Goal: Transaction & Acquisition: Purchase product/service

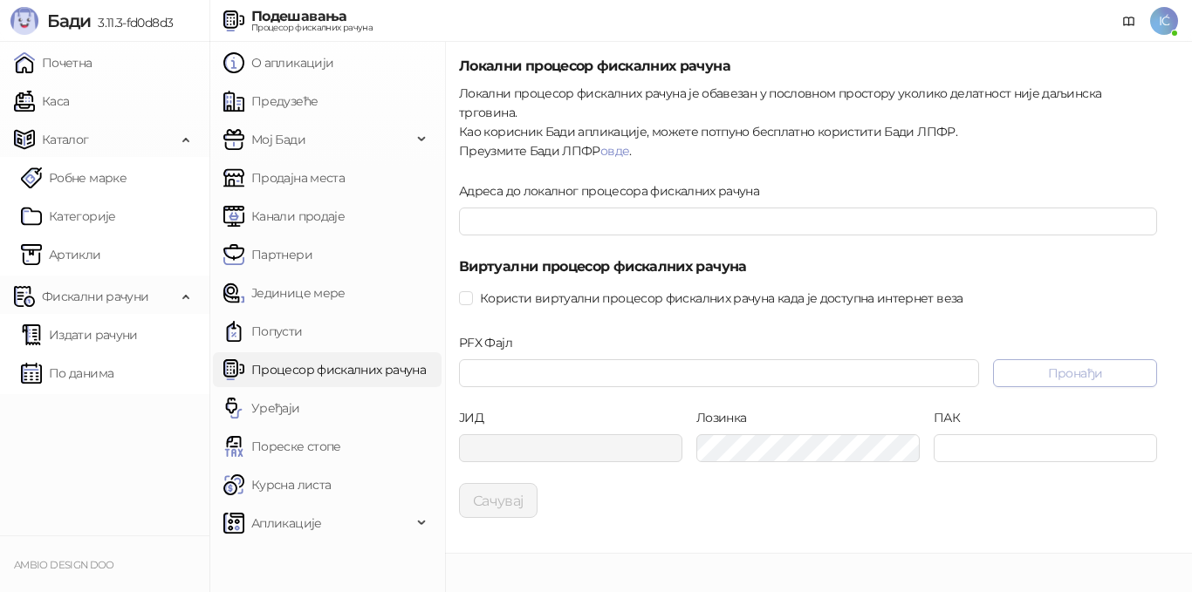
click at [1131, 359] on button "Пронађи" at bounding box center [1075, 373] width 164 height 28
type input "**********"
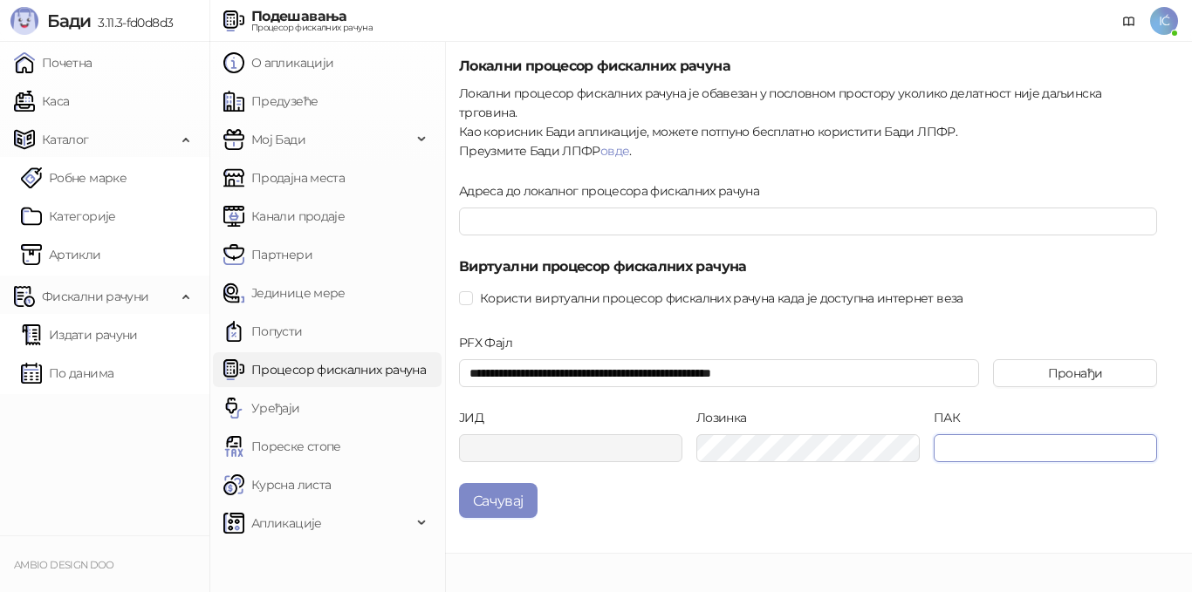
click at [994, 434] on input "ПАК" at bounding box center [1045, 448] width 223 height 28
paste input "******"
type input "******"
click at [473, 483] on button "Сачувај" at bounding box center [498, 500] width 79 height 35
click at [617, 143] on link "овде" at bounding box center [614, 151] width 29 height 16
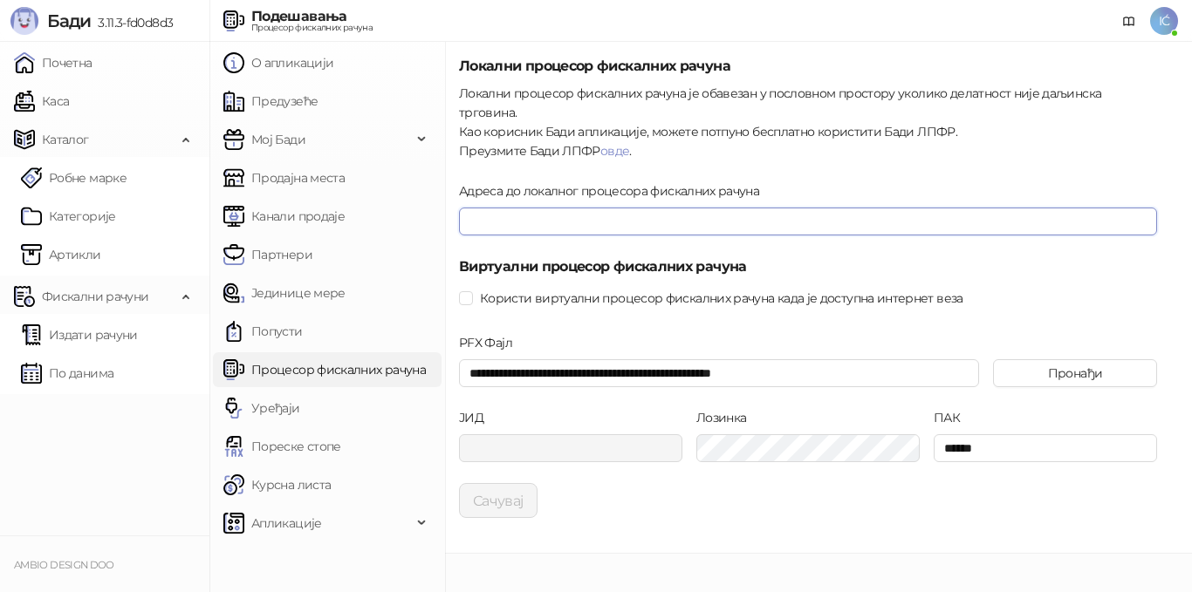
click at [537, 208] on input "Адреса до локалног процесора фискалних рачуна" at bounding box center [808, 222] width 698 height 28
click at [553, 211] on input "Адреса до локалног процесора фискалних рачуна" at bounding box center [808, 222] width 698 height 28
click at [988, 510] on div "**********" at bounding box center [818, 298] width 747 height 512
click at [569, 208] on input "Адреса до локалног процесора фискалних рачуна" at bounding box center [808, 222] width 698 height 28
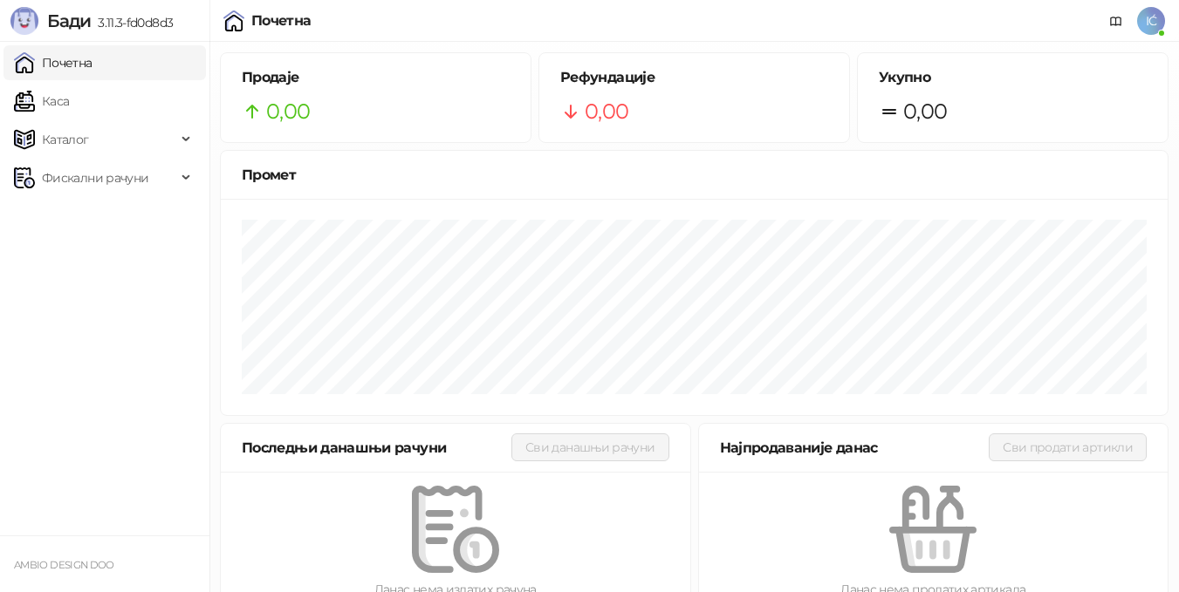
drag, startPoint x: 1191, startPoint y: 0, endPoint x: 1159, endPoint y: 20, distance: 38.0
click at [1159, 20] on span "IĆ" at bounding box center [1151, 21] width 28 height 28
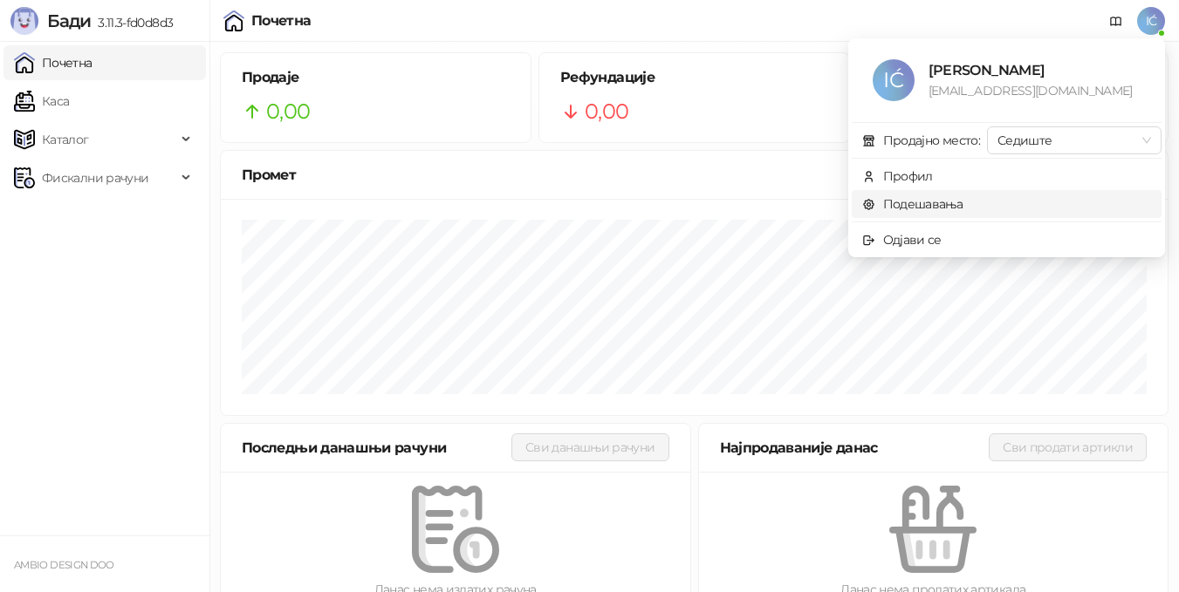
click at [917, 211] on link "Подешавања" at bounding box center [912, 204] width 101 height 16
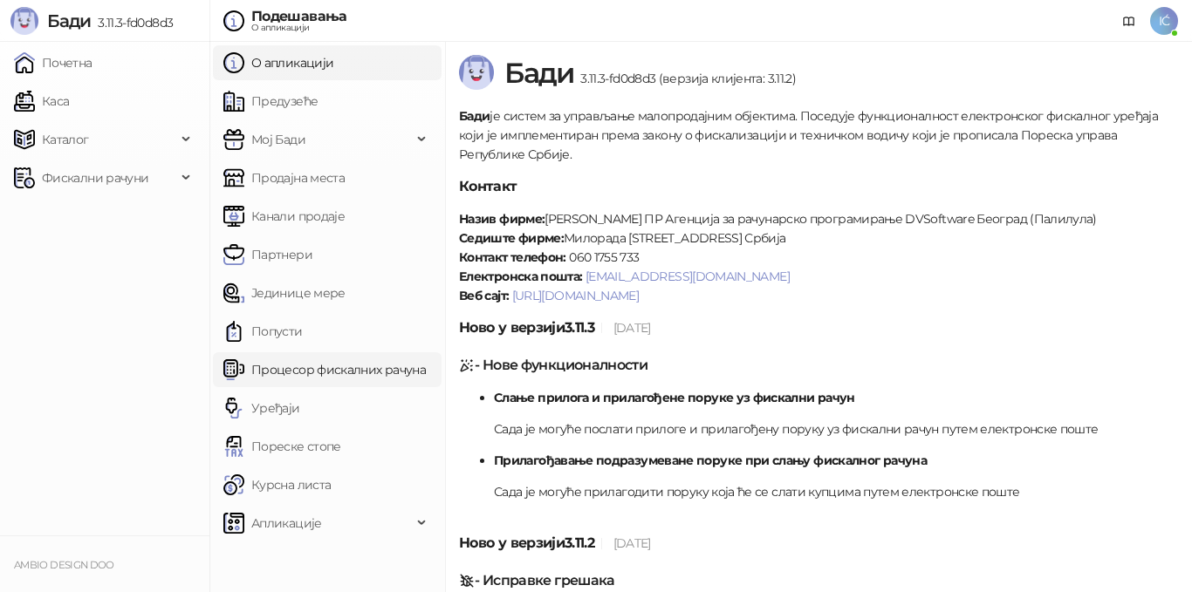
click at [311, 363] on link "Процесор фискалних рачуна" at bounding box center [324, 369] width 202 height 35
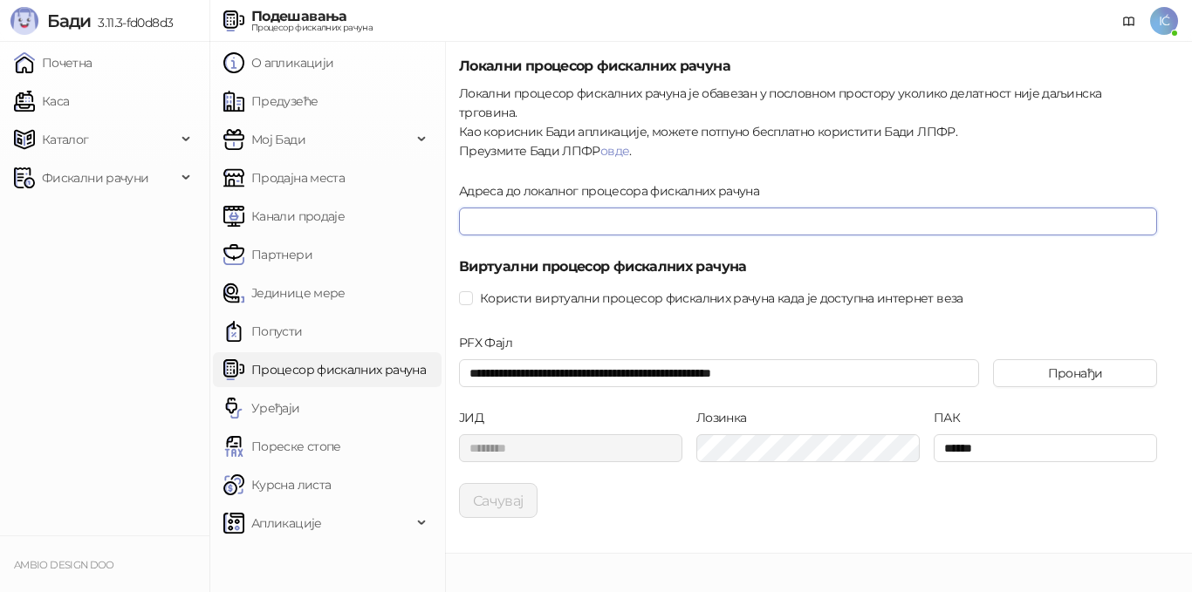
click at [701, 208] on input "Адреса до локалног процесора фискалних рачуна" at bounding box center [808, 222] width 698 height 28
click at [599, 208] on input "Адреса до локалног процесора фискалних рачуна" at bounding box center [808, 222] width 698 height 28
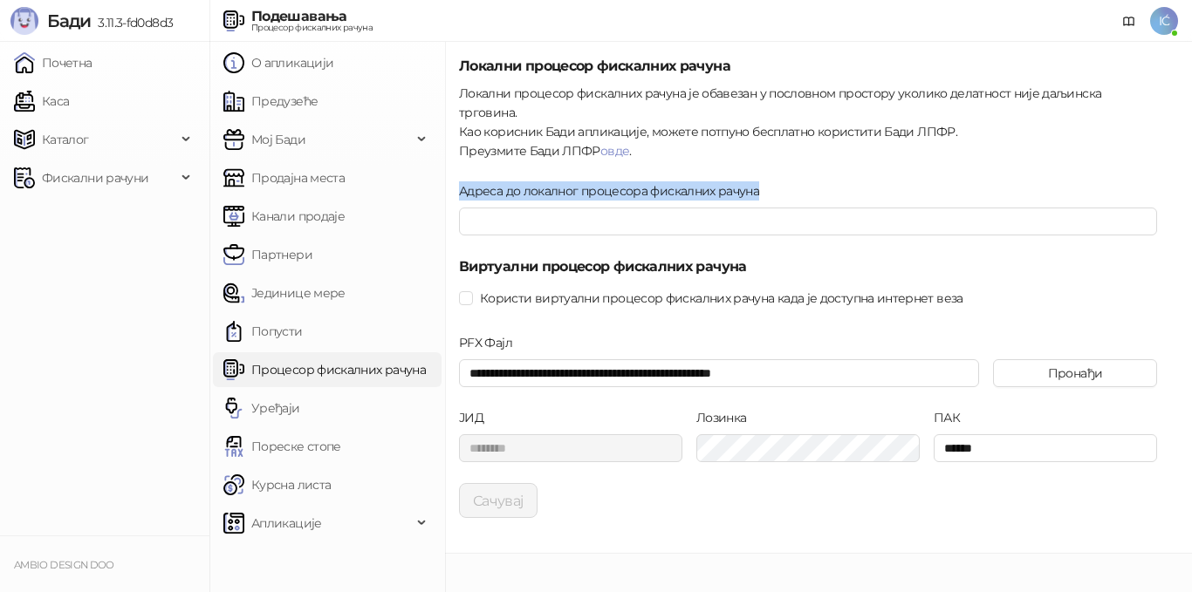
drag, startPoint x: 761, startPoint y: 174, endPoint x: 448, endPoint y: 160, distance: 312.7
click at [448, 160] on div "**********" at bounding box center [818, 298] width 747 height 512
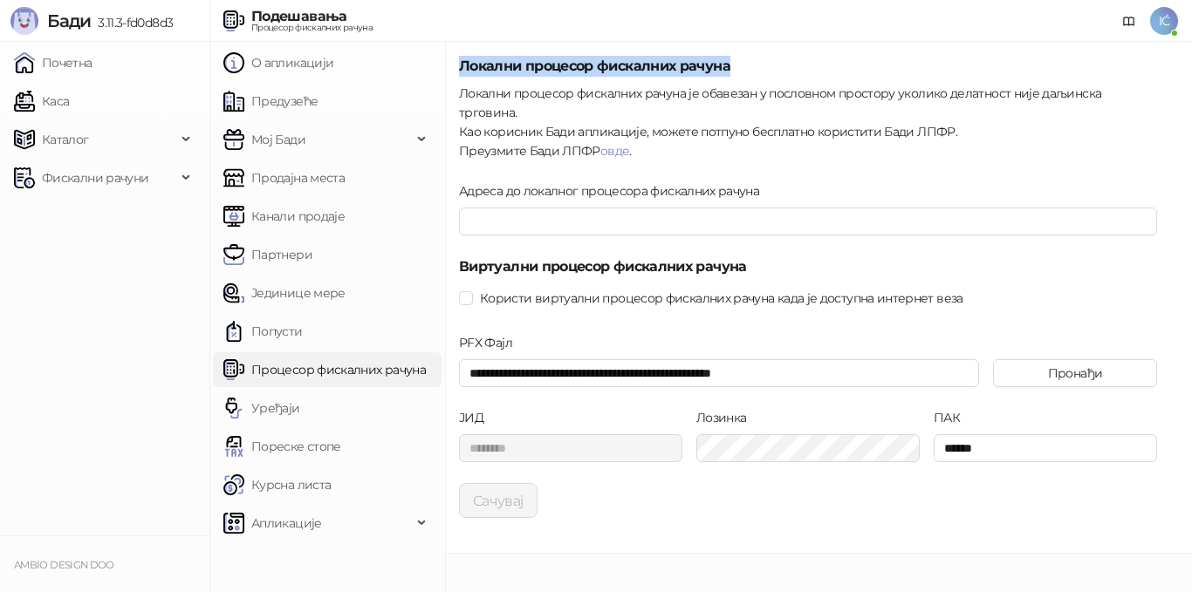
drag, startPoint x: 455, startPoint y: 67, endPoint x: 744, endPoint y: 58, distance: 288.9
click at [744, 58] on div "**********" at bounding box center [818, 298] width 747 height 512
click at [34, 58] on link "Почетна" at bounding box center [53, 62] width 79 height 35
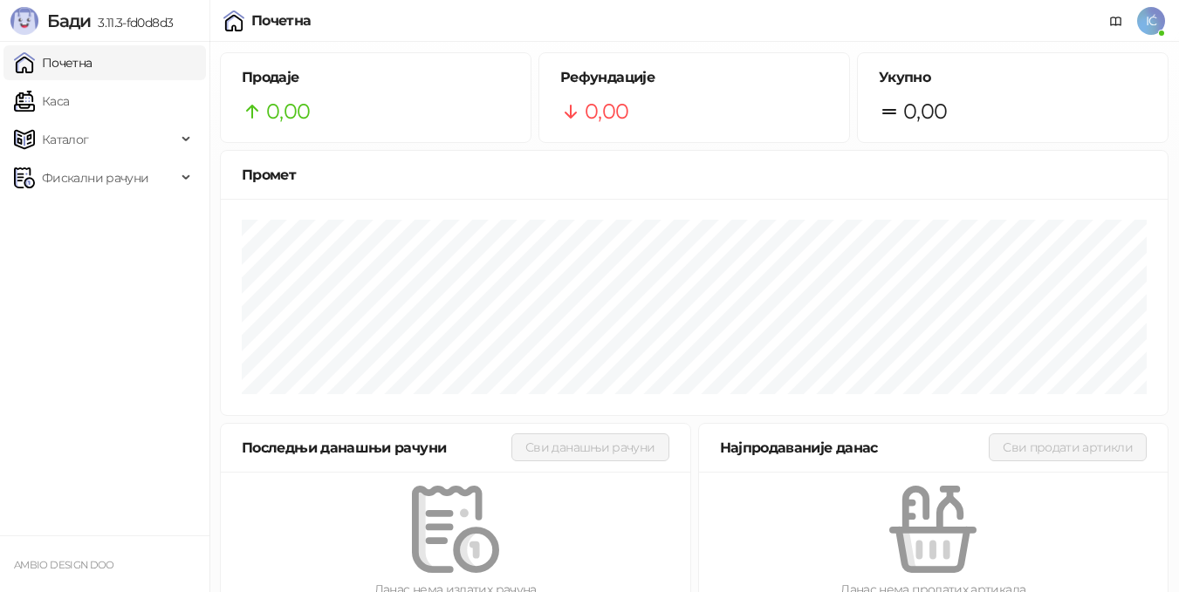
click at [1149, 13] on span "IĆ" at bounding box center [1151, 21] width 28 height 28
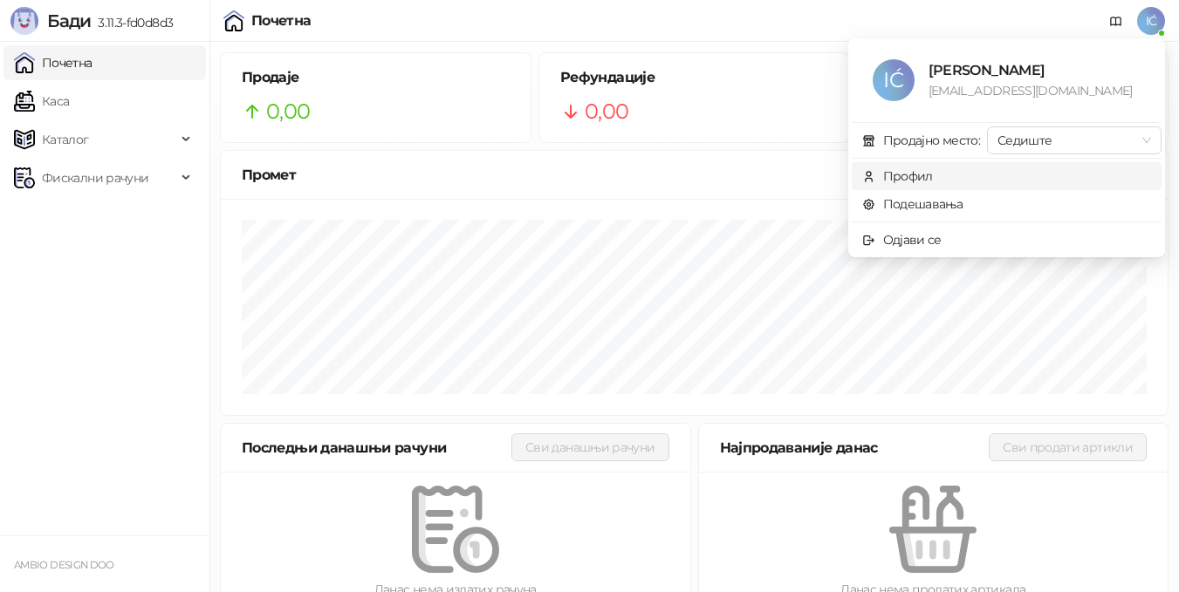
click at [927, 175] on div "Профил" at bounding box center [908, 176] width 50 height 19
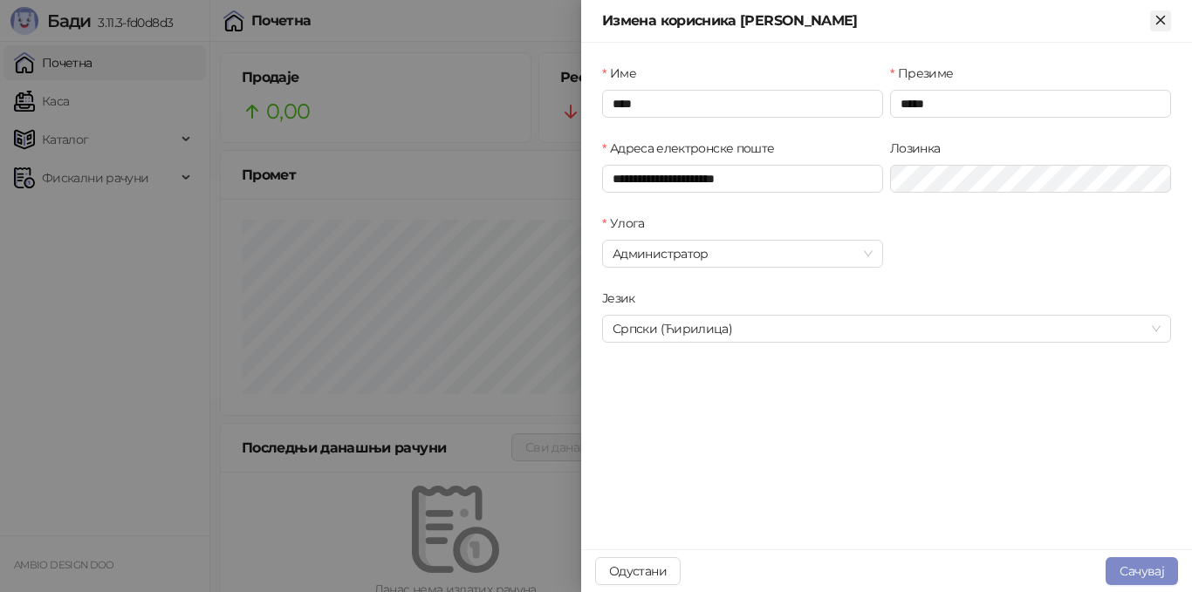
click at [1156, 12] on icon "Close" at bounding box center [1160, 20] width 16 height 16
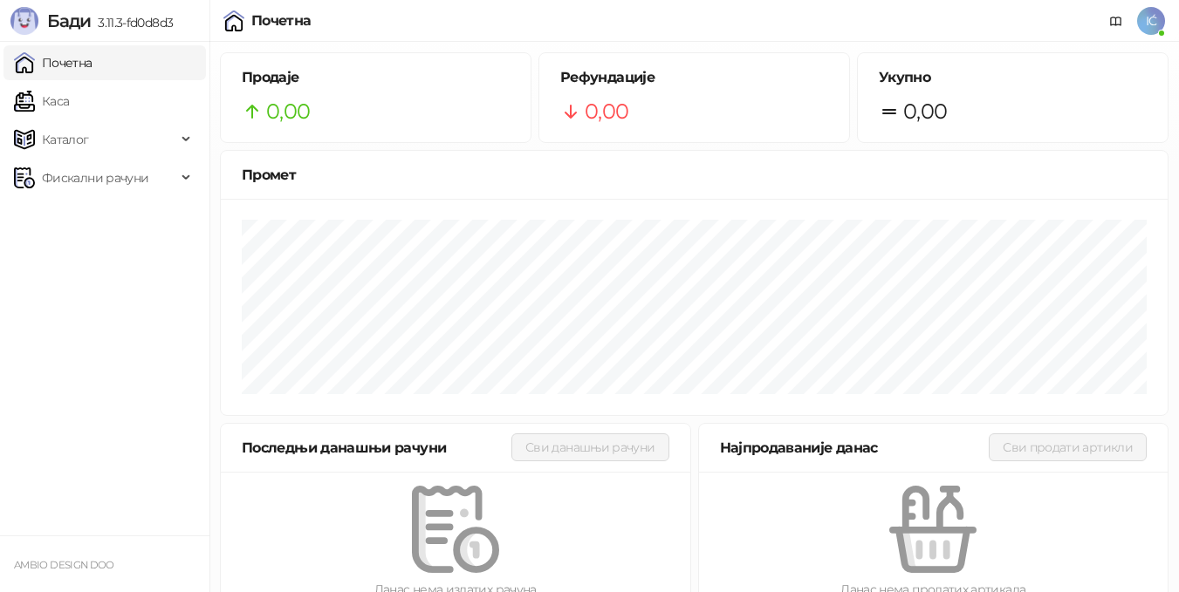
click at [1144, 24] on span "IĆ" at bounding box center [1151, 21] width 28 height 28
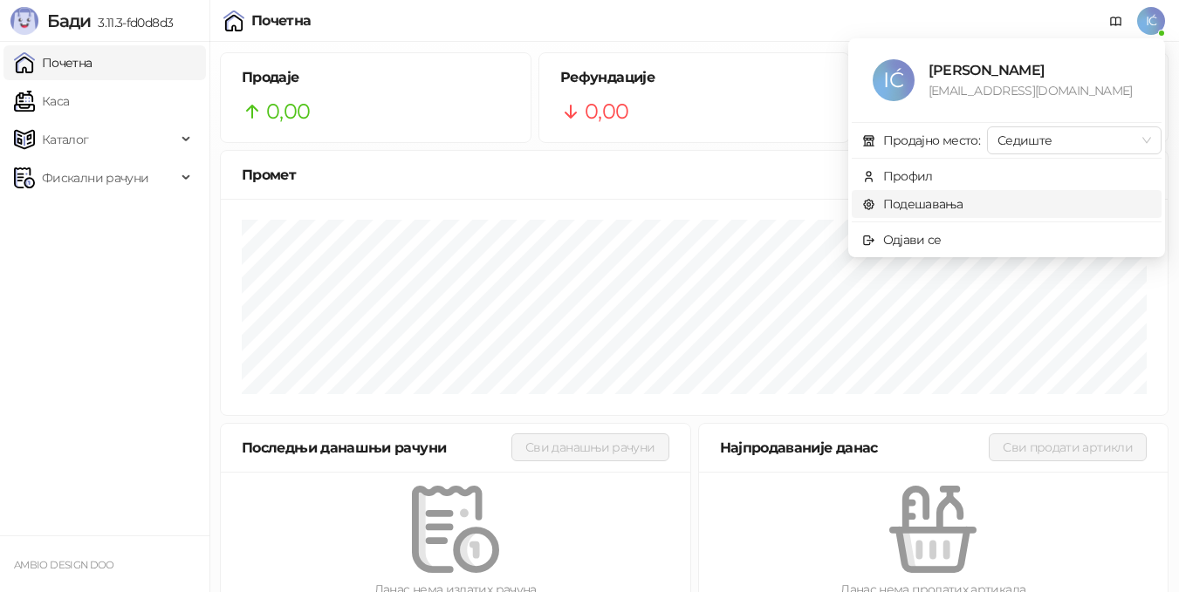
click at [909, 208] on link "Подешавања" at bounding box center [912, 204] width 101 height 16
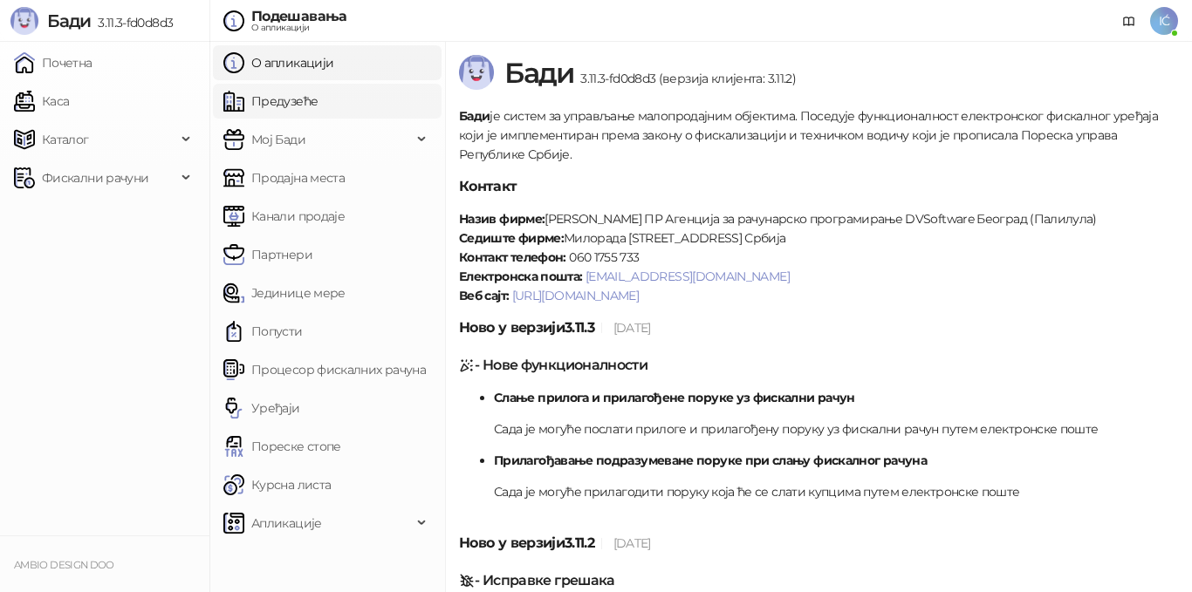
click at [277, 95] on link "Предузеће" at bounding box center [270, 101] width 94 height 35
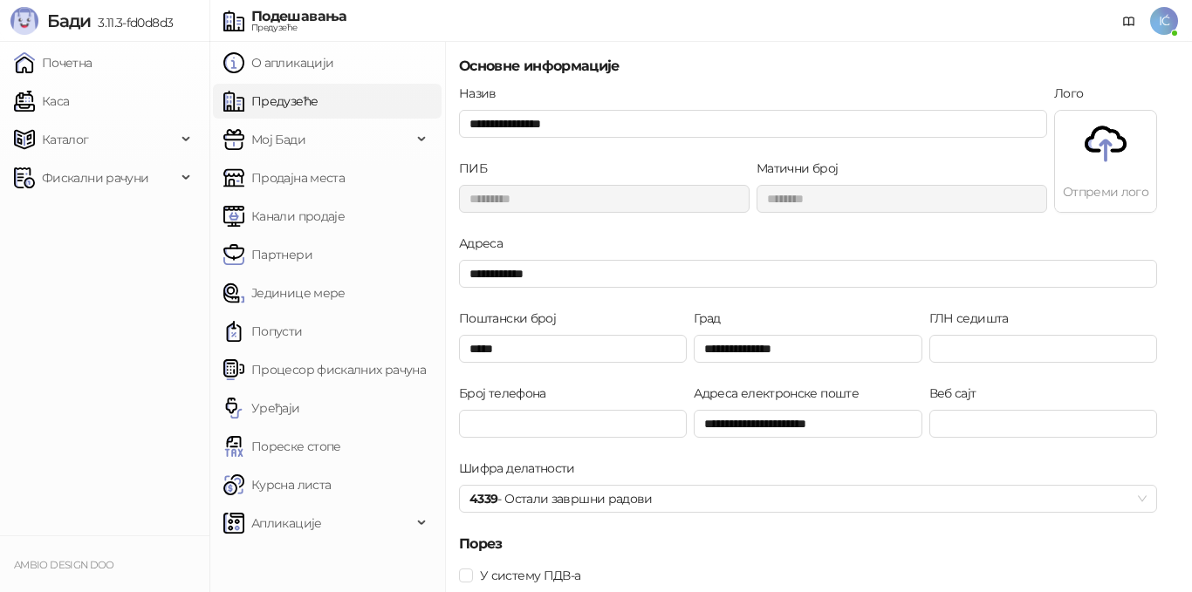
click at [1096, 148] on img at bounding box center [1105, 144] width 42 height 42
click at [1118, 162] on img at bounding box center [1105, 144] width 42 height 42
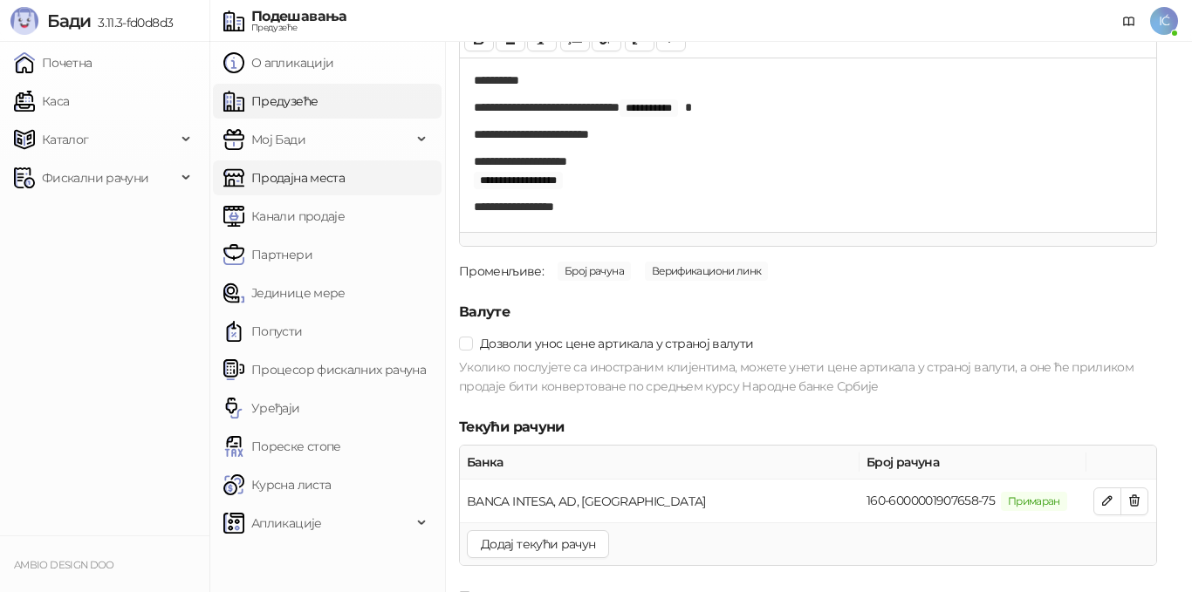
scroll to position [1761, 0]
click at [302, 132] on span "Мој Бади" at bounding box center [278, 139] width 54 height 35
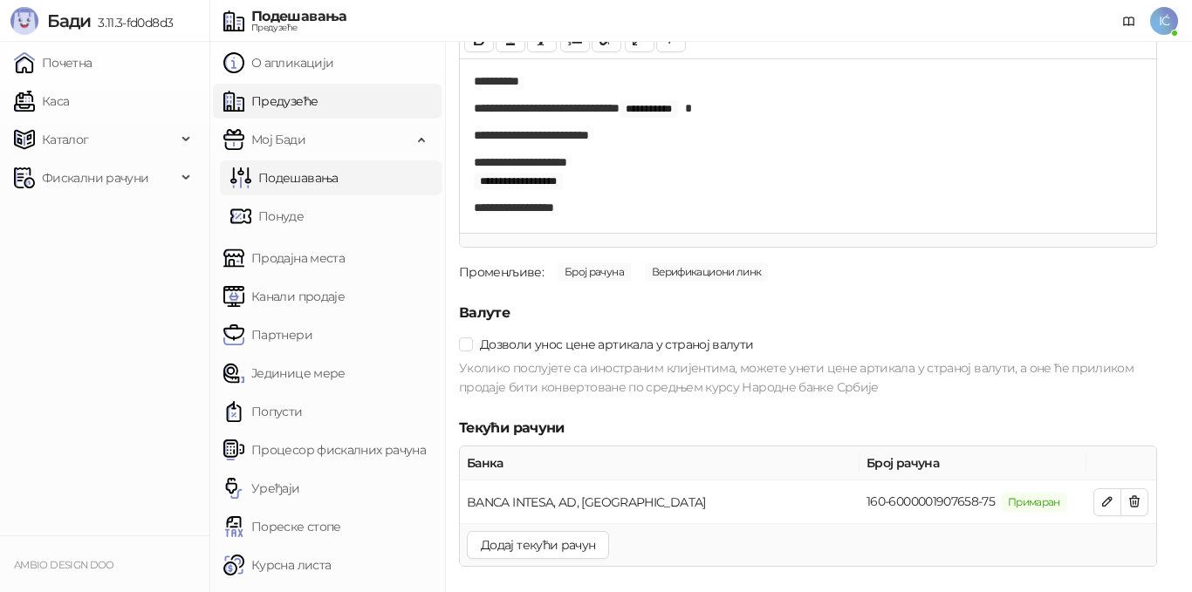
click at [295, 171] on link "Подешавања" at bounding box center [284, 178] width 108 height 35
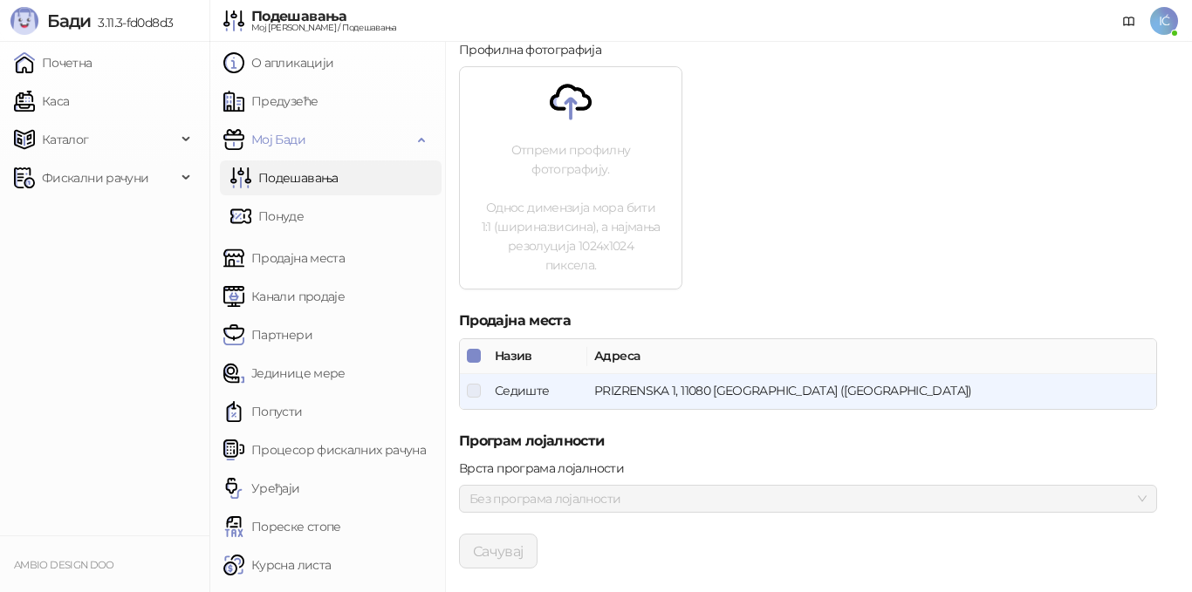
scroll to position [733, 0]
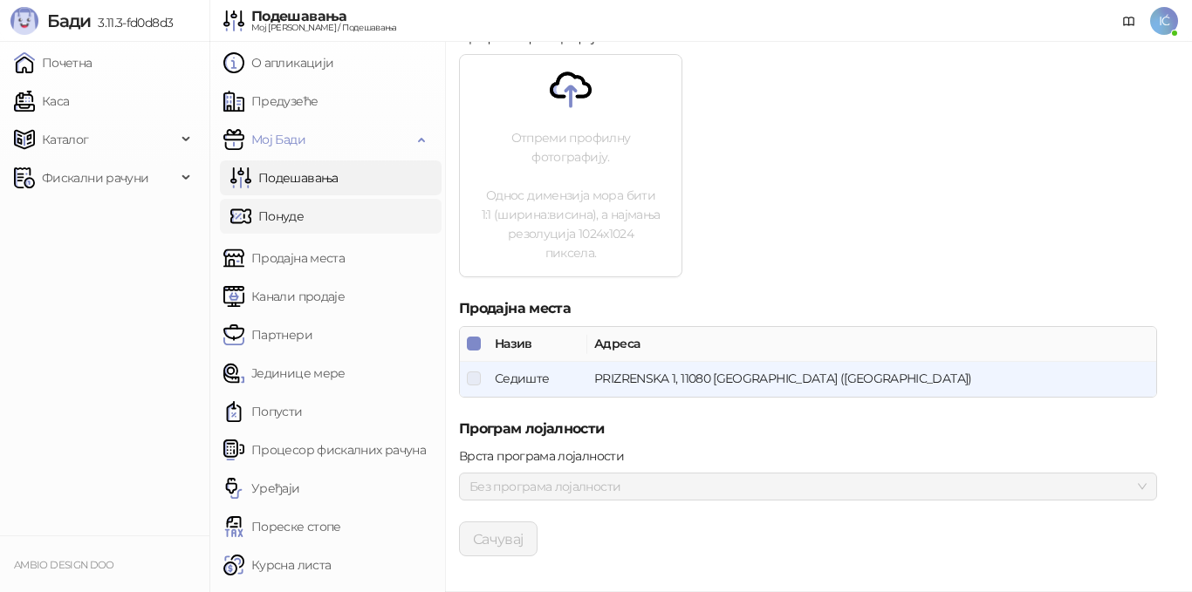
click at [284, 217] on link "Понуде" at bounding box center [266, 216] width 73 height 35
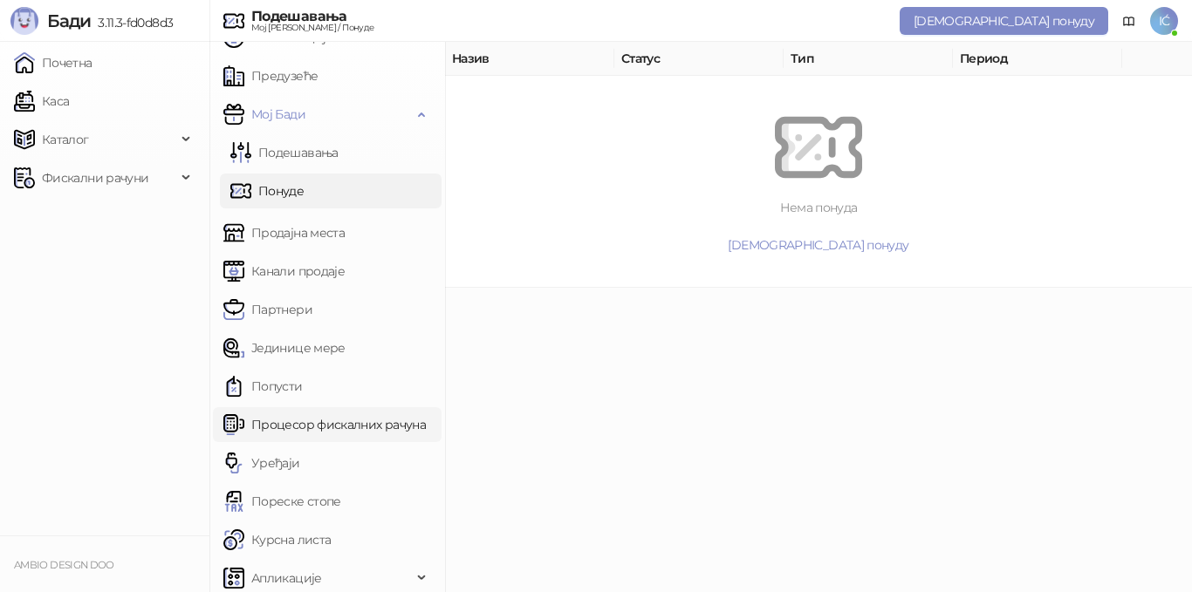
scroll to position [32, 0]
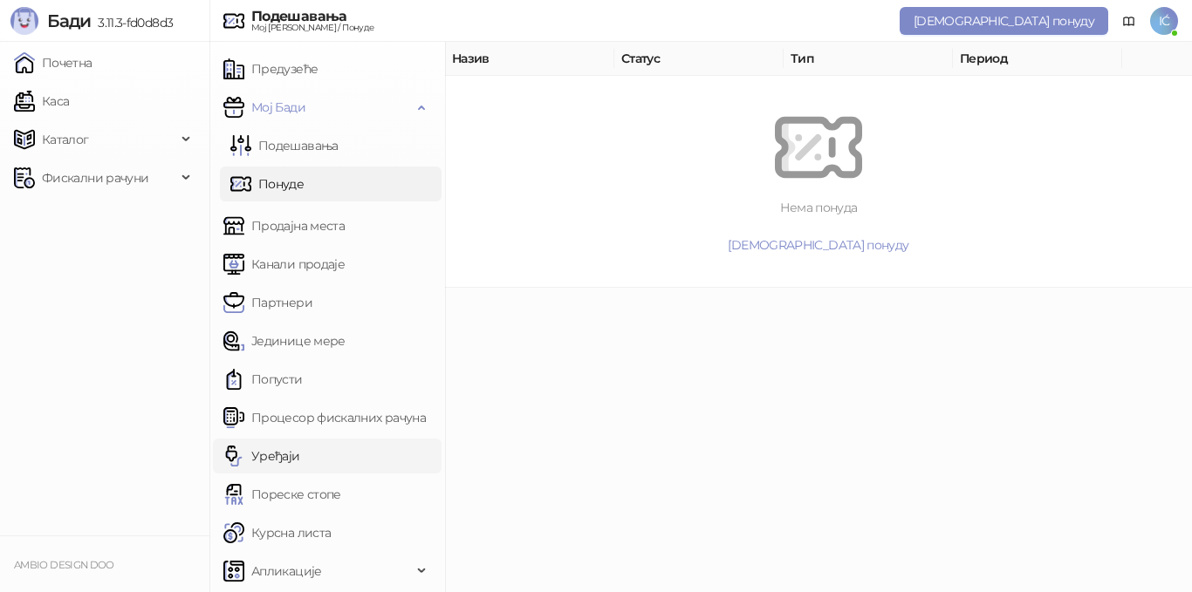
click at [300, 465] on link "Уређаји" at bounding box center [261, 456] width 77 height 35
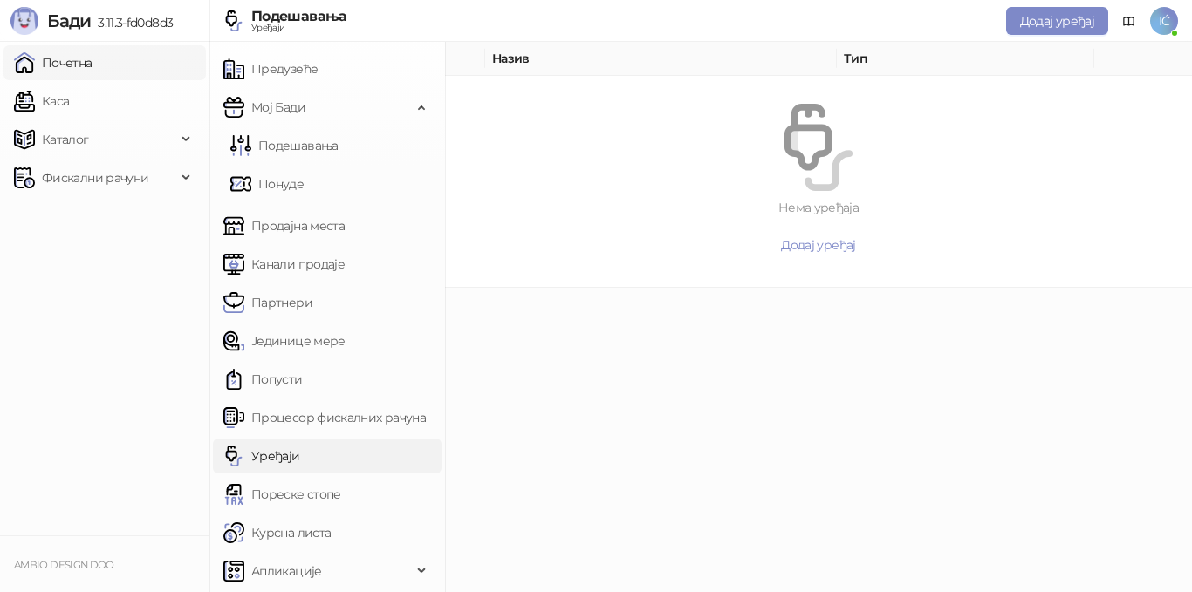
click at [45, 72] on link "Почетна" at bounding box center [53, 62] width 79 height 35
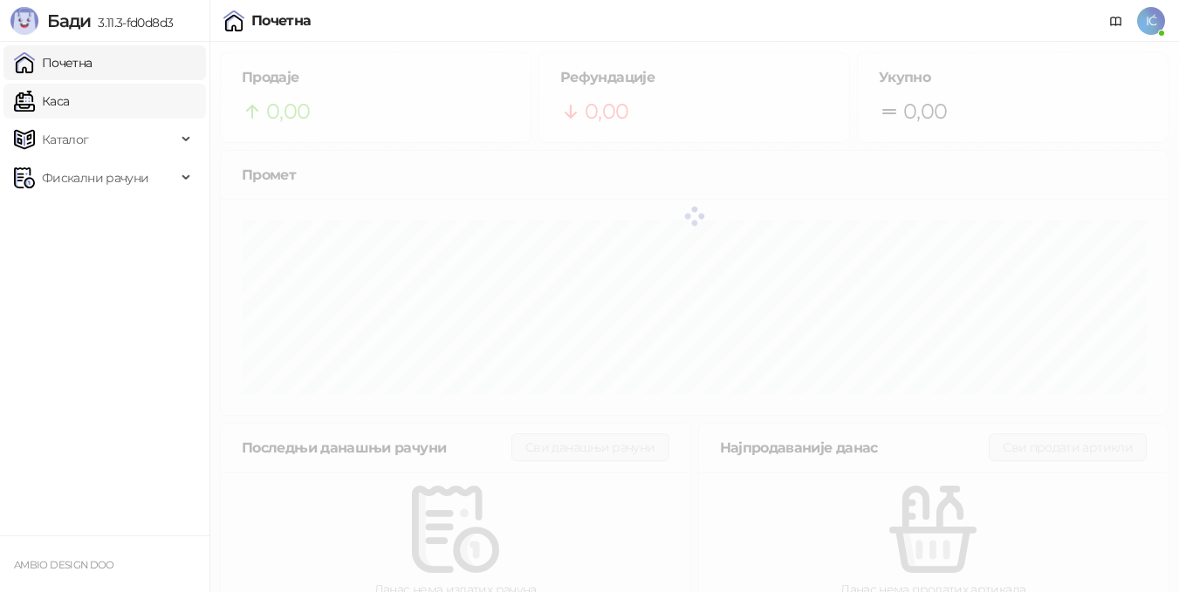
click at [30, 107] on link "Каса" at bounding box center [41, 101] width 55 height 35
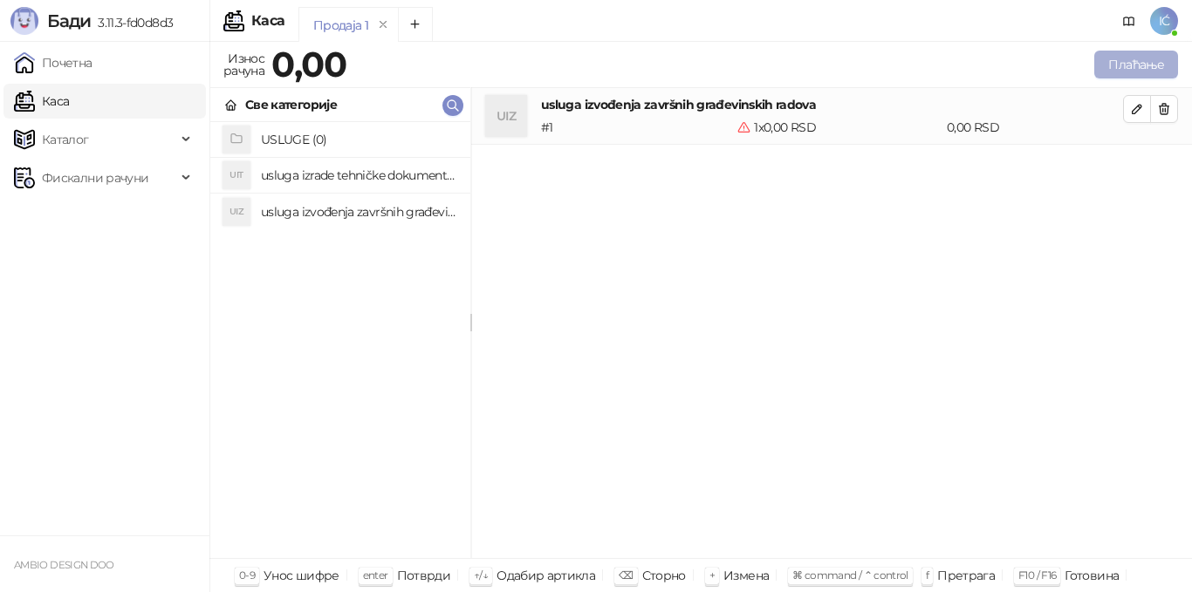
click at [1148, 57] on button "Плаћање" at bounding box center [1136, 65] width 84 height 28
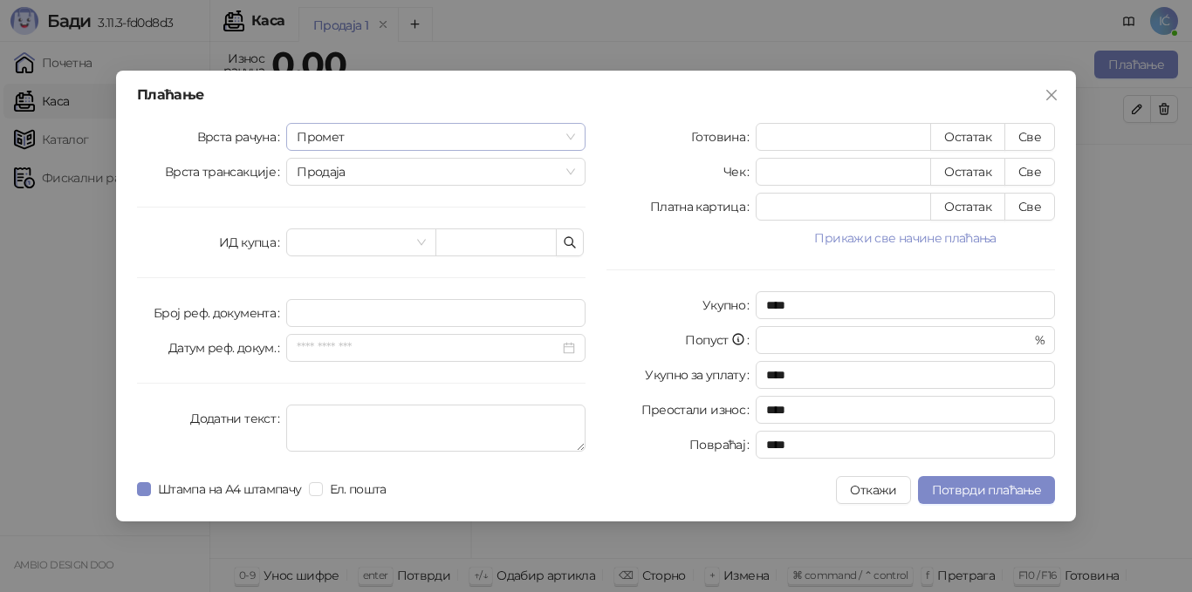
click at [466, 132] on span "Промет" at bounding box center [436, 137] width 278 height 26
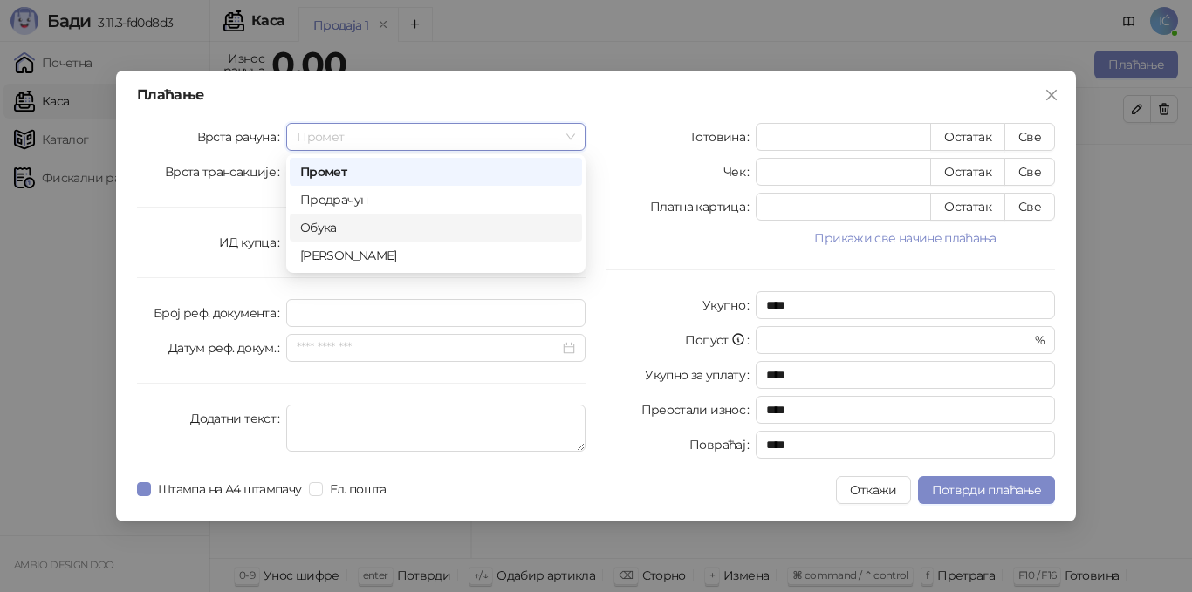
click at [359, 222] on div "Обука" at bounding box center [435, 227] width 271 height 19
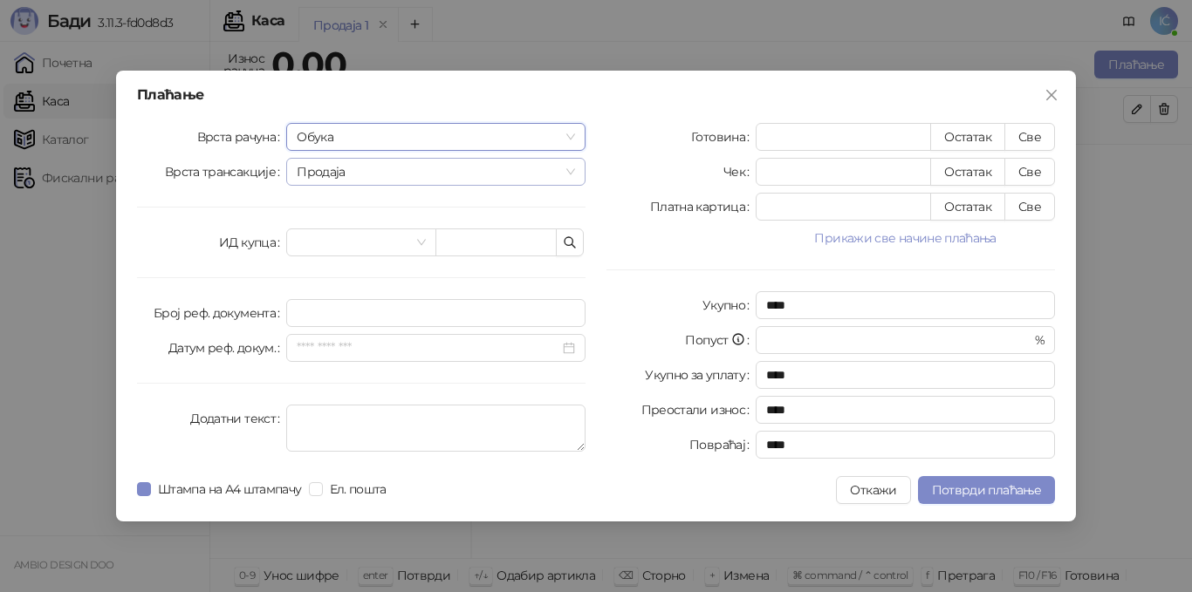
click at [362, 174] on span "Продаја" at bounding box center [436, 172] width 278 height 26
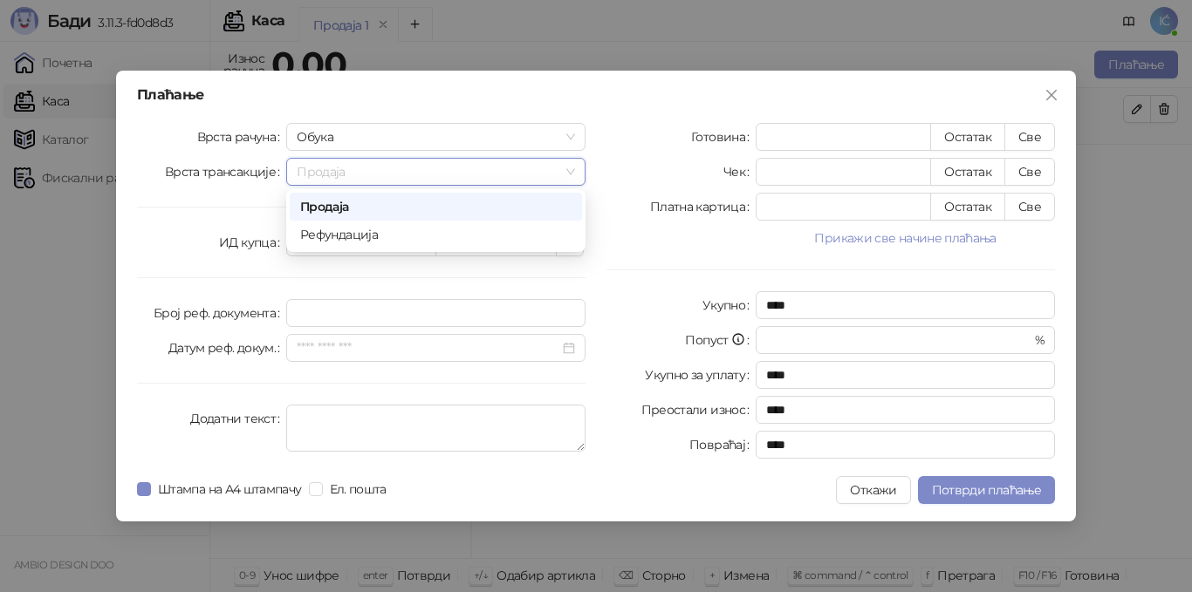
click at [344, 210] on div "Продаја" at bounding box center [435, 206] width 271 height 19
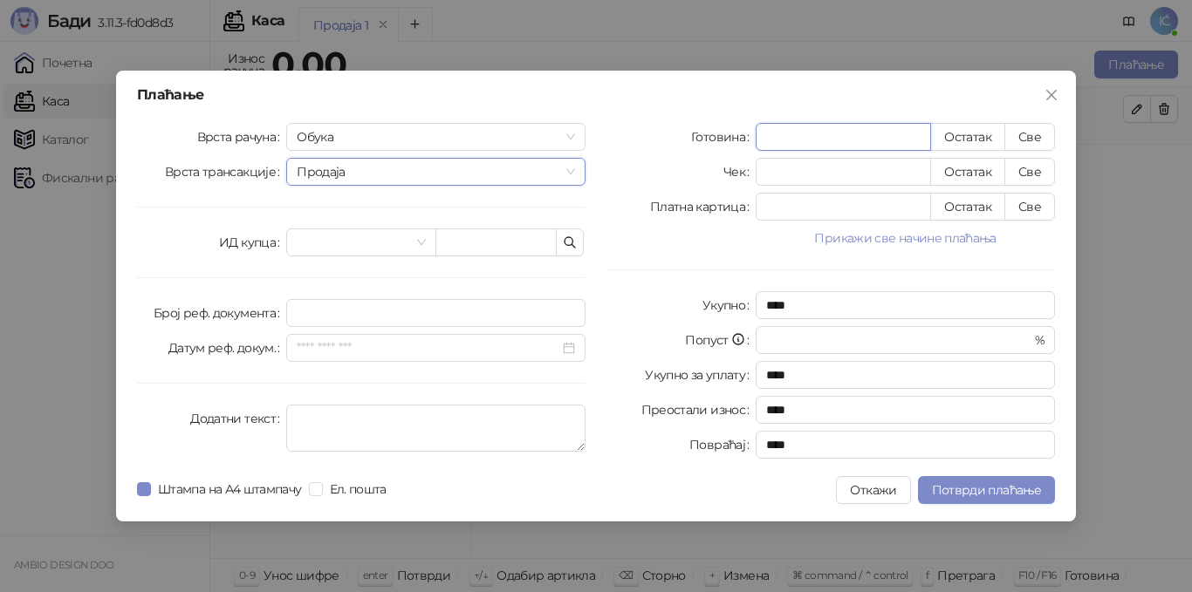
click at [865, 133] on input "*" at bounding box center [843, 137] width 174 height 26
type input "**"
type input "*****"
type input "*******"
type input "**********"
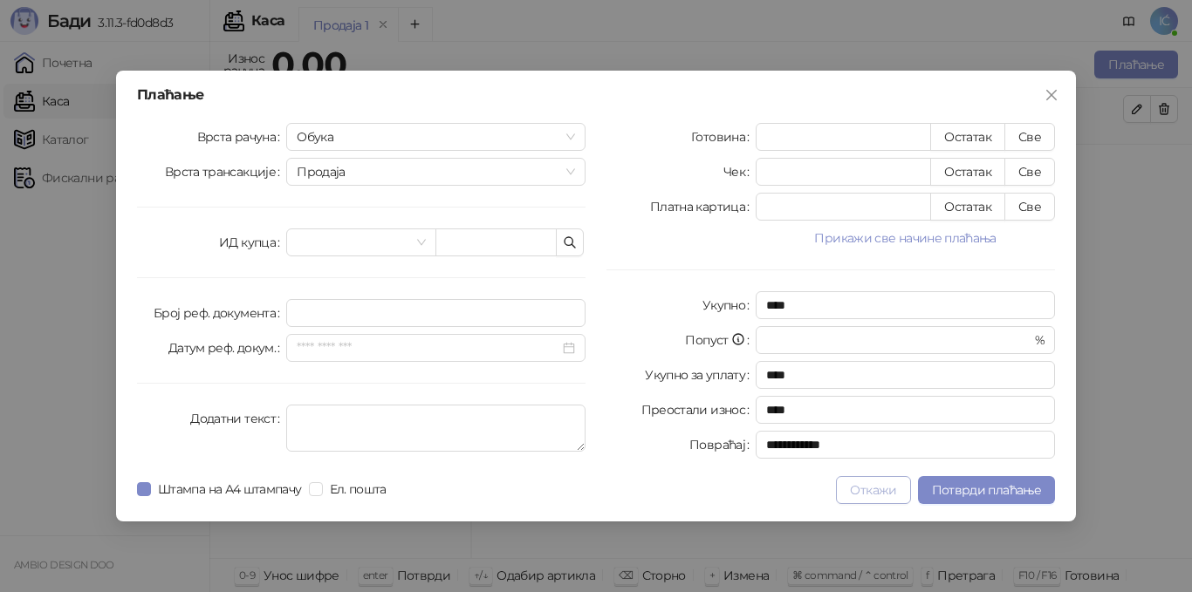
click at [858, 481] on button "Откажи" at bounding box center [873, 490] width 74 height 28
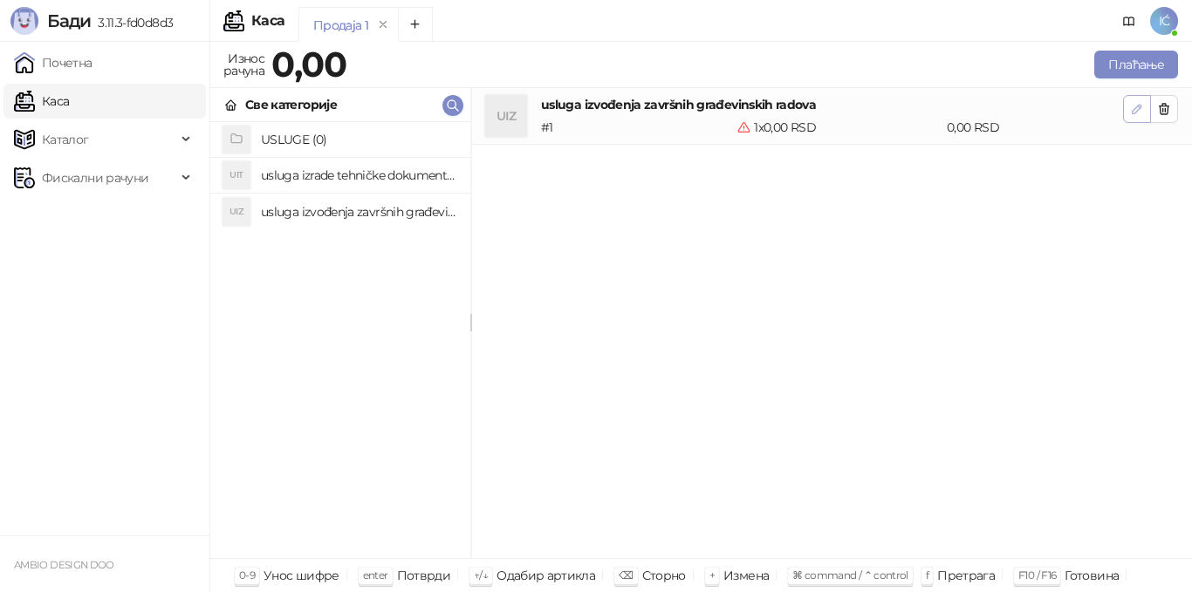
click at [1147, 98] on button "button" at bounding box center [1137, 109] width 28 height 28
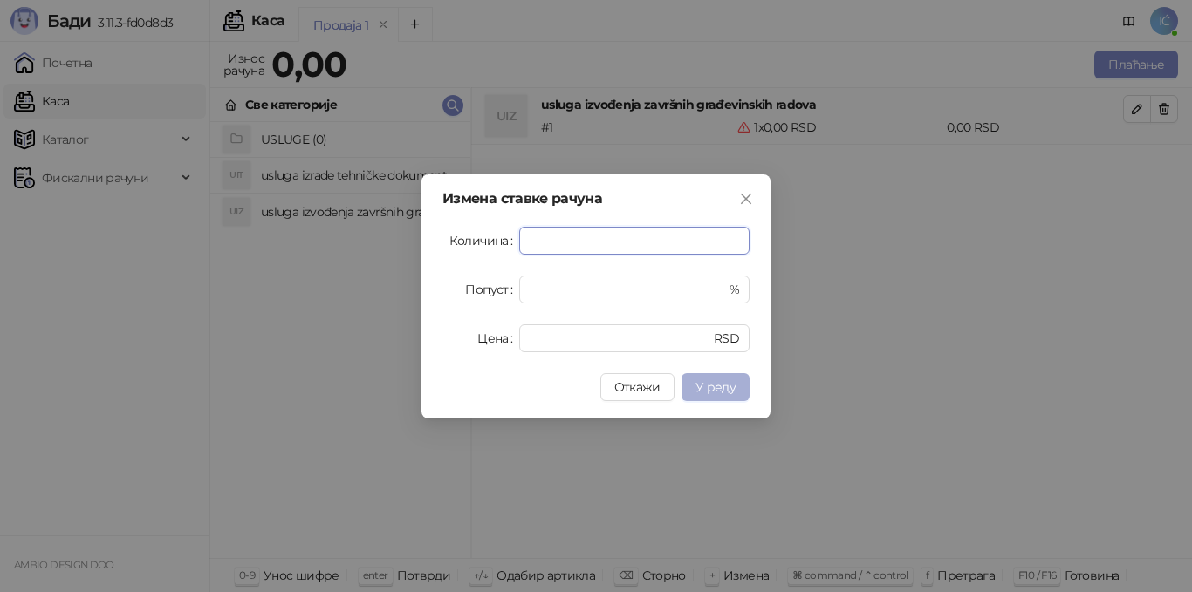
type input "***"
click at [715, 387] on span "У реду" at bounding box center [715, 388] width 40 height 16
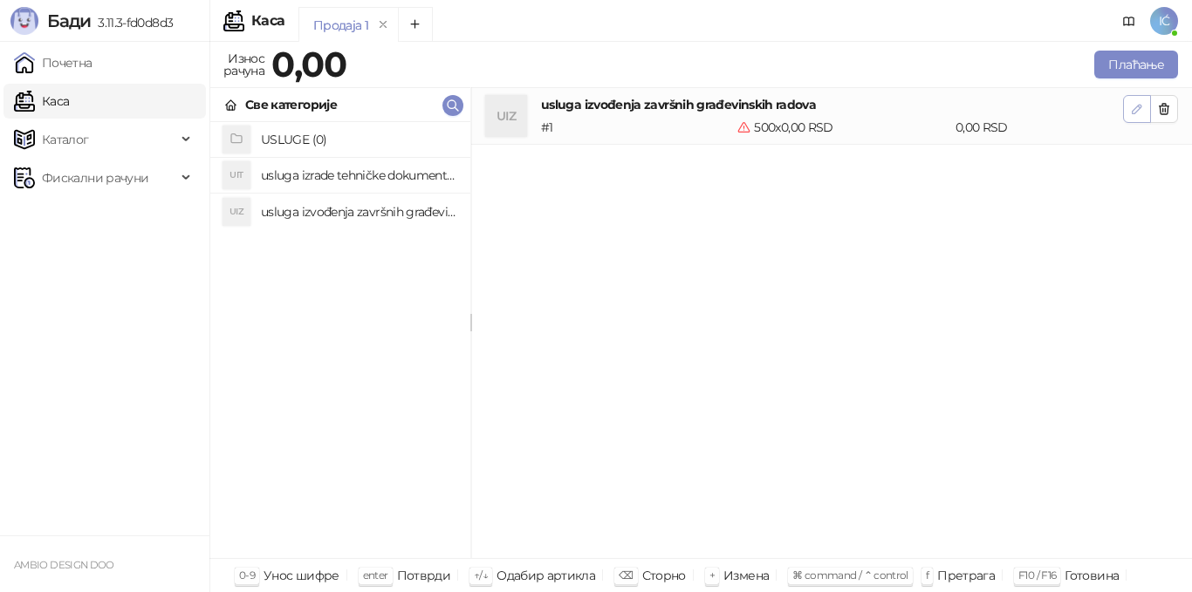
click at [1140, 106] on icon "button" at bounding box center [1137, 109] width 14 height 14
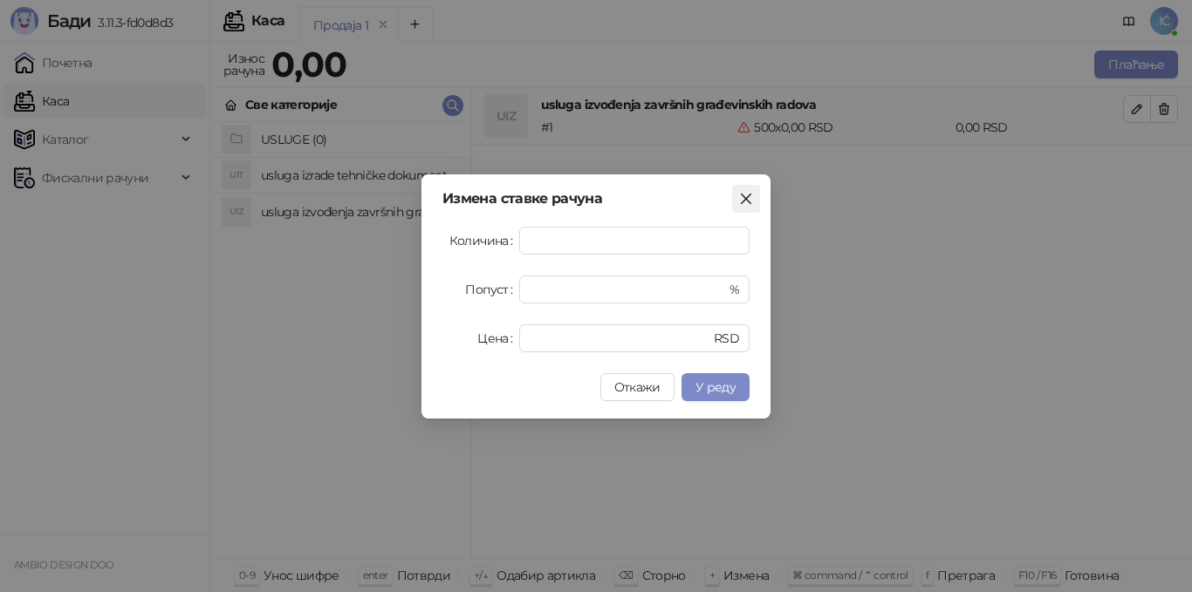
click at [752, 195] on icon "close" at bounding box center [746, 199] width 14 height 14
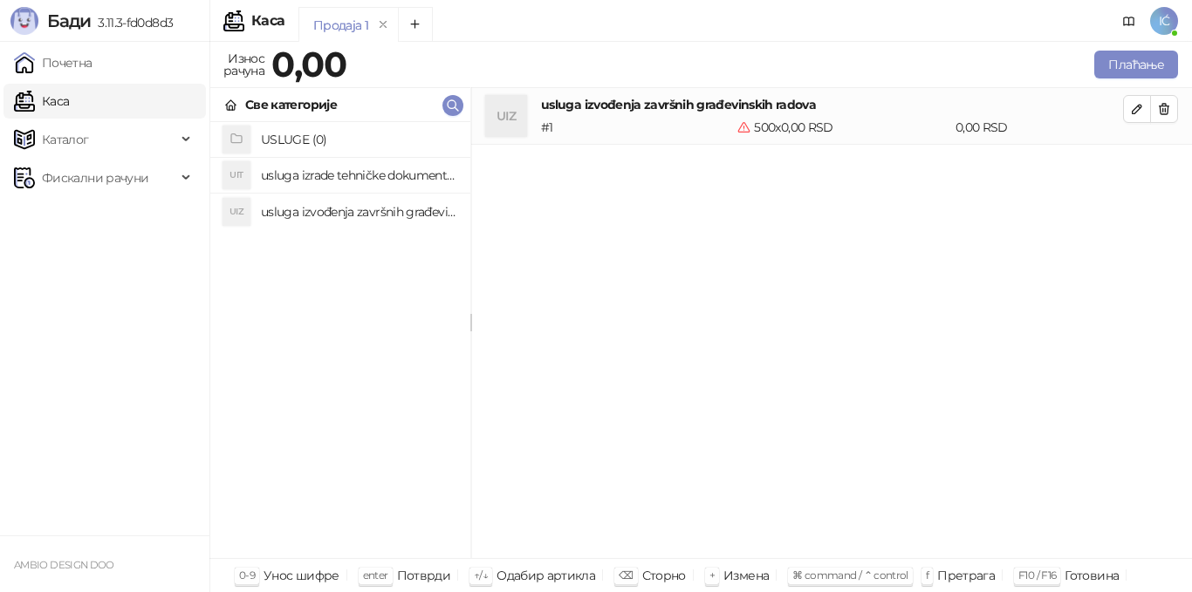
click at [292, 181] on h4 "usluga izrade tehničke dokumentacije" at bounding box center [358, 175] width 195 height 28
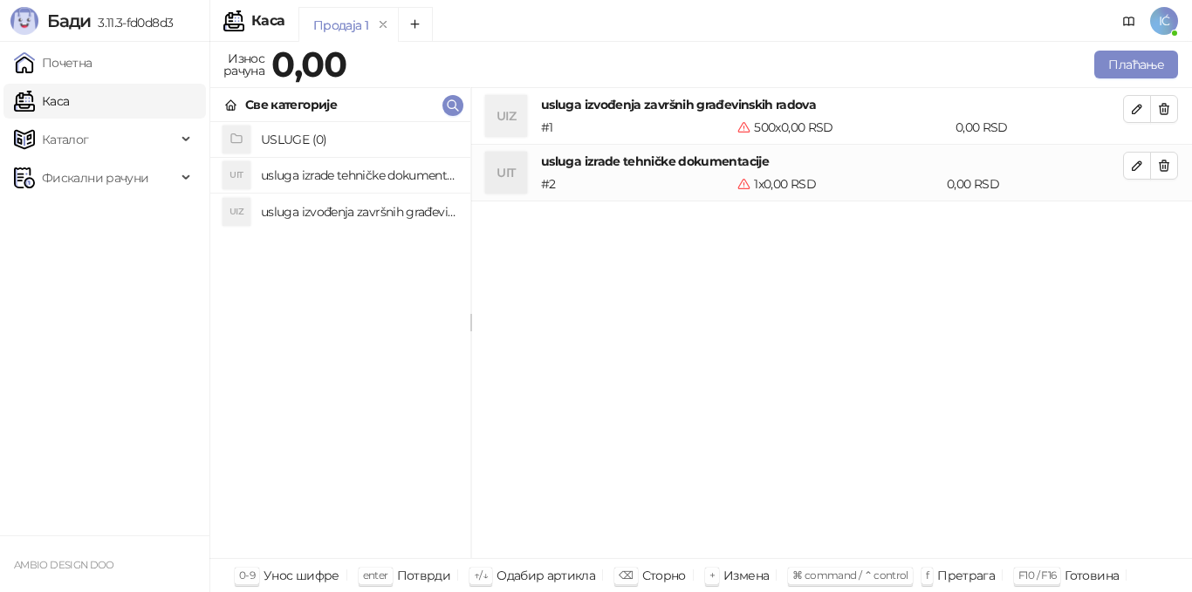
drag, startPoint x: 305, startPoint y: 180, endPoint x: 296, endPoint y: 185, distance: 10.9
click at [161, 169] on span "Фискални рачуни" at bounding box center [95, 178] width 162 height 35
click at [157, 141] on span "Каталог" at bounding box center [95, 139] width 162 height 35
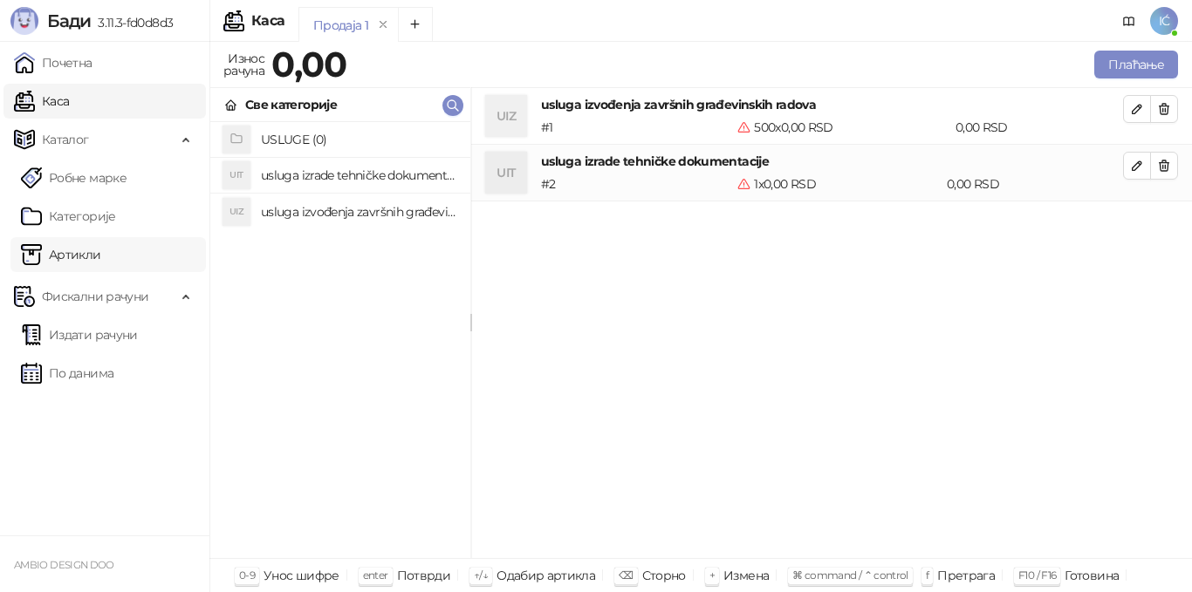
click at [89, 249] on link "Артикли" at bounding box center [61, 254] width 80 height 35
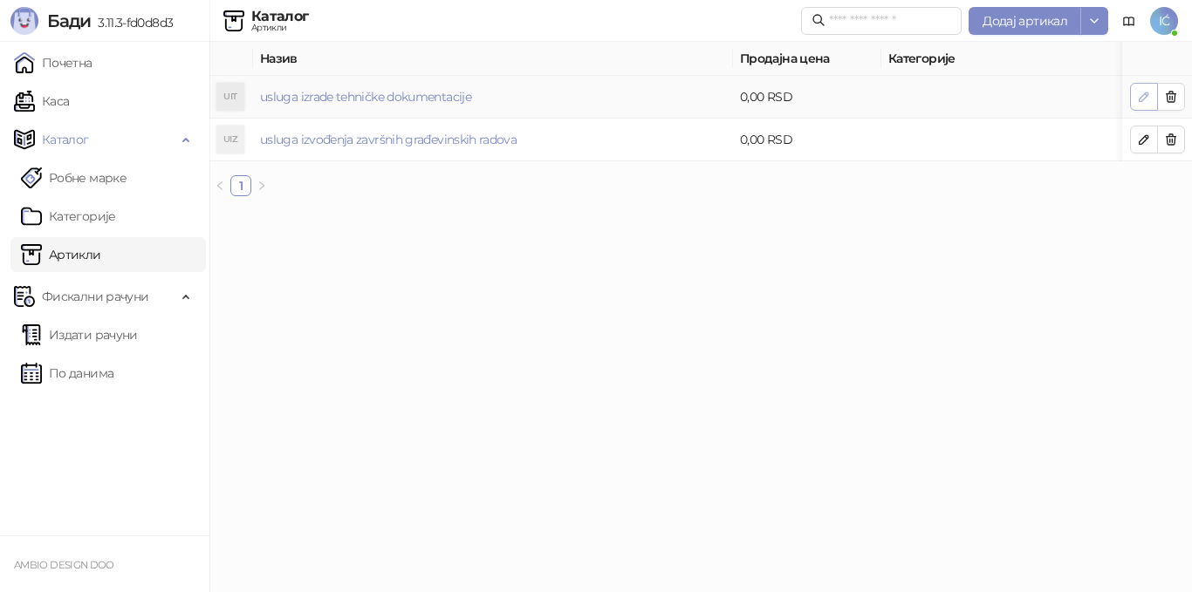
click at [1140, 97] on icon "button" at bounding box center [1144, 97] width 14 height 14
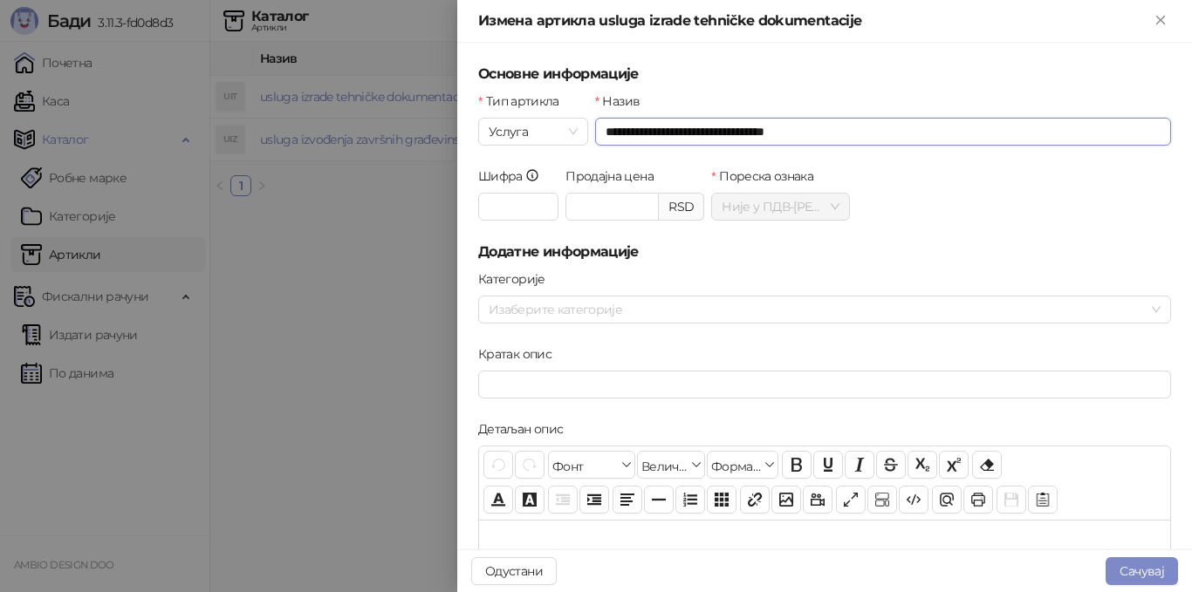
click at [817, 128] on input "**********" at bounding box center [883, 132] width 576 height 28
click at [847, 136] on input "**********" at bounding box center [883, 132] width 576 height 28
click at [650, 305] on div at bounding box center [815, 310] width 667 height 24
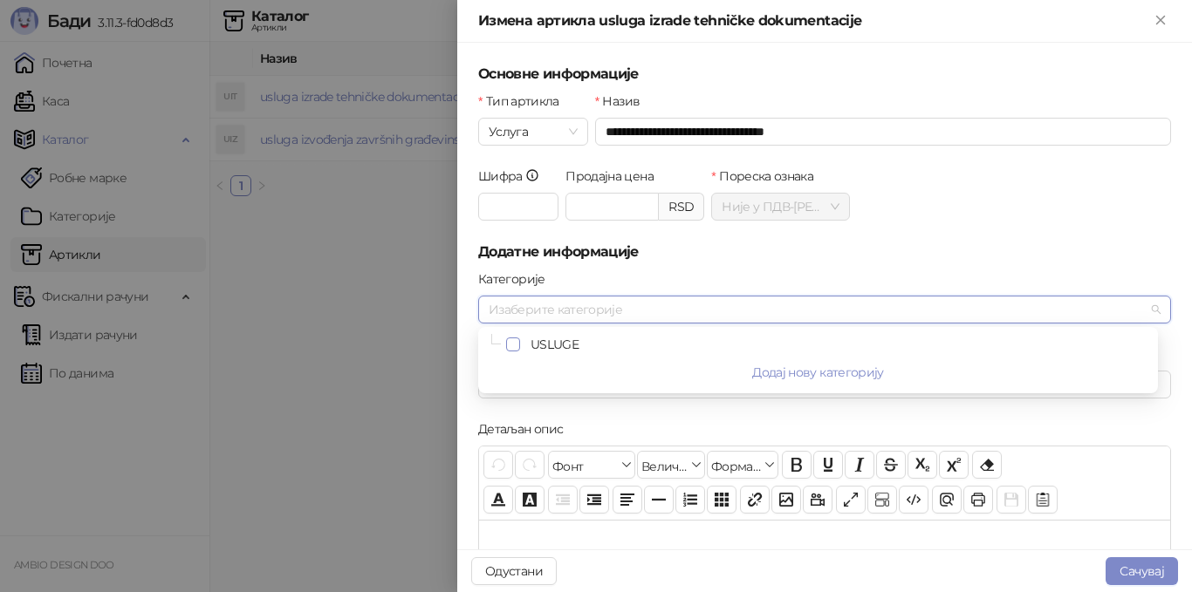
click at [516, 341] on span "Select USLUGE" at bounding box center [513, 345] width 14 height 14
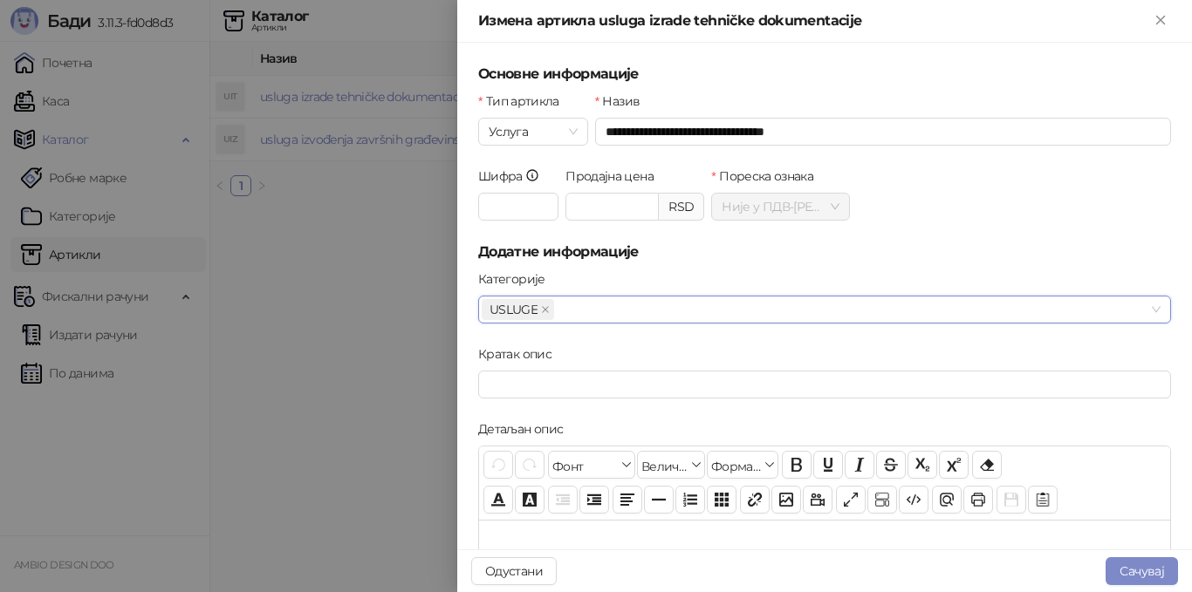
click at [666, 269] on form "**********" at bounding box center [824, 560] width 693 height 993
click at [530, 385] on input "Кратак опис" at bounding box center [824, 385] width 693 height 28
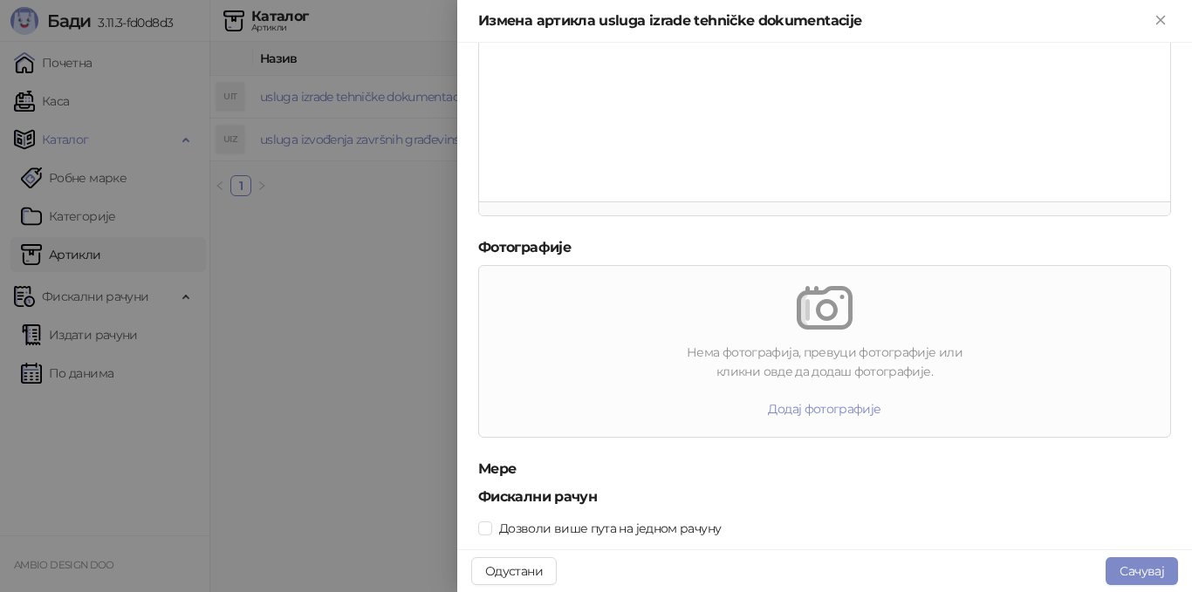
scroll to position [528, 0]
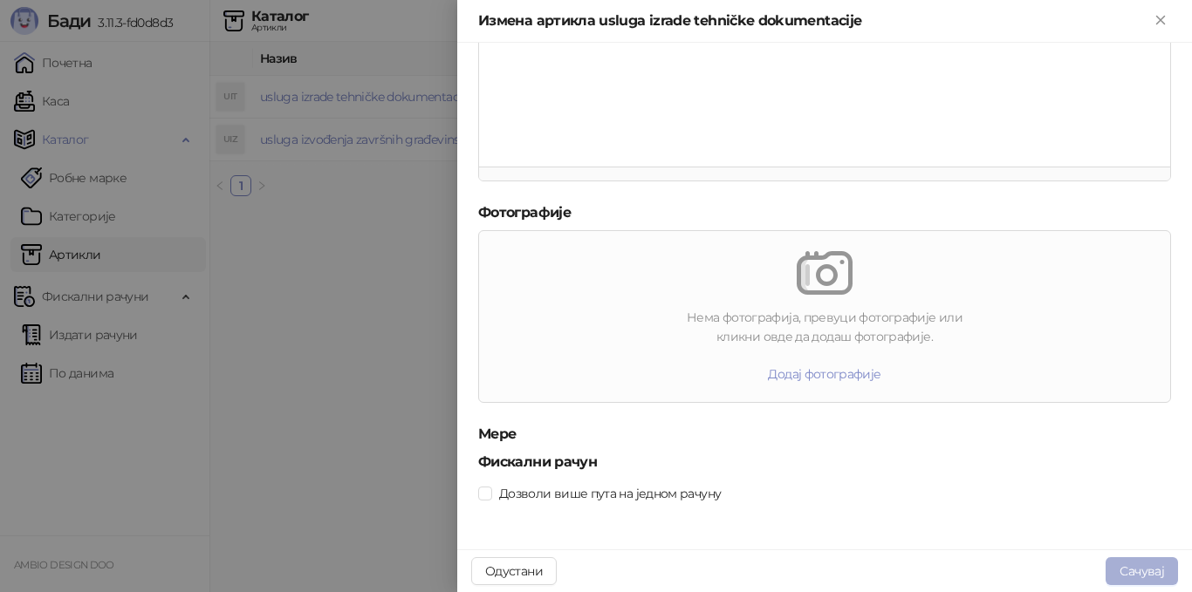
type input "**********"
click at [1135, 564] on button "Сачувај" at bounding box center [1141, 571] width 72 height 28
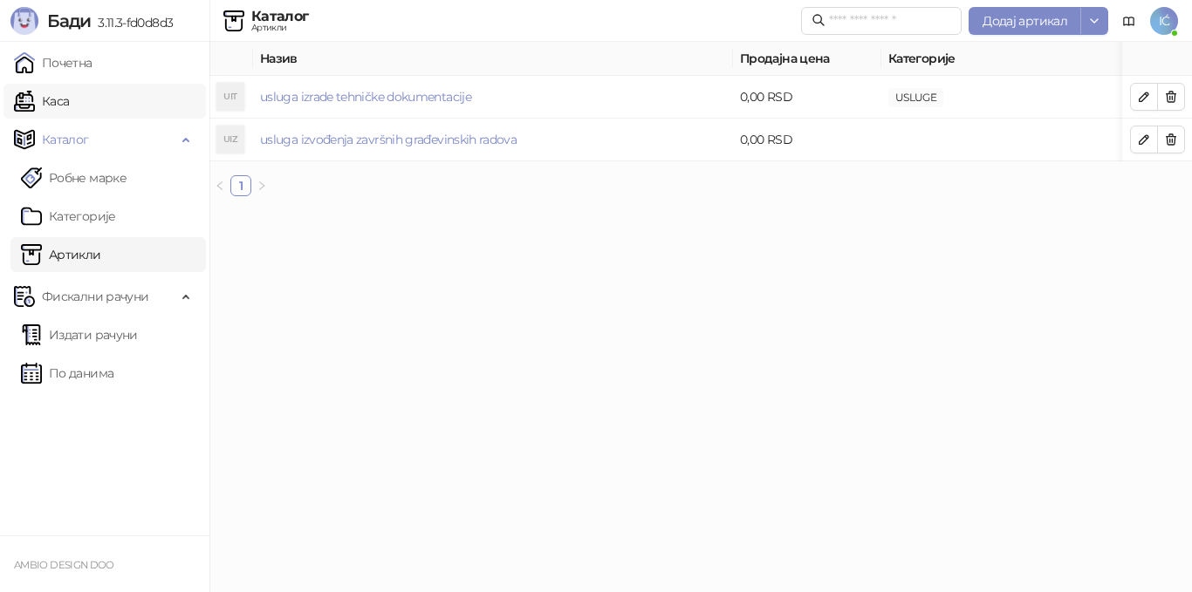
click at [69, 92] on link "Каса" at bounding box center [41, 101] width 55 height 35
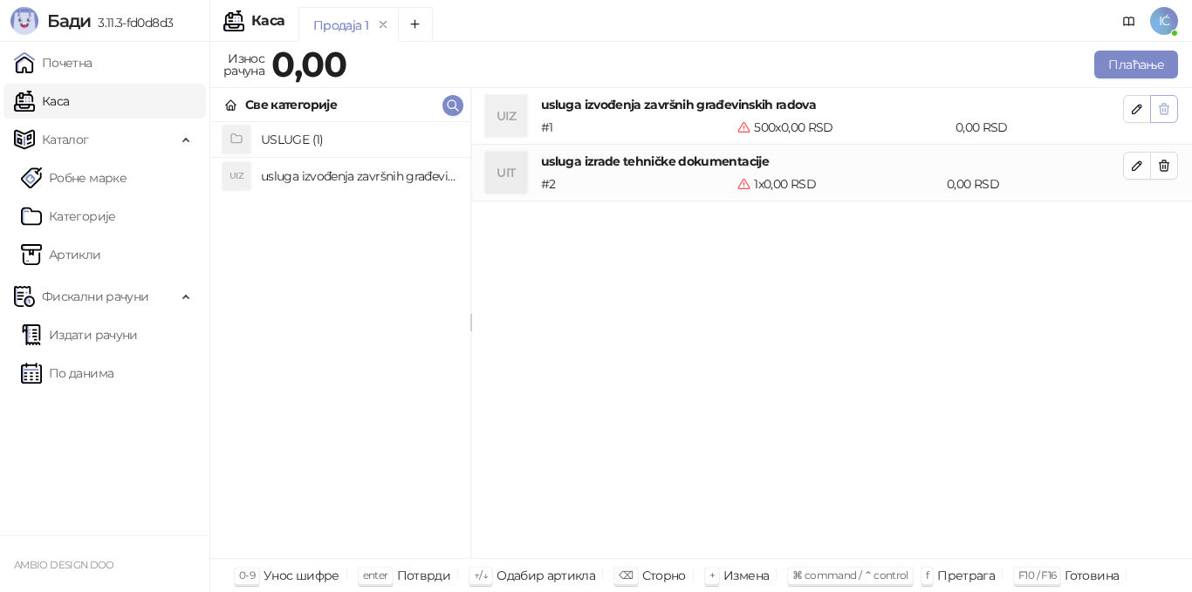
click at [1173, 109] on button "button" at bounding box center [1164, 109] width 28 height 28
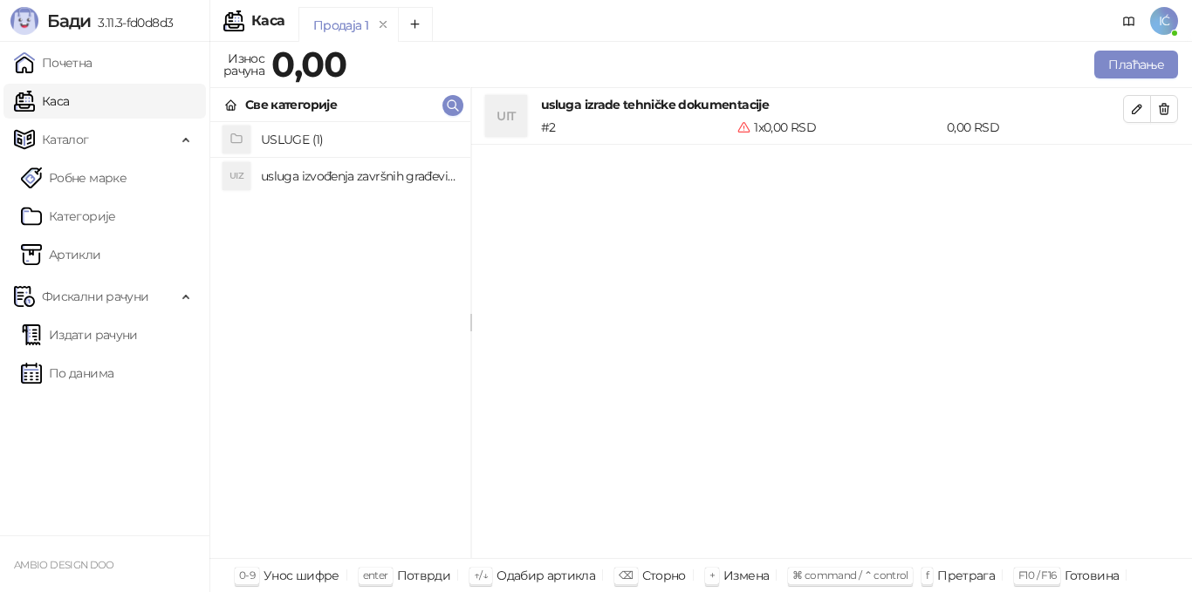
click at [1173, 109] on button "button" at bounding box center [1164, 109] width 28 height 28
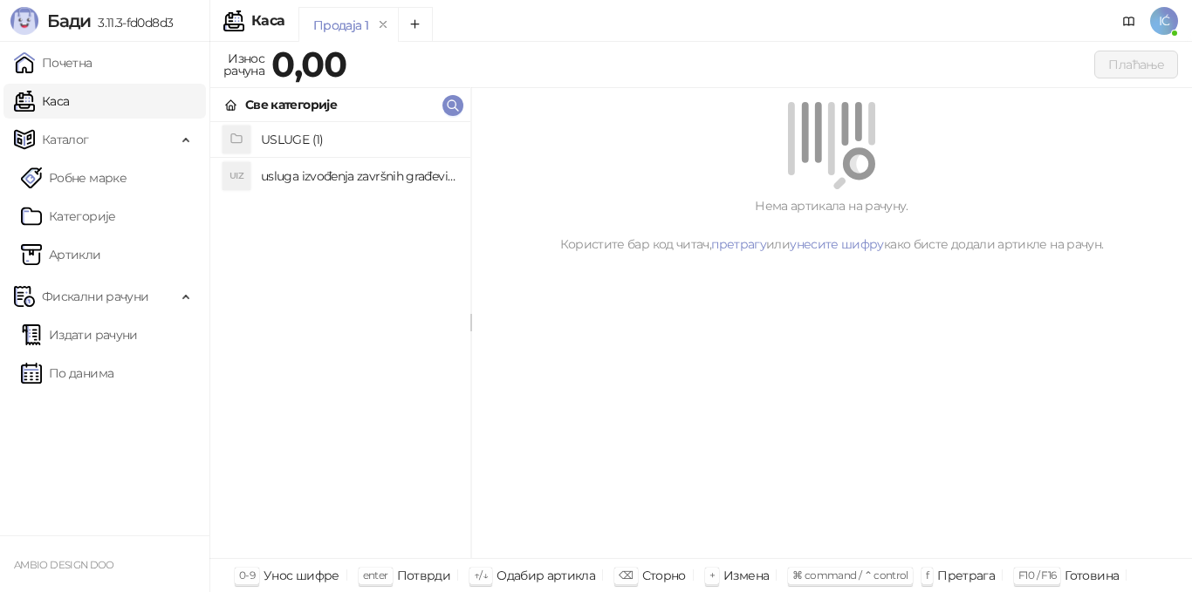
click at [275, 139] on h4 "USLUGE (1)" at bounding box center [358, 140] width 195 height 28
click at [275, 139] on h4 "usluga izrade tehničke dokumentacije" at bounding box center [358, 141] width 195 height 28
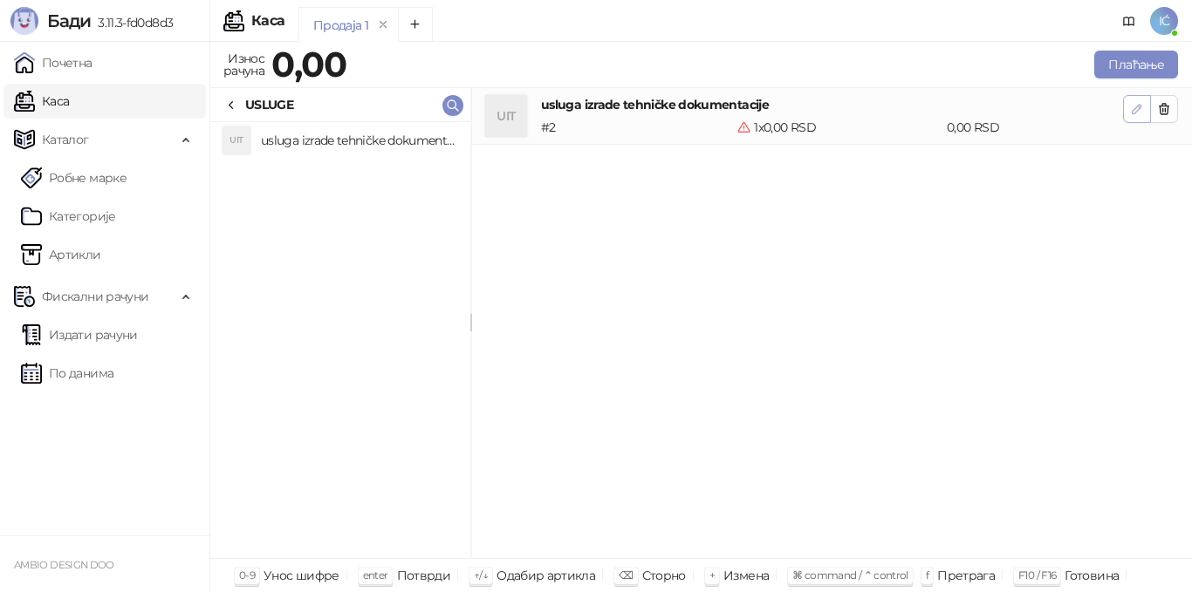
click at [1140, 103] on icon "button" at bounding box center [1137, 109] width 14 height 14
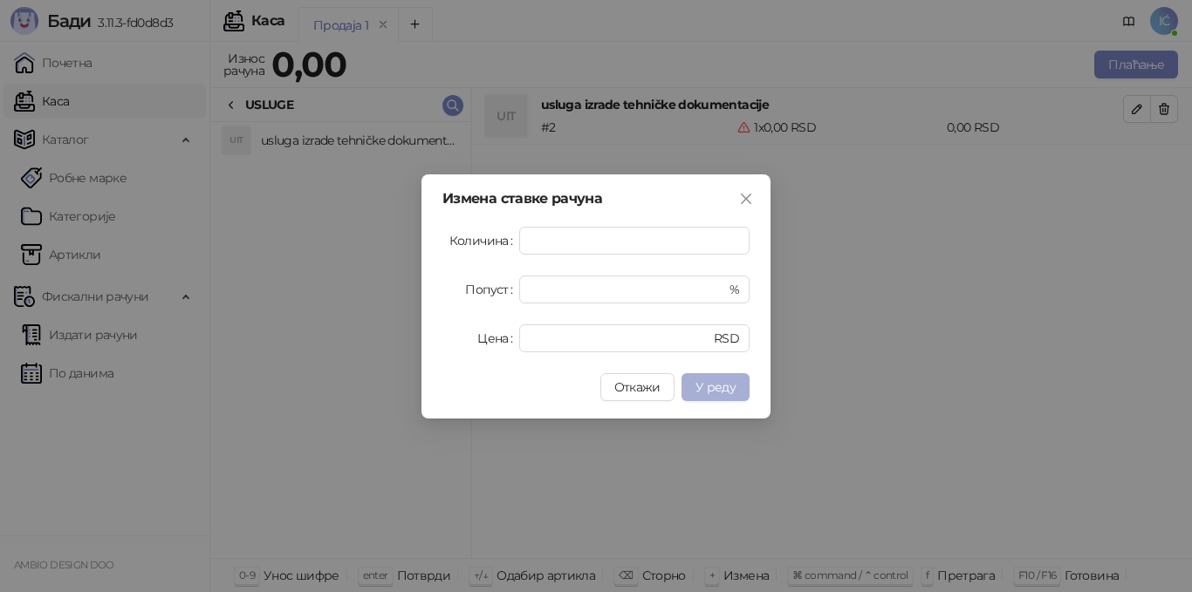
click at [696, 390] on span "У реду" at bounding box center [715, 388] width 40 height 16
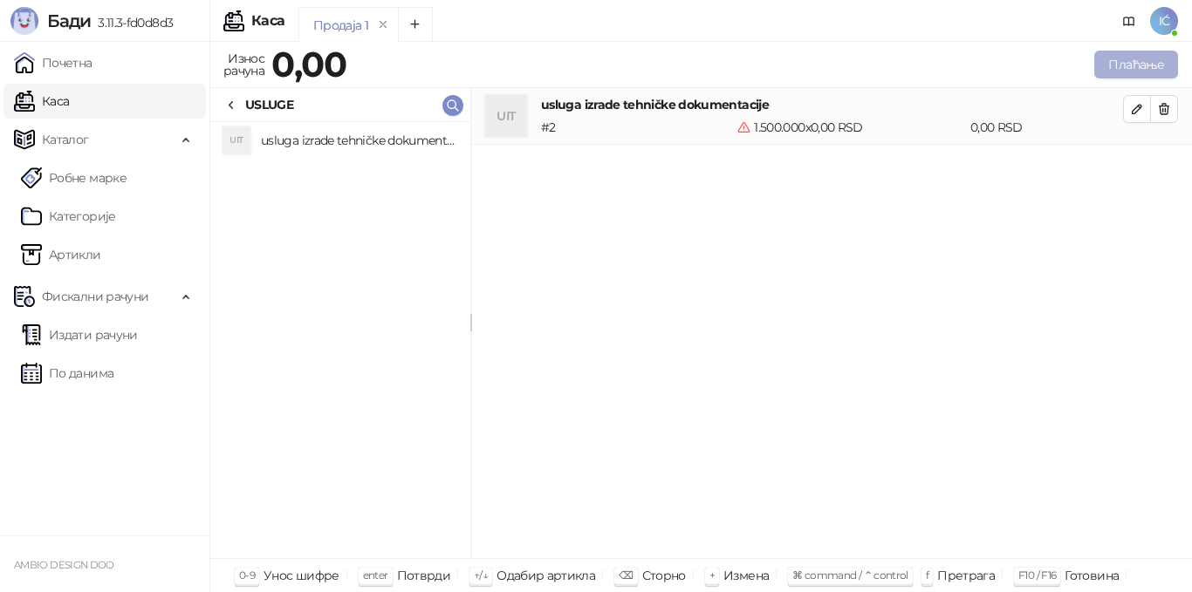
click at [1142, 68] on button "Плаћање" at bounding box center [1136, 65] width 84 height 28
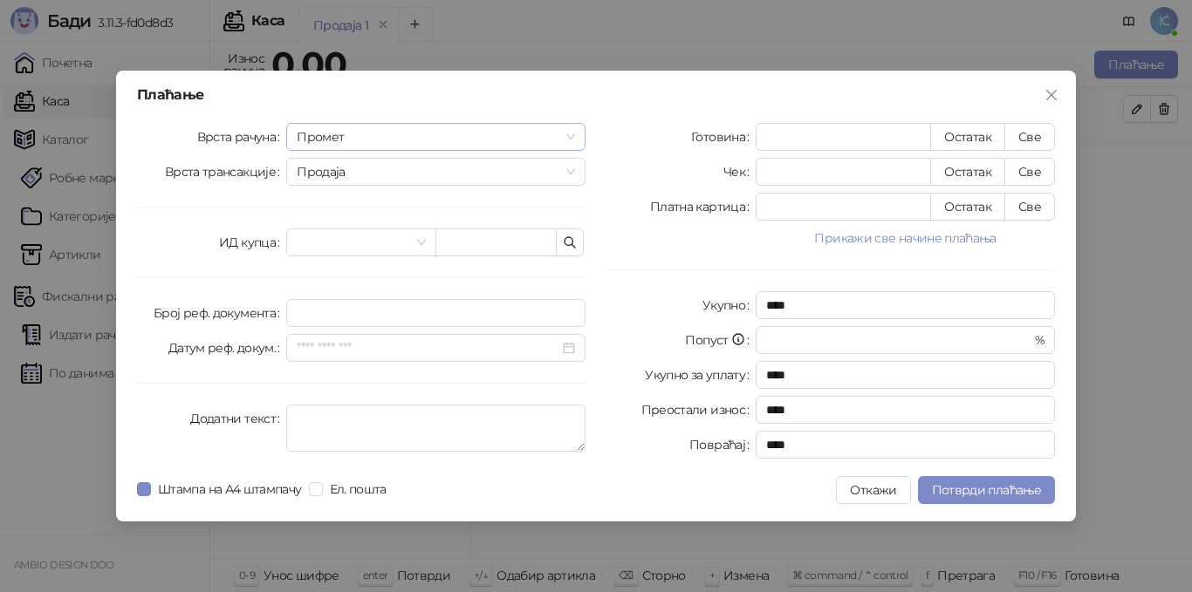
click at [382, 123] on div "Промет" at bounding box center [435, 137] width 299 height 28
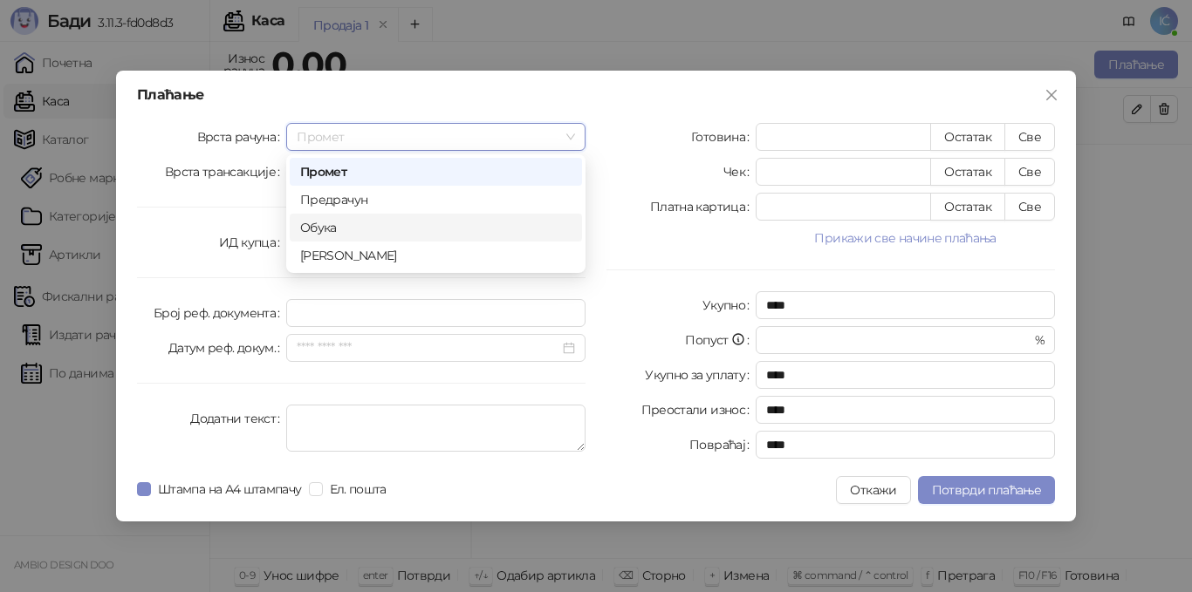
click at [352, 216] on div "Обука" at bounding box center [436, 228] width 292 height 28
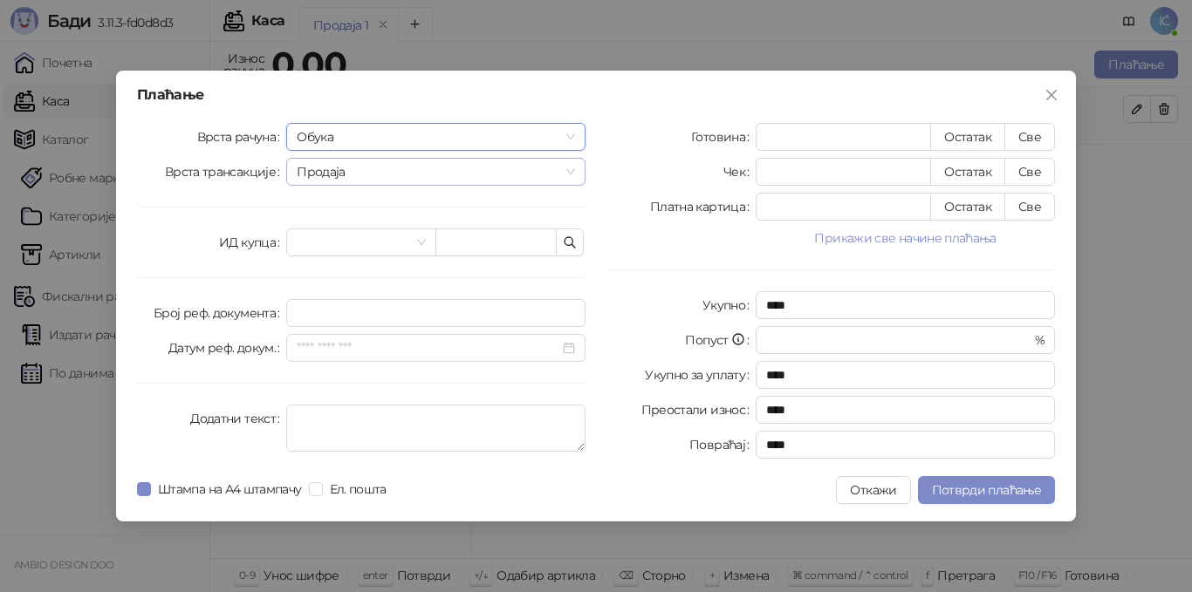
click at [383, 172] on span "Продаја" at bounding box center [436, 172] width 278 height 26
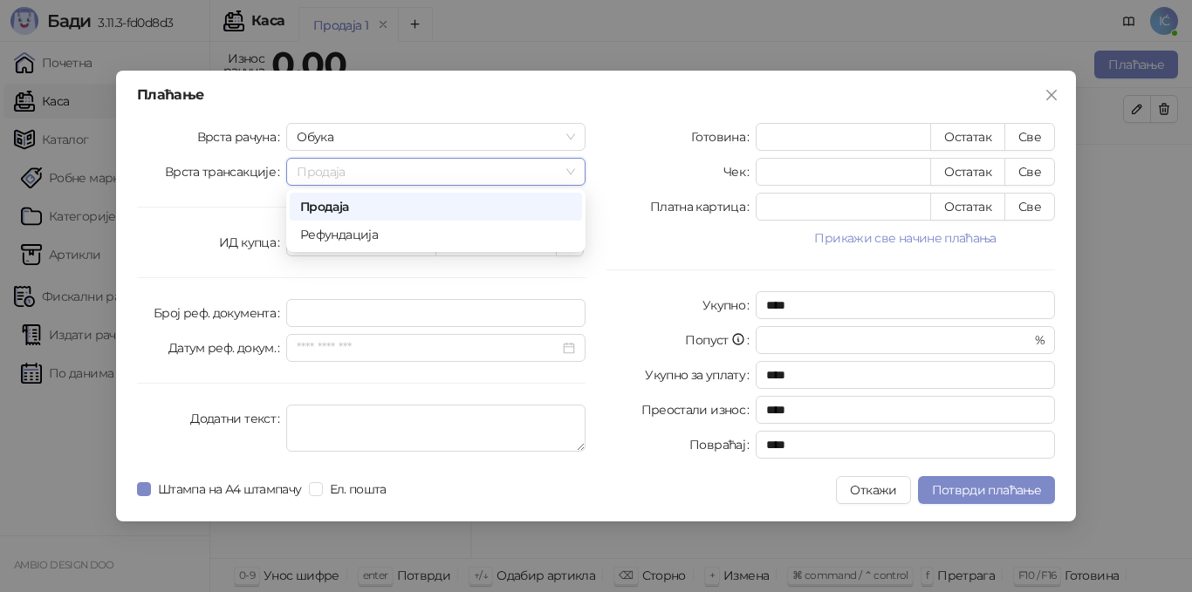
click at [379, 200] on div "Продаја" at bounding box center [435, 206] width 271 height 19
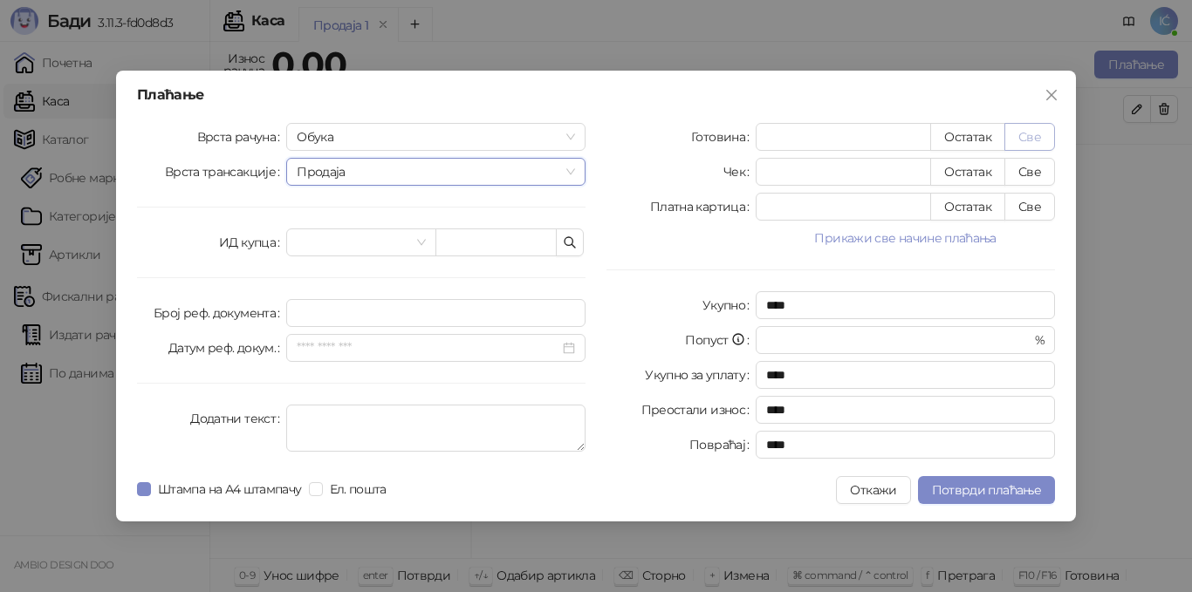
click at [1043, 138] on button "Све" at bounding box center [1029, 137] width 51 height 28
click at [816, 304] on input "****" at bounding box center [905, 305] width 299 height 28
drag, startPoint x: 802, startPoint y: 309, endPoint x: 753, endPoint y: 313, distance: 49.1
click at [753, 313] on div "Укупно ****" at bounding box center [830, 305] width 448 height 28
click at [1056, 102] on button "Close" at bounding box center [1051, 95] width 28 height 28
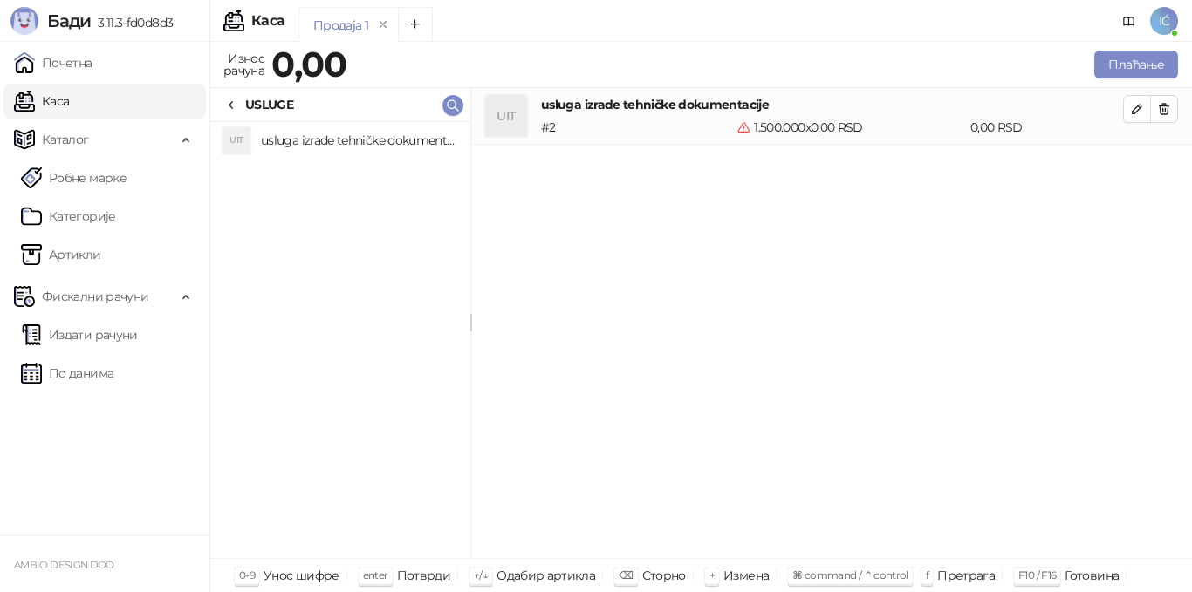
click at [763, 129] on div "1.500.000 x 0,00 RSD" at bounding box center [850, 127] width 233 height 19
click at [744, 129] on icon at bounding box center [744, 128] width 14 height 14
click at [1142, 102] on icon "button" at bounding box center [1137, 109] width 14 height 14
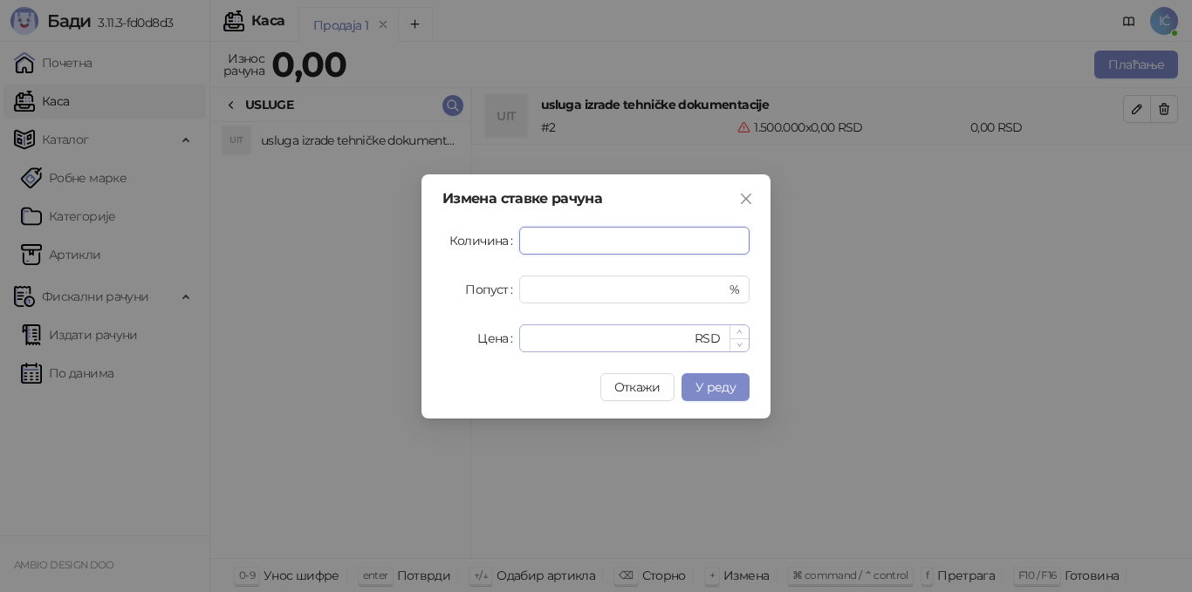
type input "*"
click at [544, 342] on input "*" at bounding box center [610, 338] width 161 height 26
type input "******"
click at [712, 386] on span "У реду" at bounding box center [715, 388] width 40 height 16
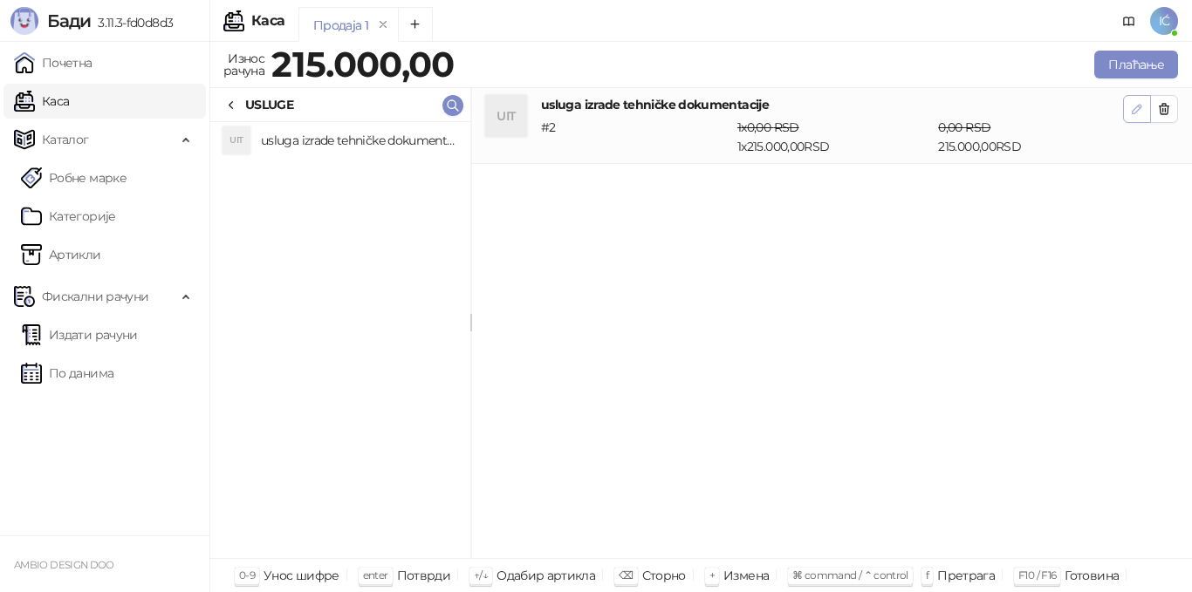
click at [1139, 105] on icon "button" at bounding box center [1136, 109] width 9 height 9
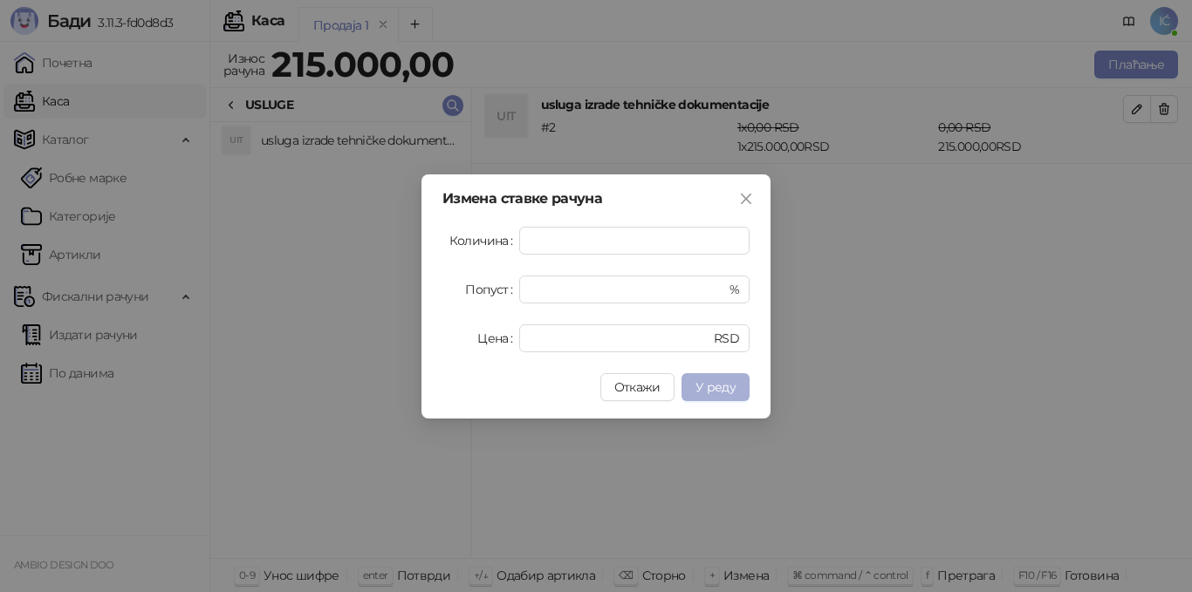
click at [701, 390] on span "У реду" at bounding box center [715, 388] width 40 height 16
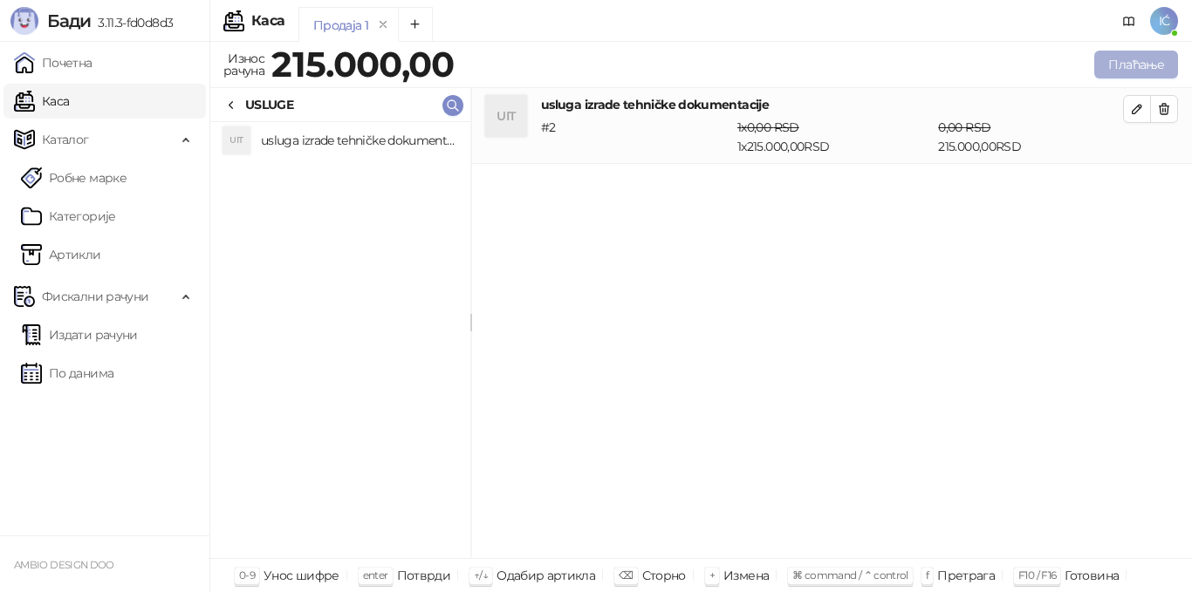
click at [1142, 55] on button "Плаћање" at bounding box center [1136, 65] width 84 height 28
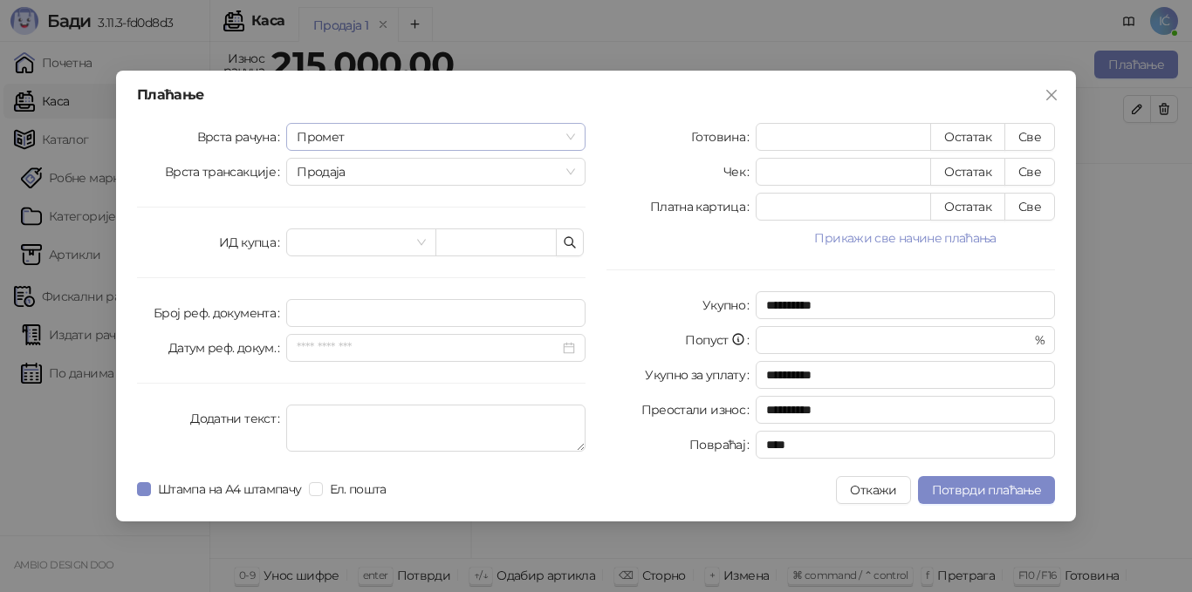
click at [421, 124] on span "Промет" at bounding box center [436, 137] width 278 height 26
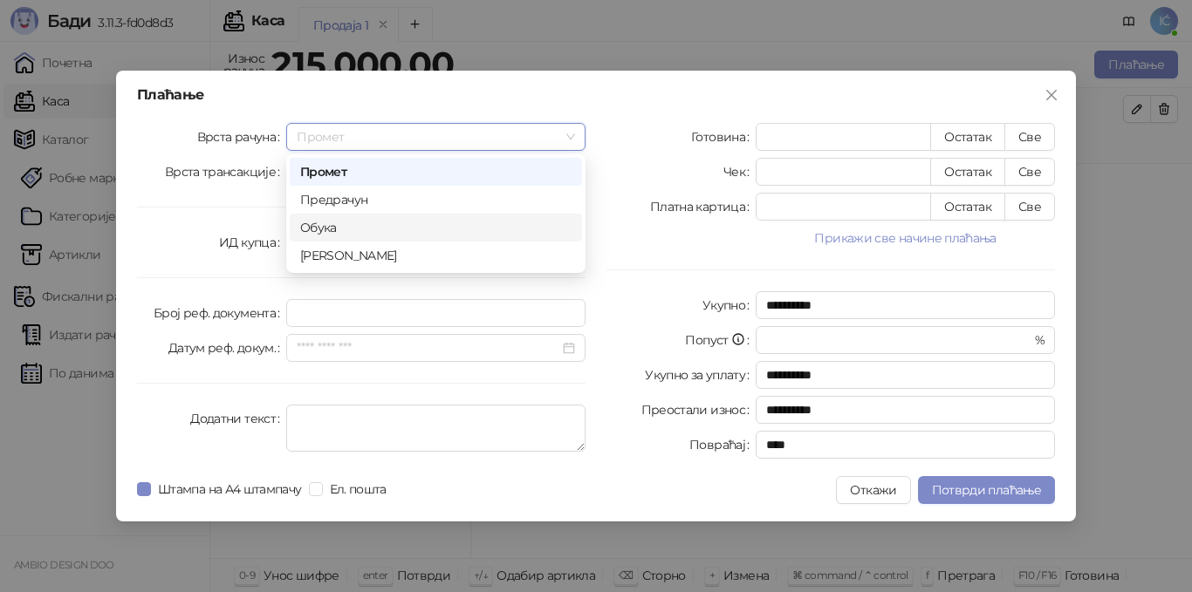
click at [400, 223] on div "Обука" at bounding box center [435, 227] width 271 height 19
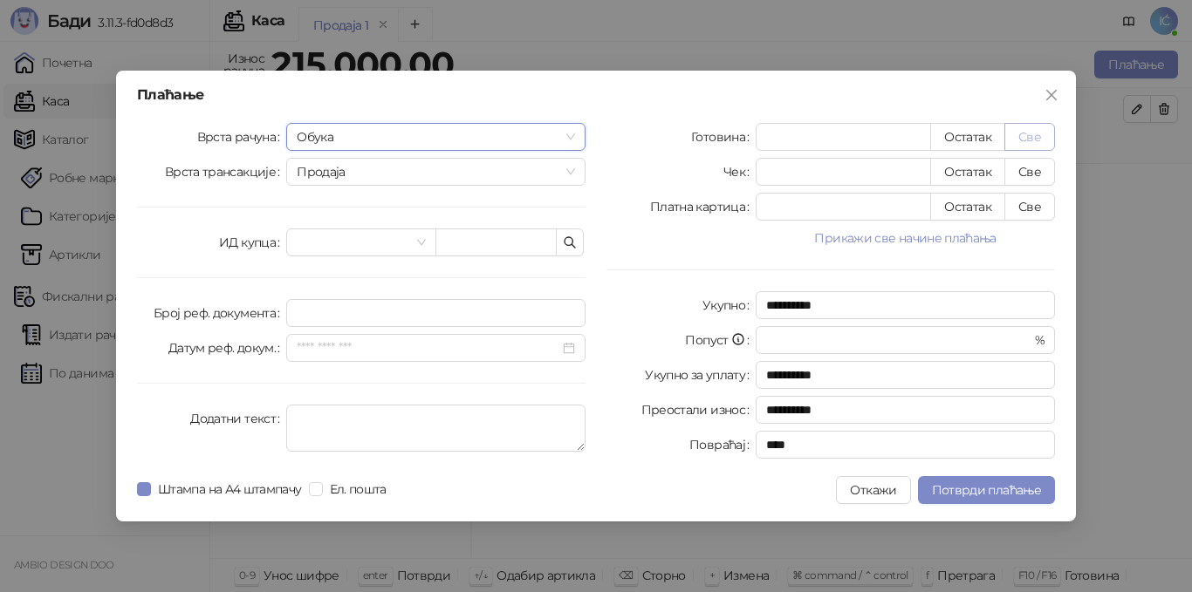
click at [1035, 127] on button "Све" at bounding box center [1029, 137] width 51 height 28
type input "******"
type input "****"
click at [332, 304] on input "Број реф. документа" at bounding box center [435, 313] width 299 height 28
click at [605, 359] on div "**********" at bounding box center [830, 294] width 469 height 343
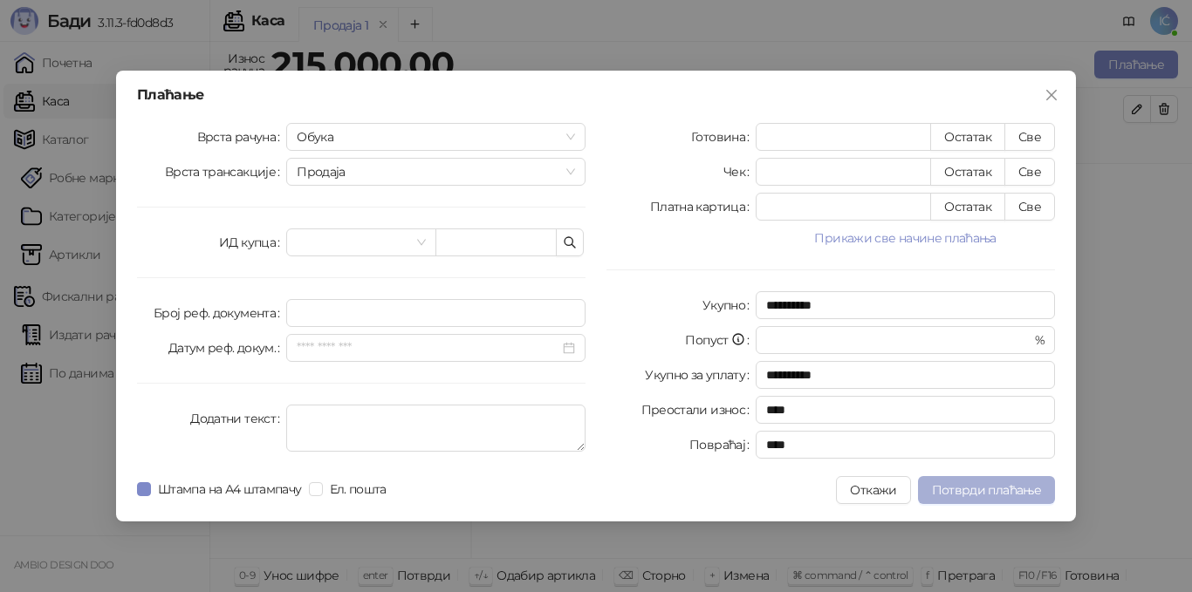
click at [994, 479] on button "Потврди плаћање" at bounding box center [986, 490] width 137 height 28
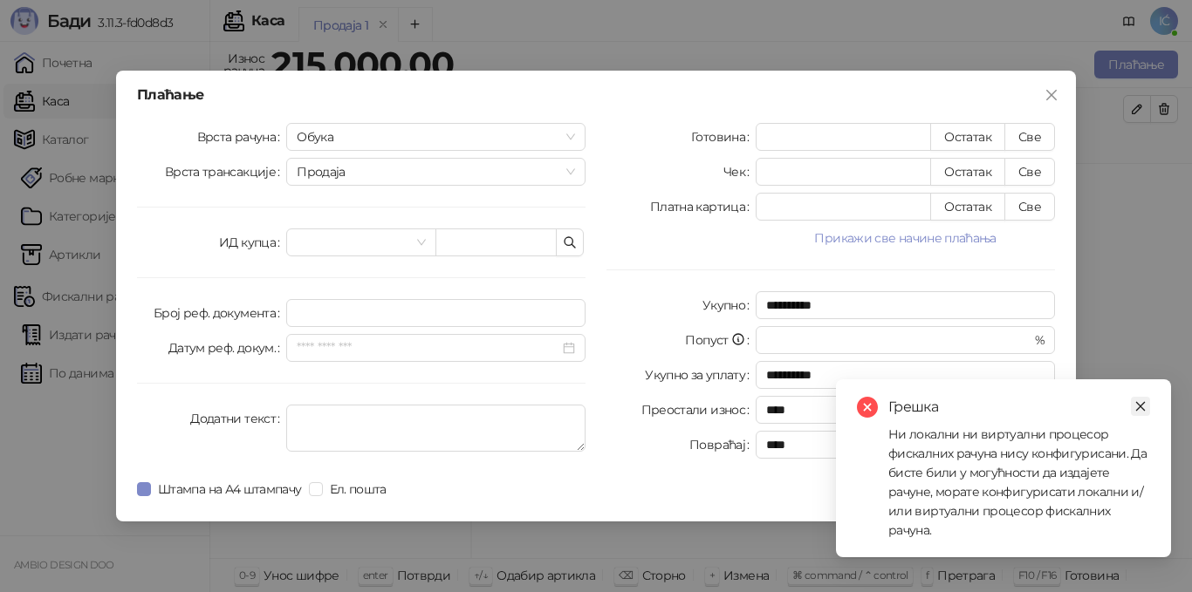
click at [1139, 407] on icon "close" at bounding box center [1140, 406] width 12 height 12
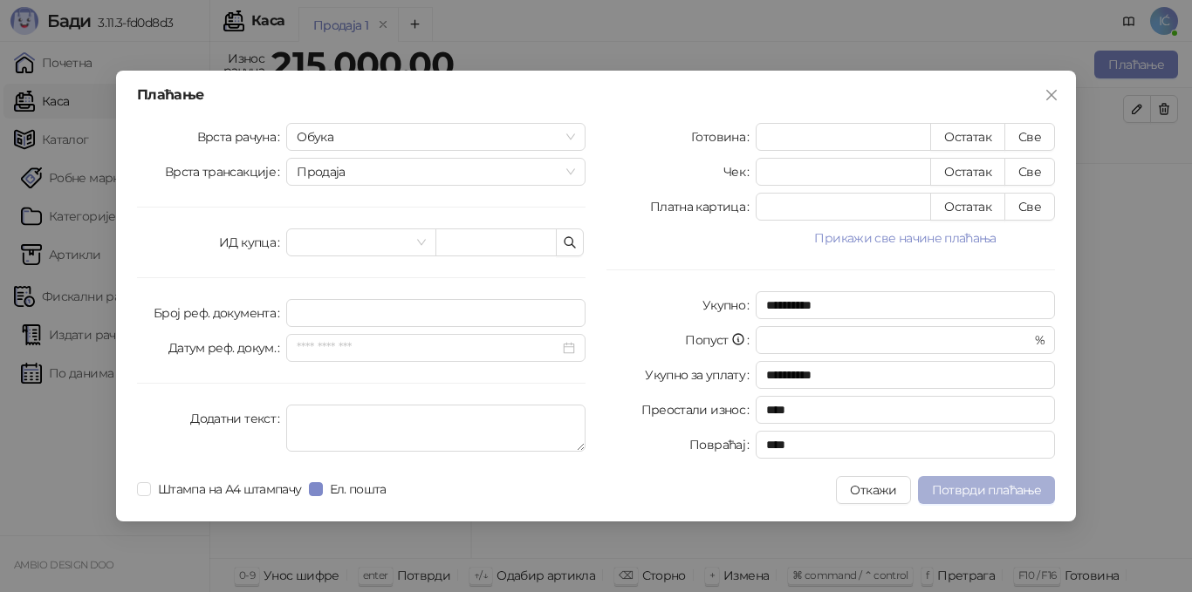
click at [998, 486] on span "Потврди плаћање" at bounding box center [986, 490] width 109 height 16
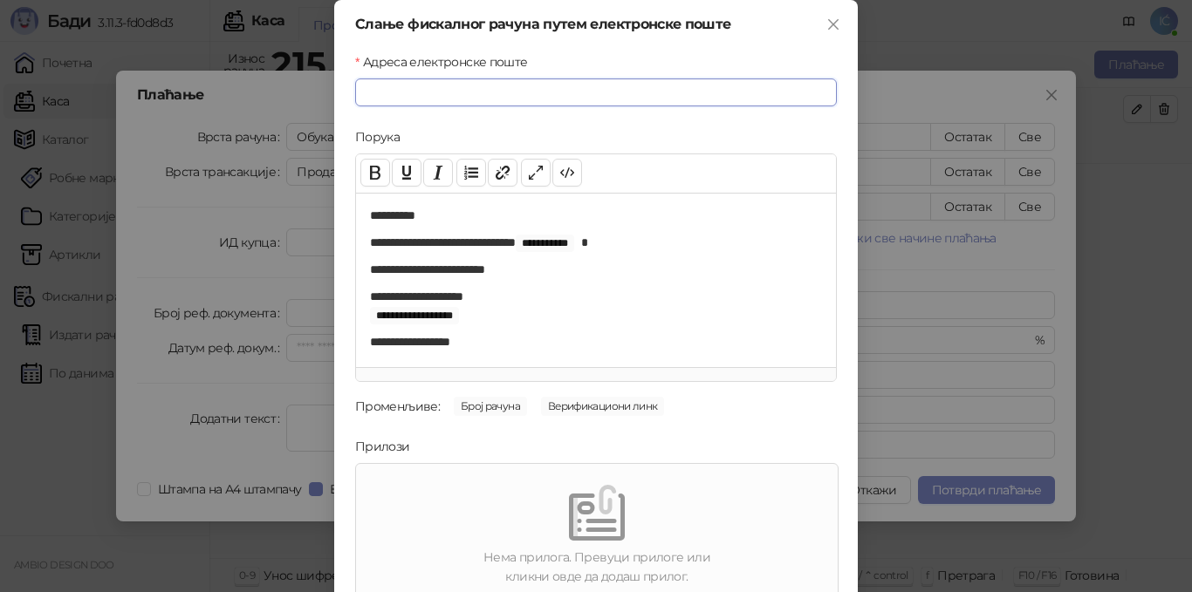
click at [379, 96] on input "Адреса електронске поште" at bounding box center [596, 93] width 482 height 28
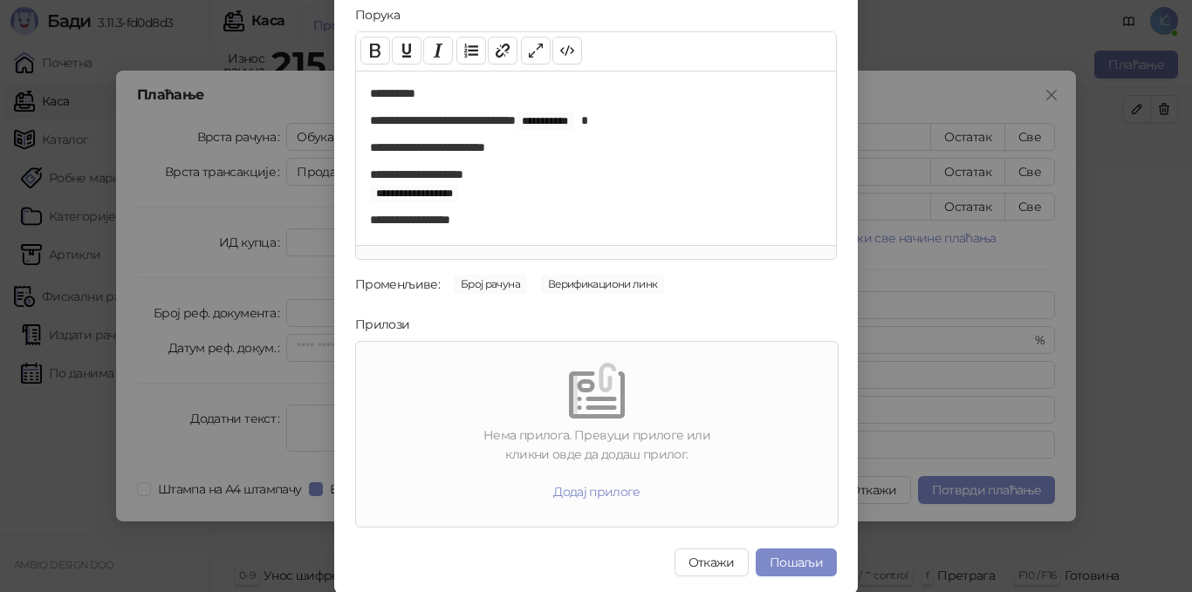
scroll to position [124, 0]
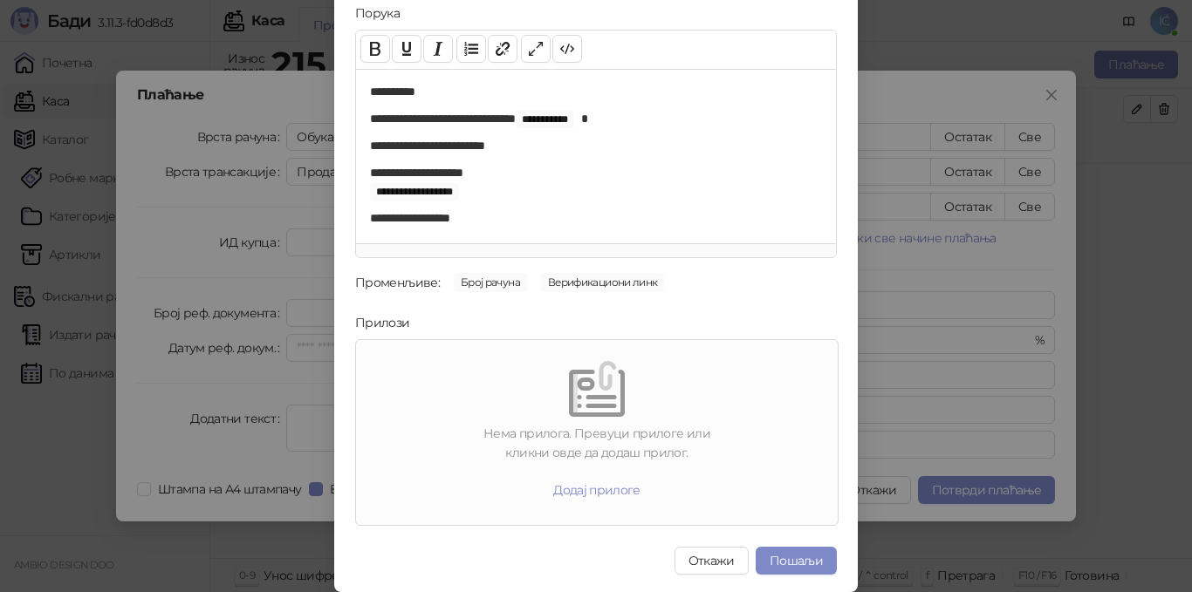
type input "**********"
click at [598, 384] on img at bounding box center [597, 389] width 56 height 56
click at [779, 559] on button "Пошаљи" at bounding box center [796, 561] width 81 height 28
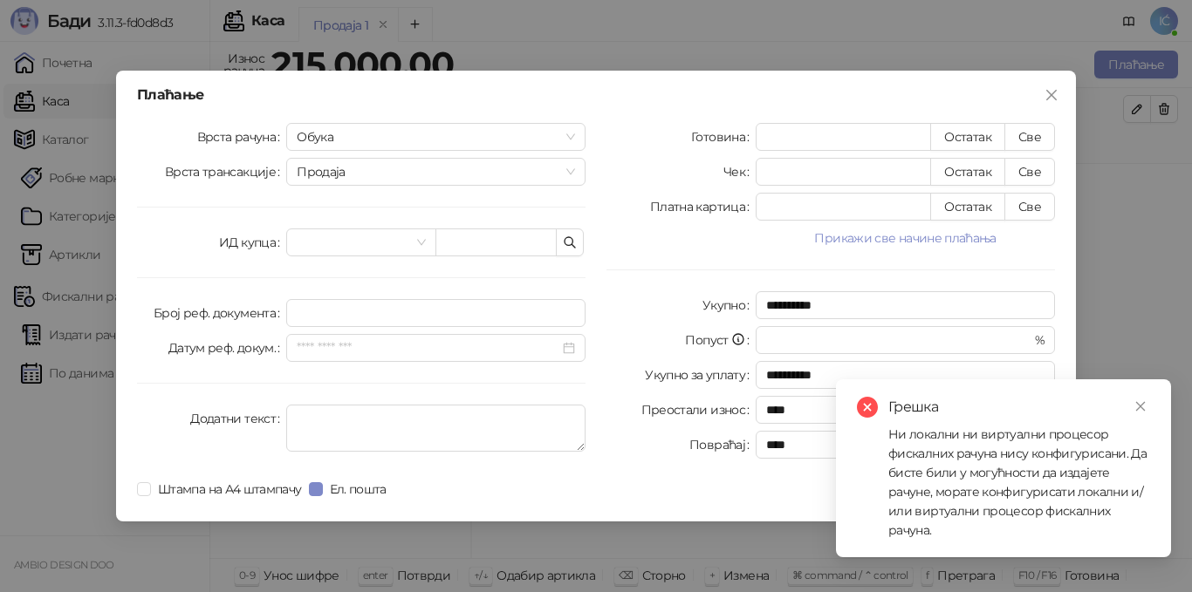
scroll to position [0, 0]
click at [1145, 403] on icon "close" at bounding box center [1140, 406] width 12 height 12
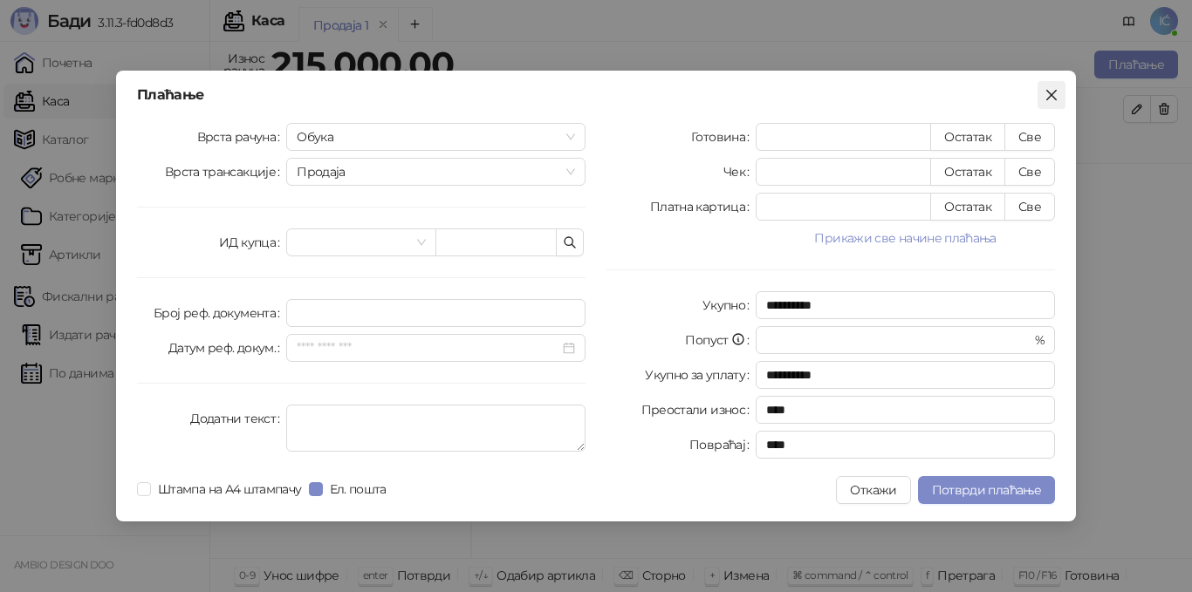
click at [1046, 98] on icon "close" at bounding box center [1051, 95] width 14 height 14
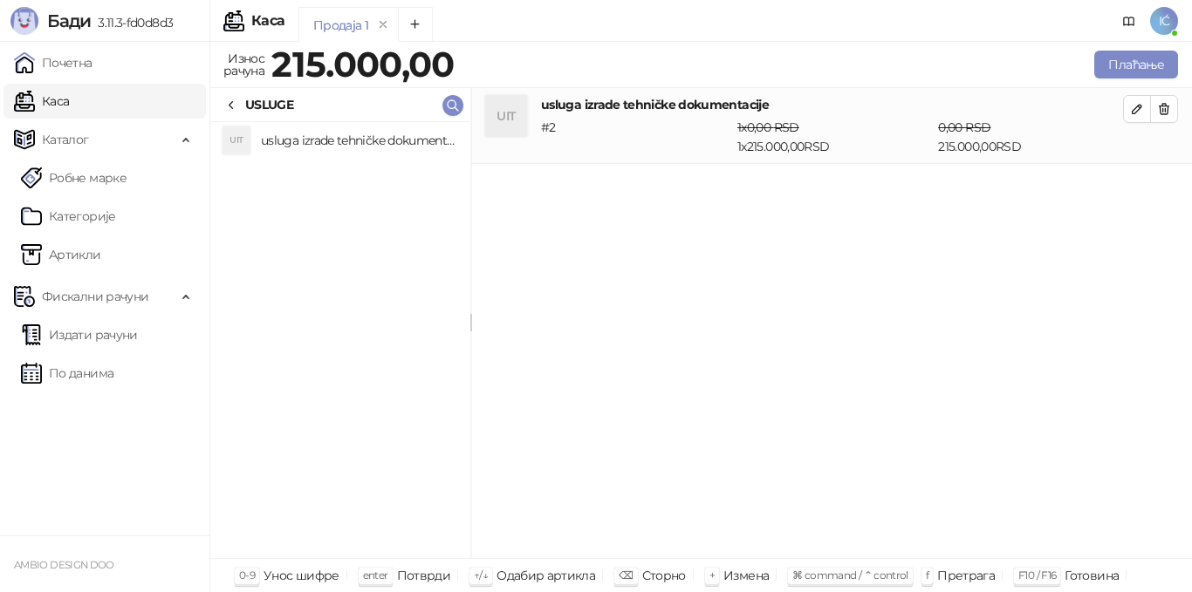
click at [1166, 14] on span "IĆ" at bounding box center [1164, 21] width 28 height 28
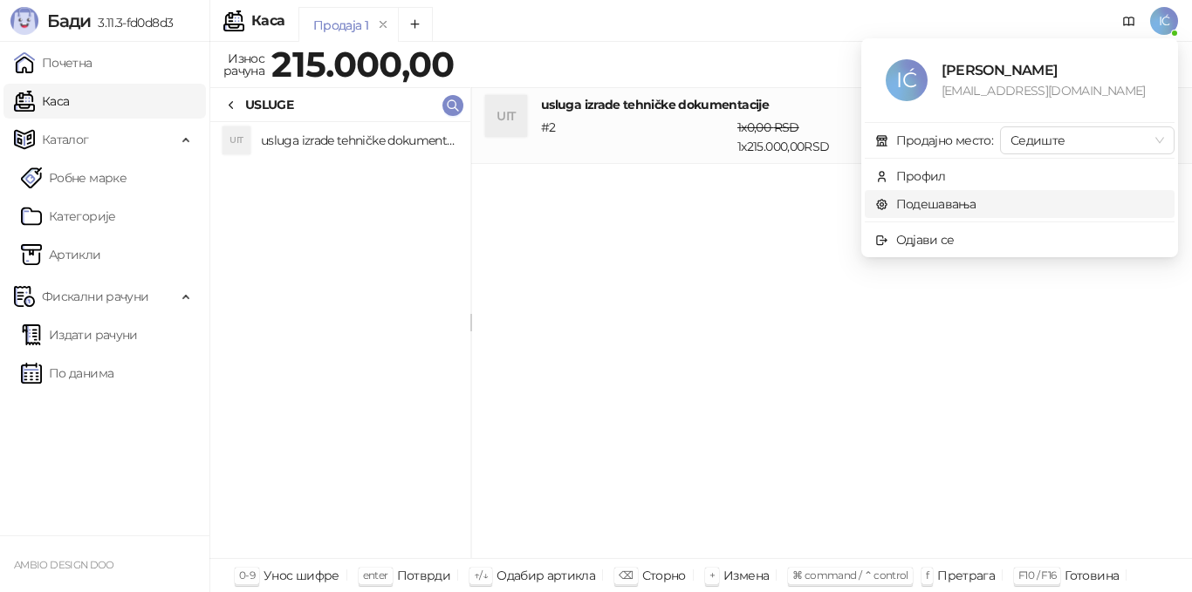
click at [954, 210] on link "Подешавања" at bounding box center [925, 204] width 101 height 16
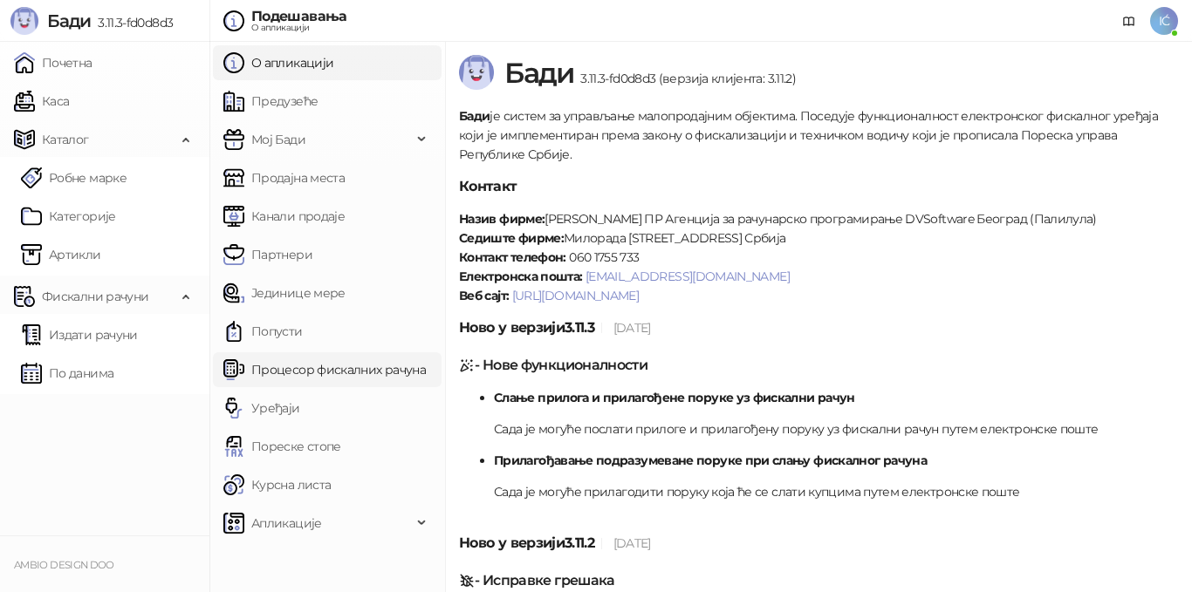
click at [333, 377] on link "Процесор фискалних рачуна" at bounding box center [324, 369] width 202 height 35
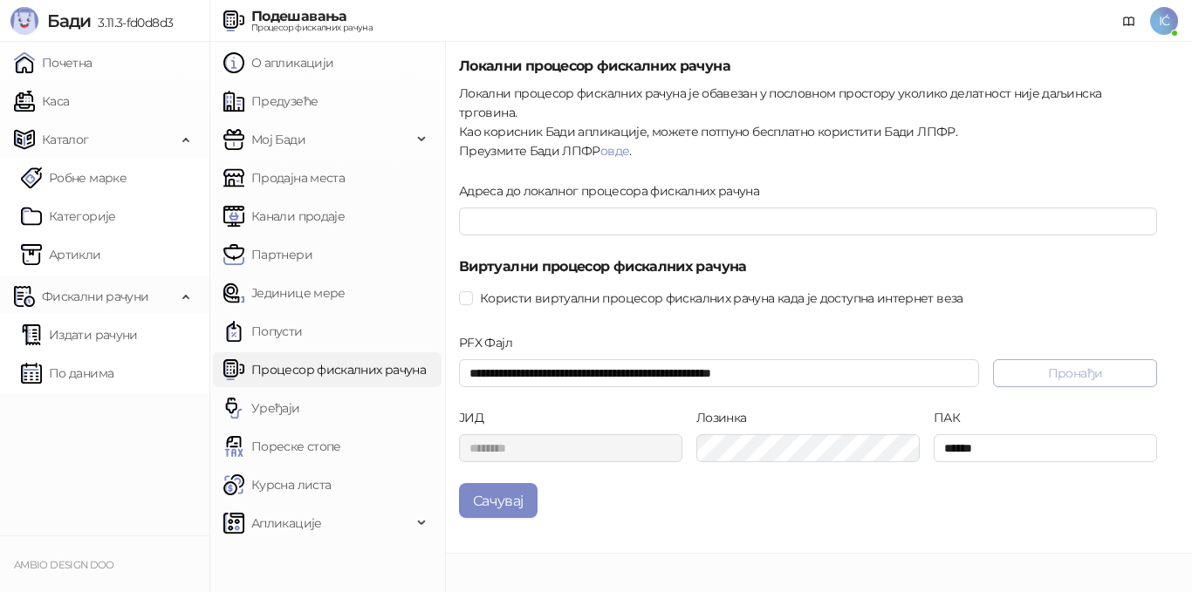
click at [1057, 359] on button "Пронађи" at bounding box center [1075, 373] width 164 height 28
type input "**********"
click at [512, 483] on button "Сачувај" at bounding box center [498, 500] width 79 height 35
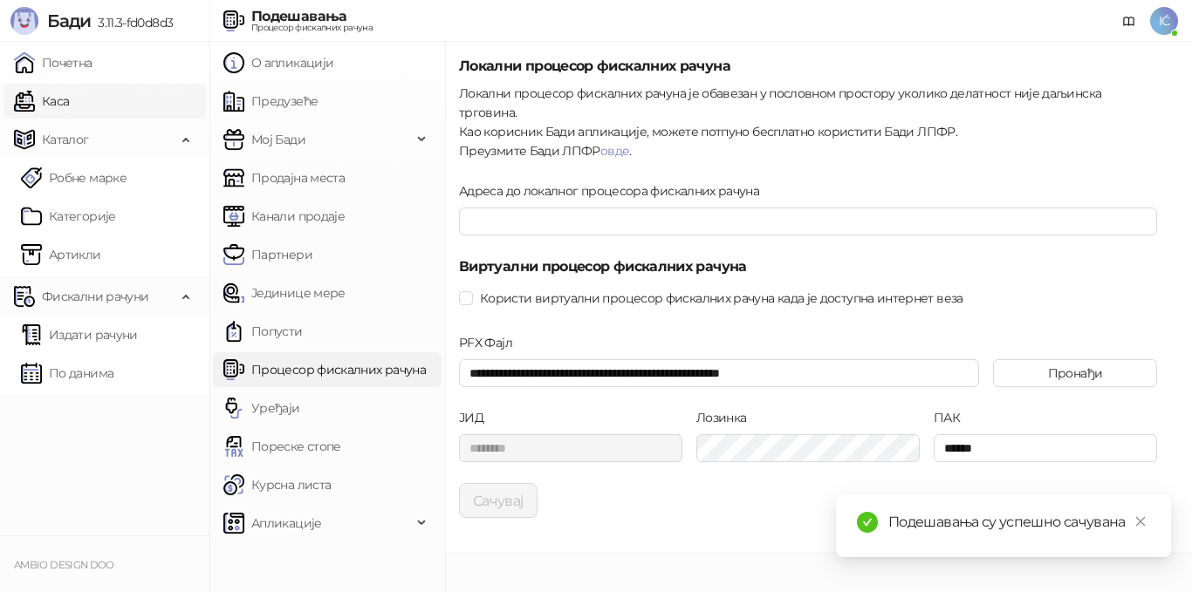
click at [35, 101] on link "Каса" at bounding box center [41, 101] width 55 height 35
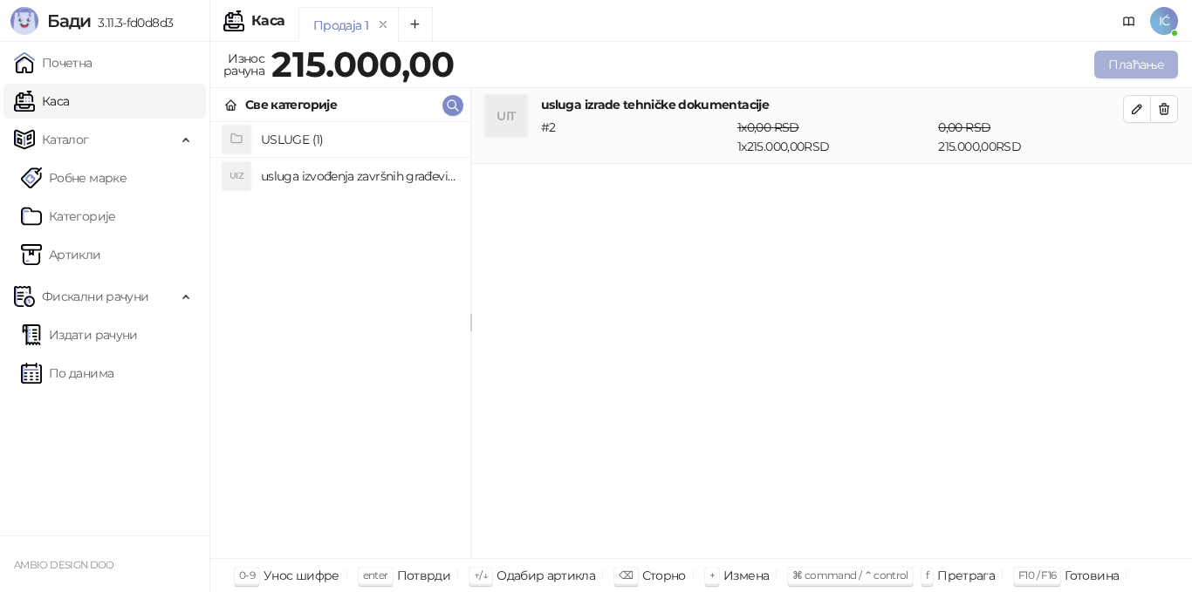
click at [1135, 69] on button "Плаћање" at bounding box center [1136, 65] width 84 height 28
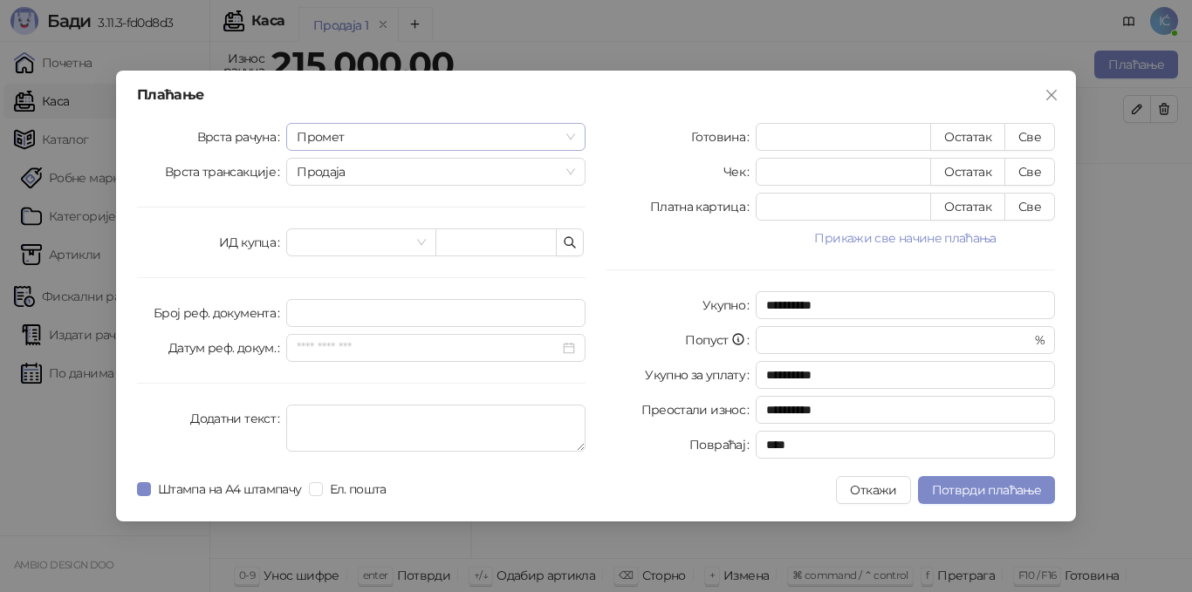
click at [487, 142] on span "Промет" at bounding box center [436, 137] width 278 height 26
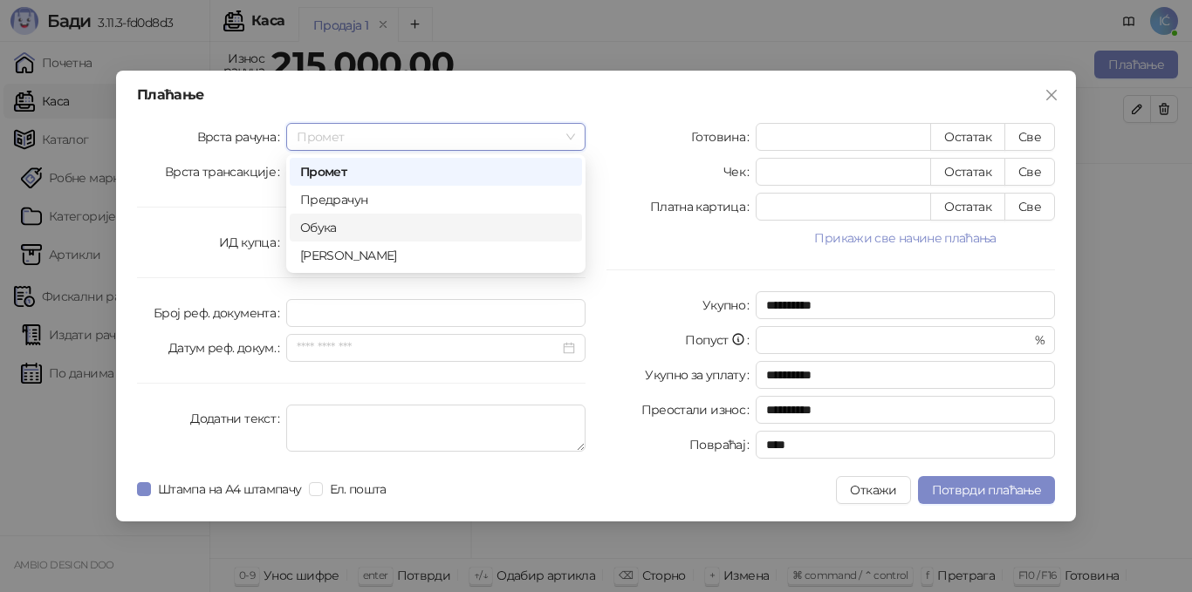
click at [357, 218] on div "Обука" at bounding box center [435, 227] width 271 height 19
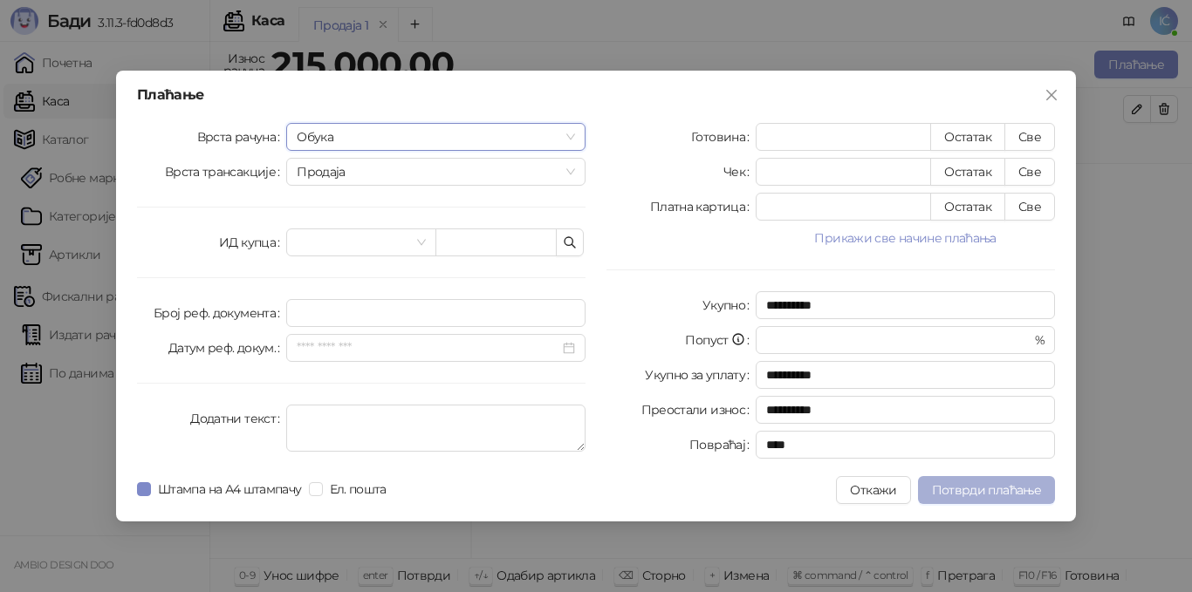
click at [1006, 494] on span "Потврди плаћање" at bounding box center [986, 490] width 109 height 16
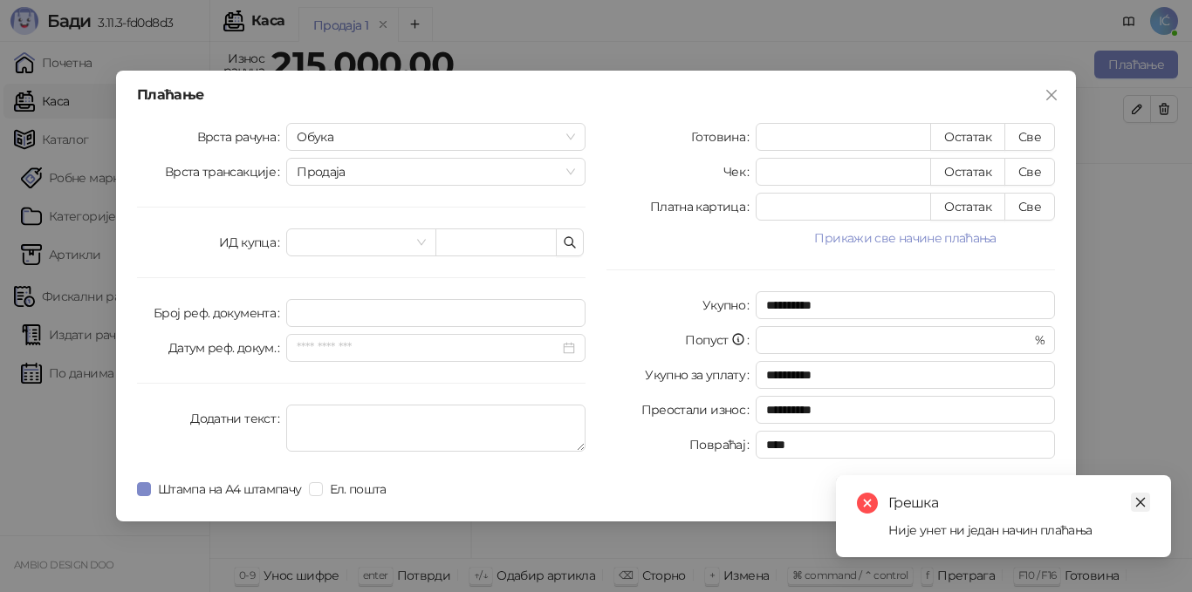
click at [1137, 497] on link "Close" at bounding box center [1140, 502] width 19 height 19
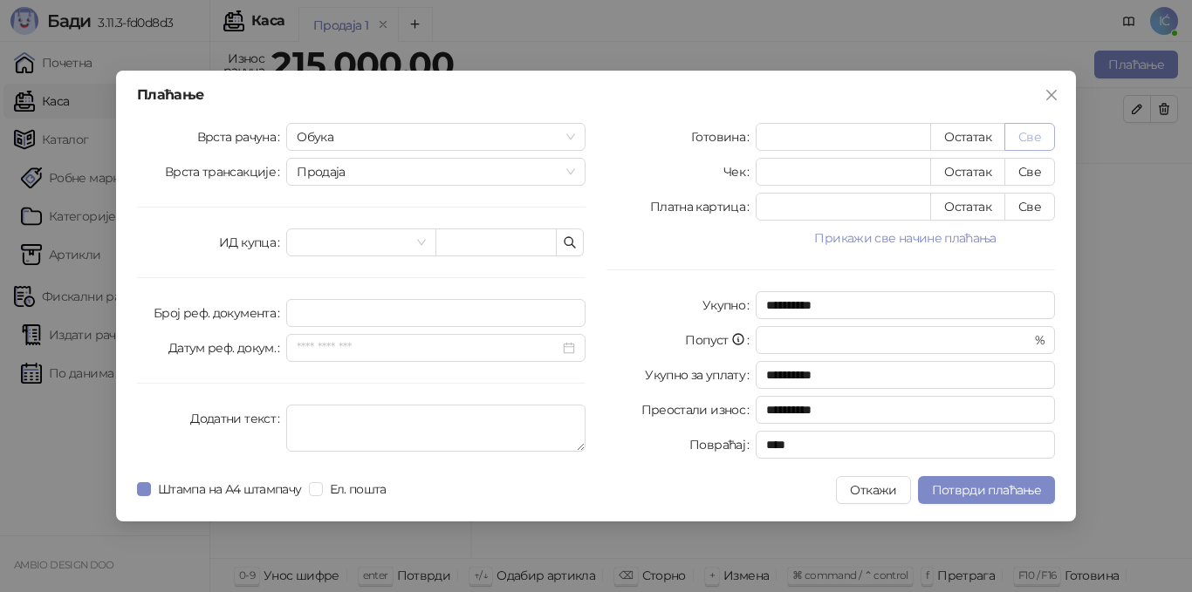
click at [1039, 141] on button "Све" at bounding box center [1029, 137] width 51 height 28
type input "******"
type input "****"
click at [968, 488] on span "Потврди плаћање" at bounding box center [986, 490] width 109 height 16
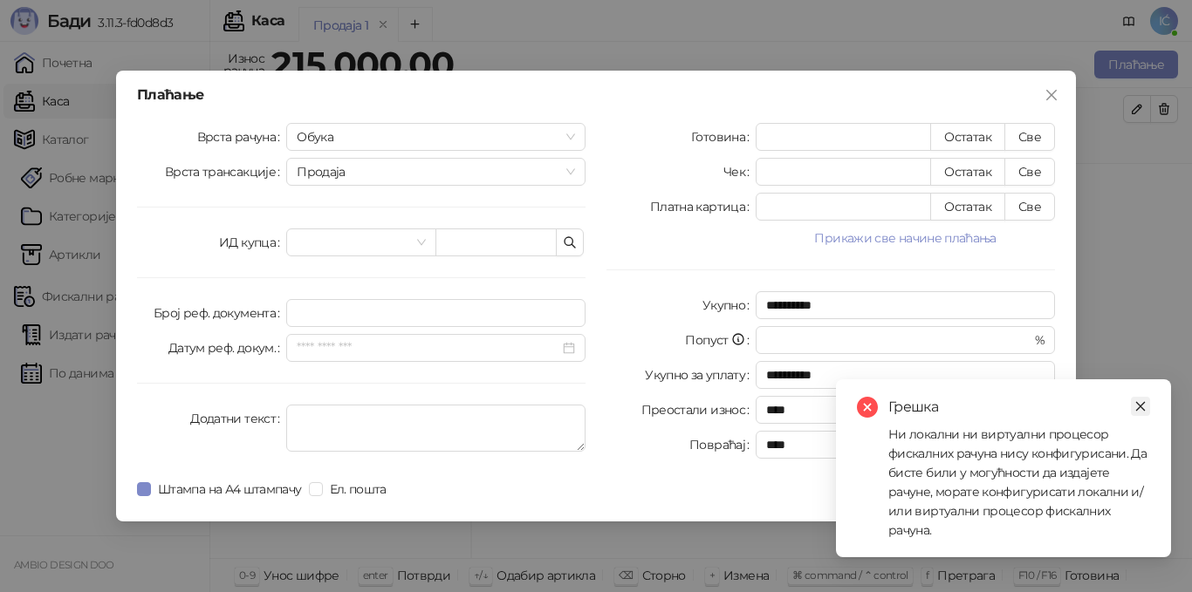
click at [1137, 401] on icon "close" at bounding box center [1140, 406] width 12 height 12
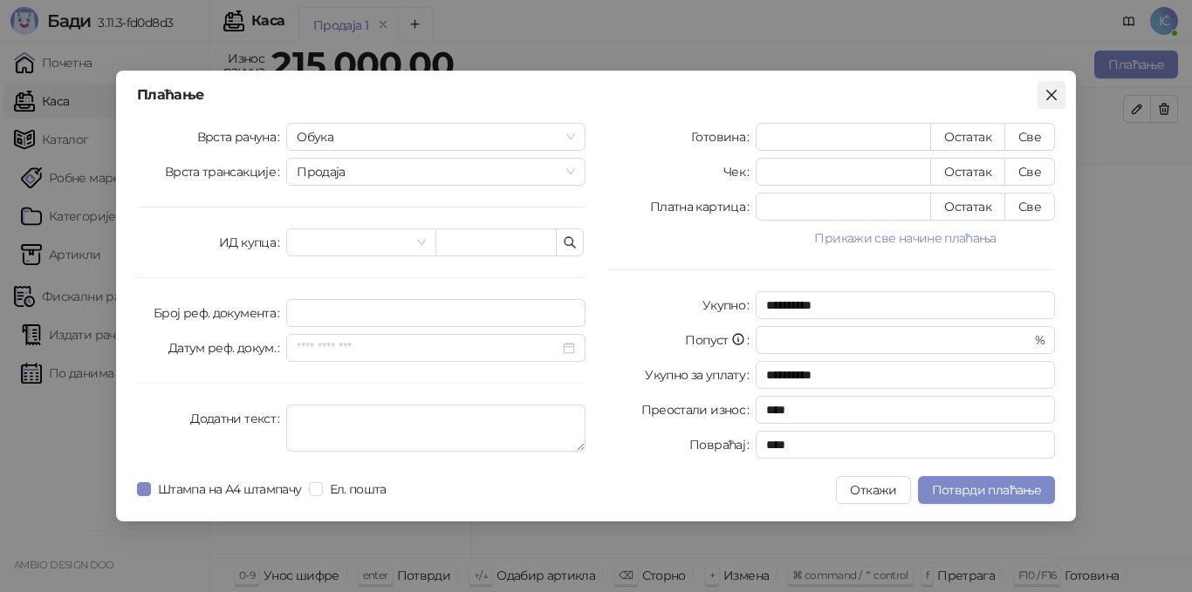
click at [1050, 92] on icon "close" at bounding box center [1051, 95] width 10 height 10
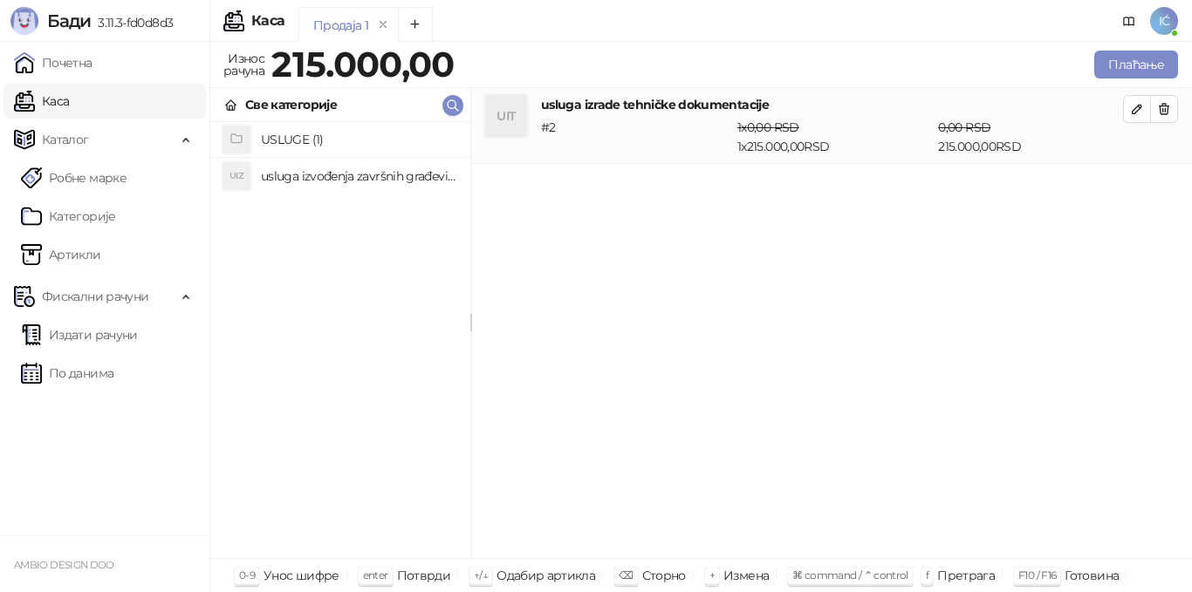
click at [1167, 13] on span "IĆ" at bounding box center [1164, 21] width 28 height 28
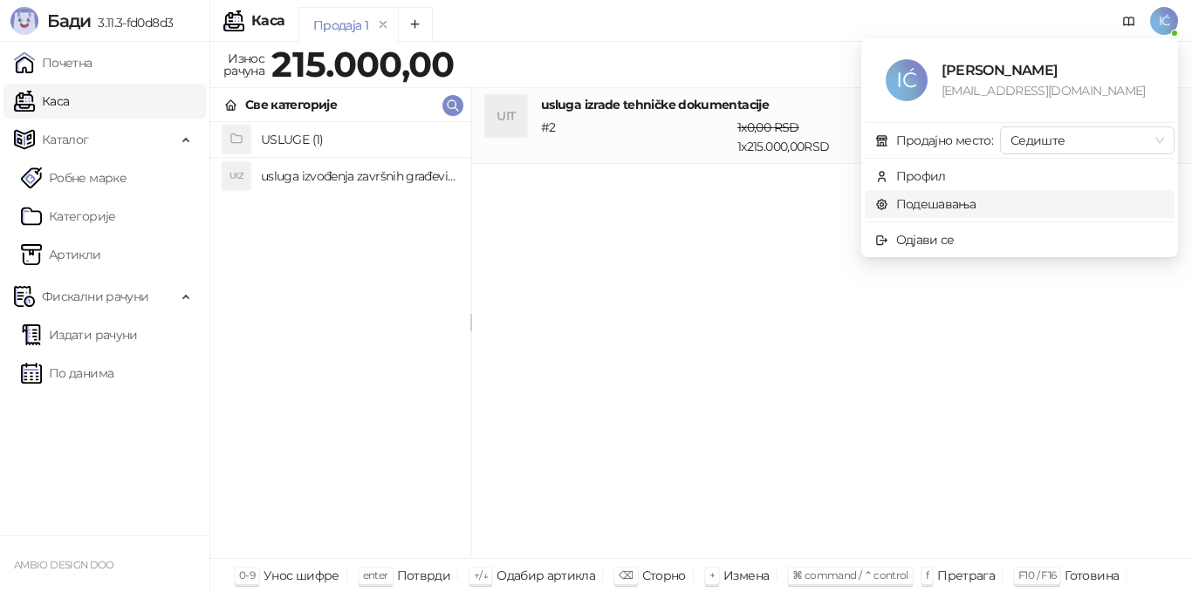
click at [918, 196] on link "Подешавања" at bounding box center [925, 204] width 101 height 16
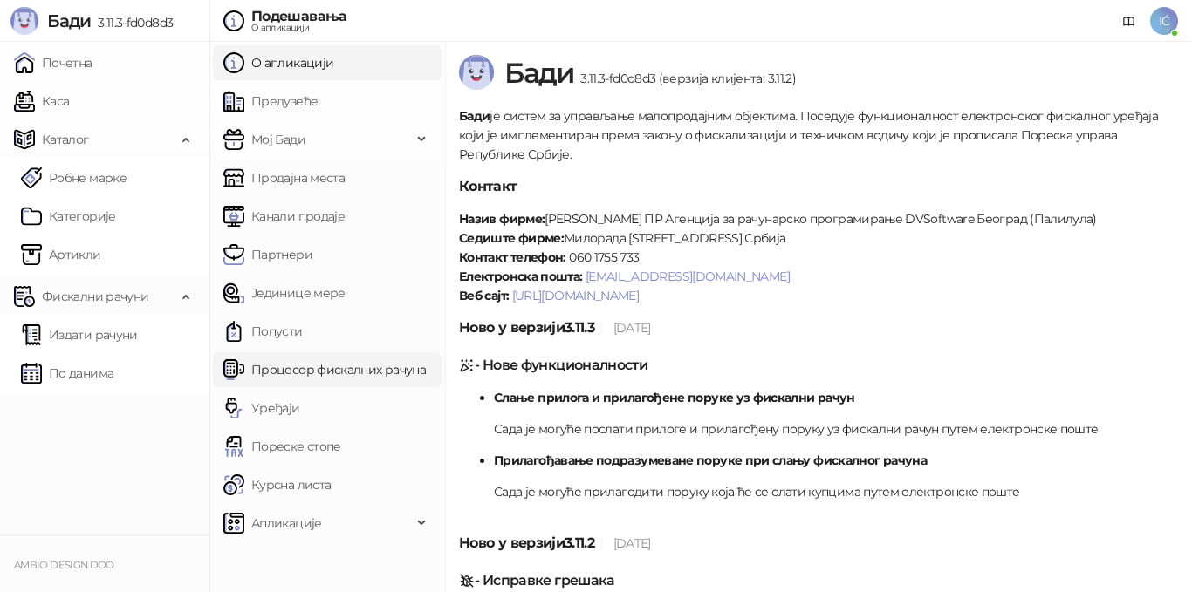
click at [302, 374] on link "Процесор фискалних рачуна" at bounding box center [324, 369] width 202 height 35
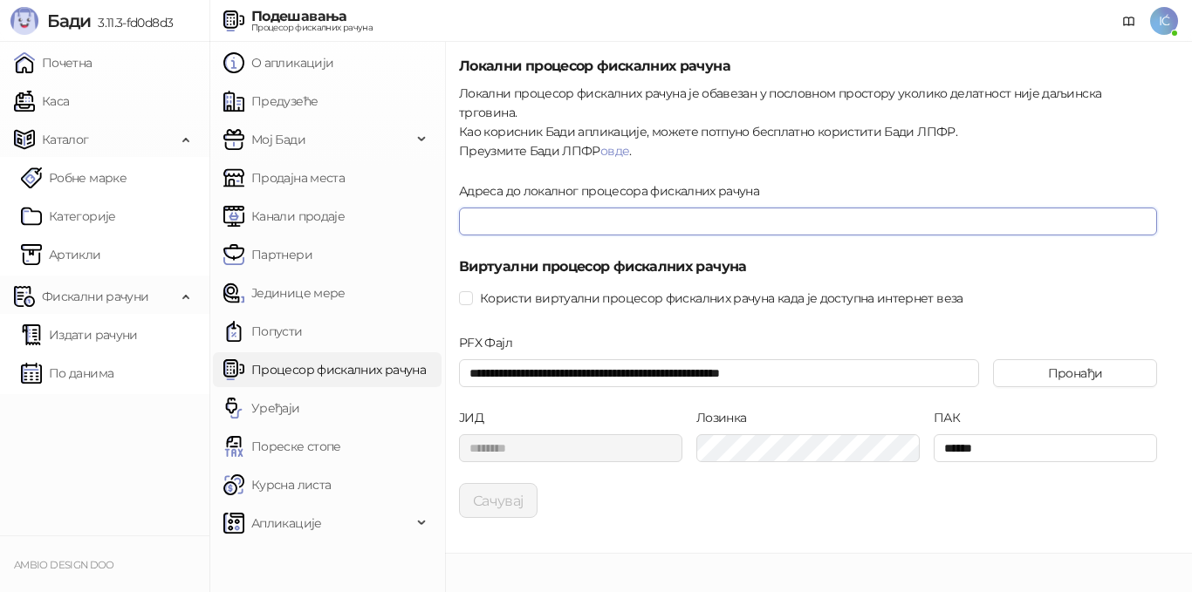
click at [507, 209] on input "Адреса до локалног процесора фискалних рачуна" at bounding box center [808, 222] width 698 height 28
click at [553, 208] on input "Адреса до локалног процесора фискалних рачуна" at bounding box center [808, 222] width 698 height 28
click at [495, 485] on button "Сачувај" at bounding box center [498, 500] width 79 height 35
click at [1138, 516] on icon "close" at bounding box center [1140, 522] width 12 height 12
click at [53, 102] on link "Каса" at bounding box center [41, 101] width 55 height 35
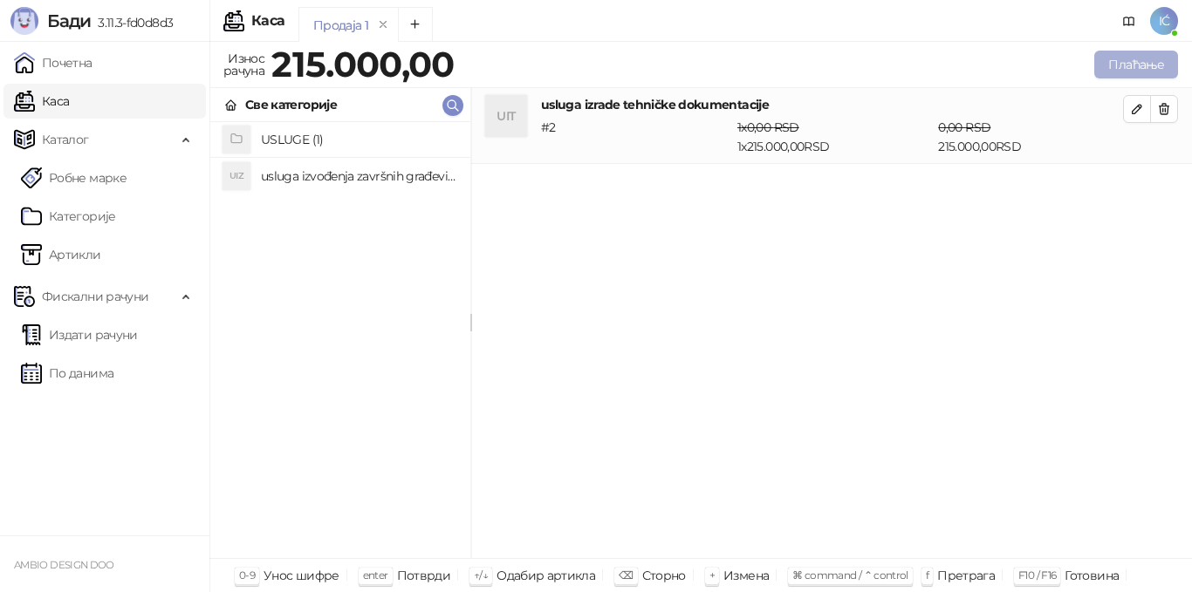
click at [1134, 72] on button "Плаћање" at bounding box center [1136, 65] width 84 height 28
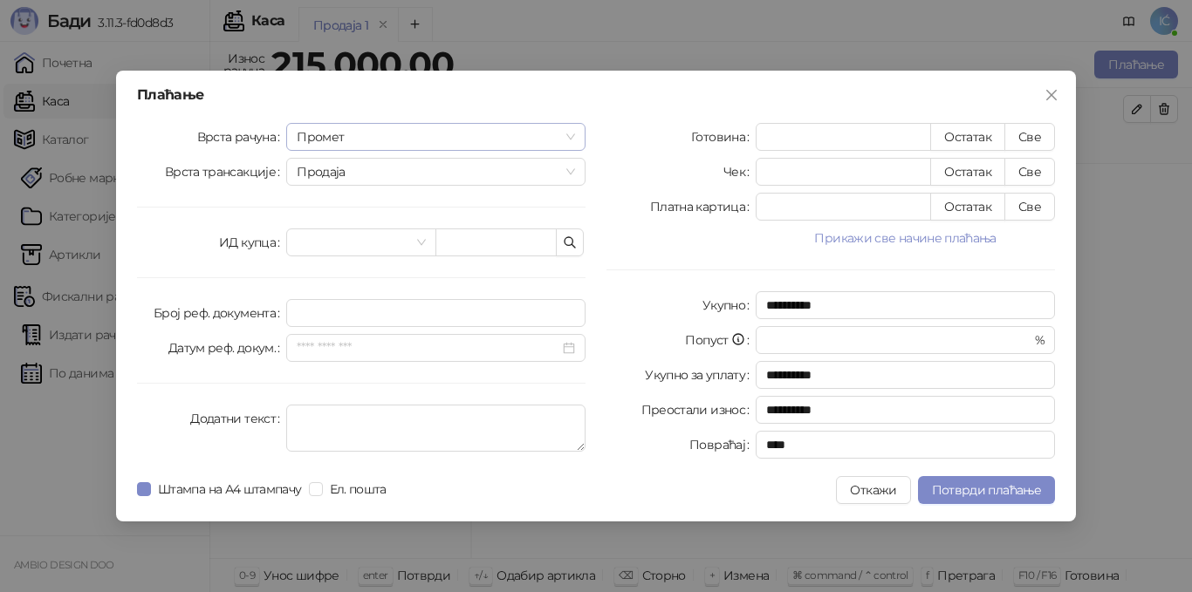
click at [352, 140] on span "Промет" at bounding box center [436, 137] width 278 height 26
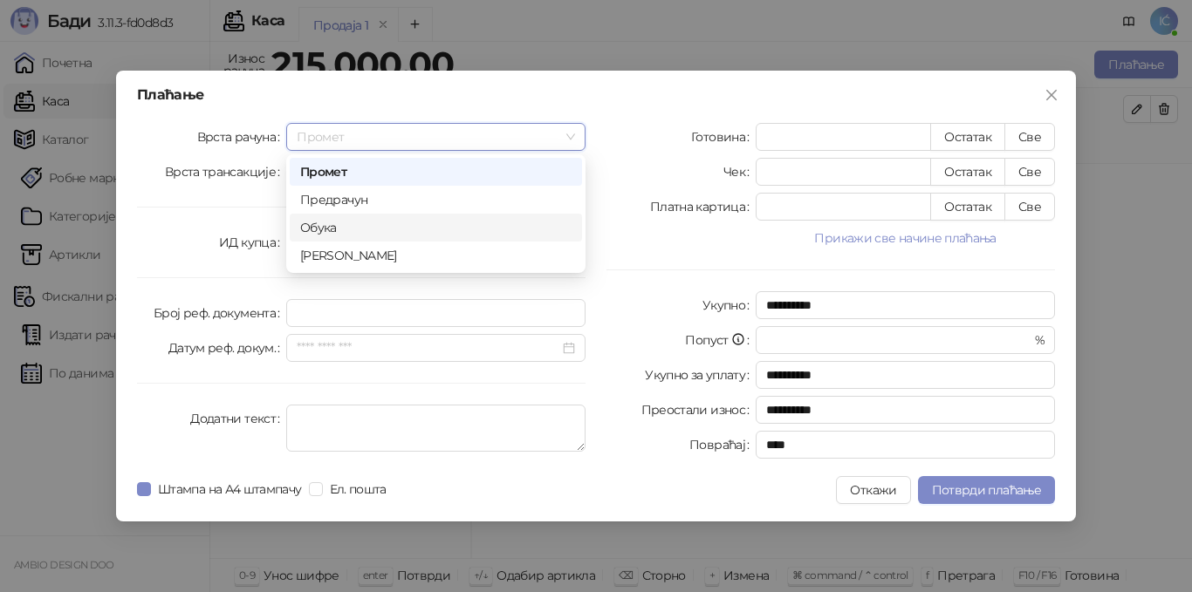
click at [349, 225] on div "Обука" at bounding box center [435, 227] width 271 height 19
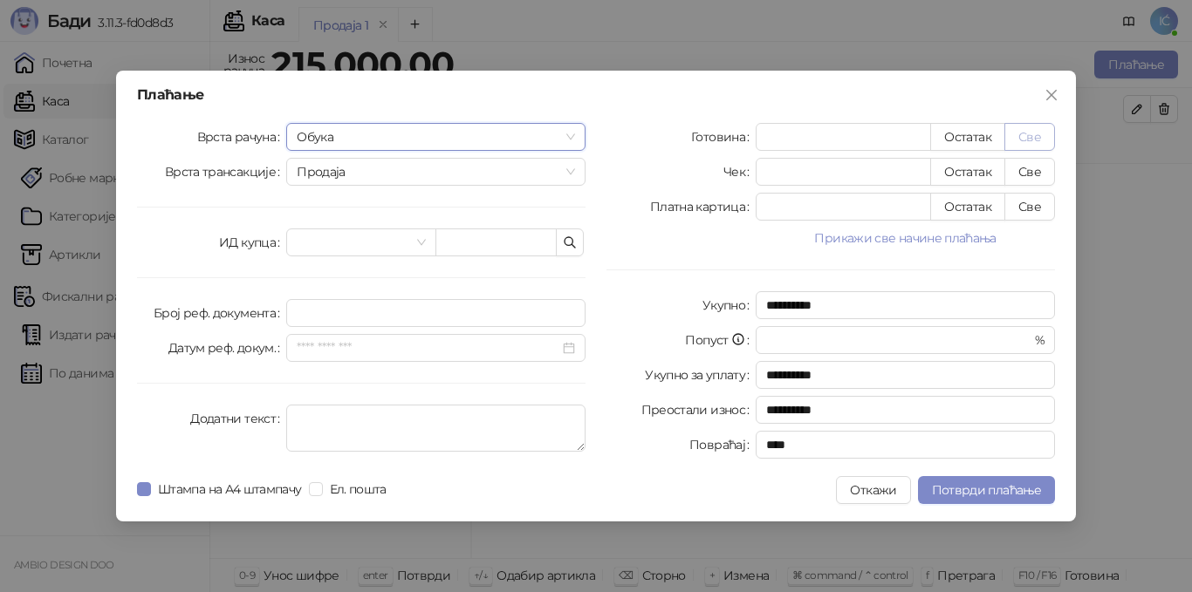
click at [1029, 137] on button "Све" at bounding box center [1029, 137] width 51 height 28
type input "******"
type input "****"
click at [955, 489] on span "Потврди плаћање" at bounding box center [986, 490] width 109 height 16
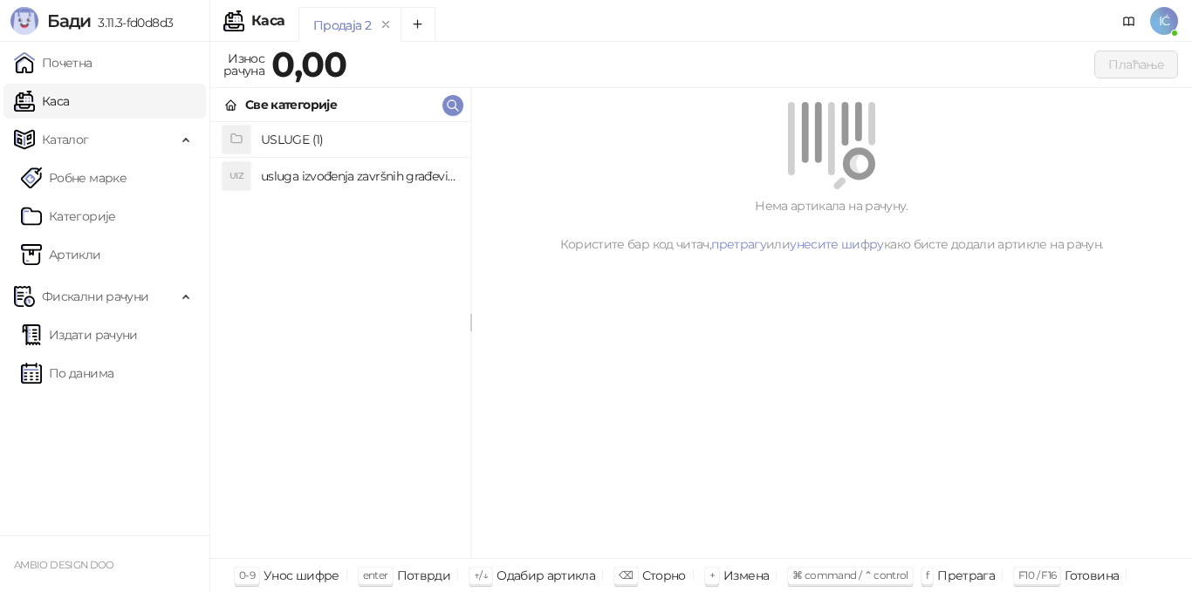
click at [337, 140] on h4 "USLUGE (1)" at bounding box center [358, 140] width 195 height 28
drag, startPoint x: 343, startPoint y: 132, endPoint x: 354, endPoint y: 146, distance: 18.0
click at [345, 132] on h4 "usluga izrade tehničke dokumentacije" at bounding box center [358, 141] width 195 height 28
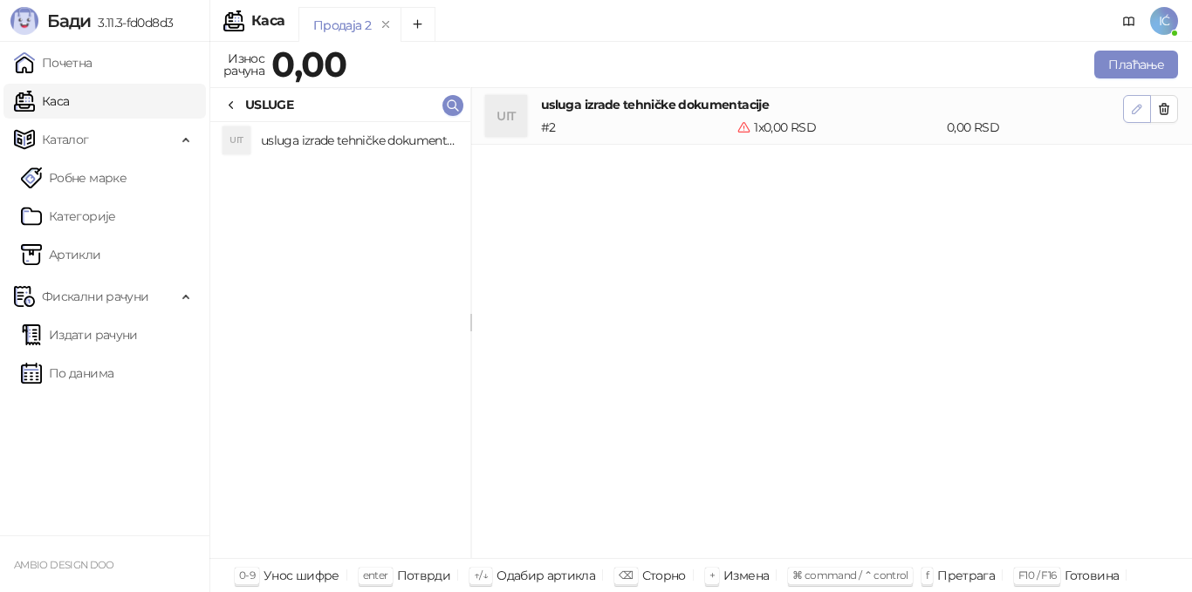
click at [1138, 114] on icon "button" at bounding box center [1137, 109] width 14 height 14
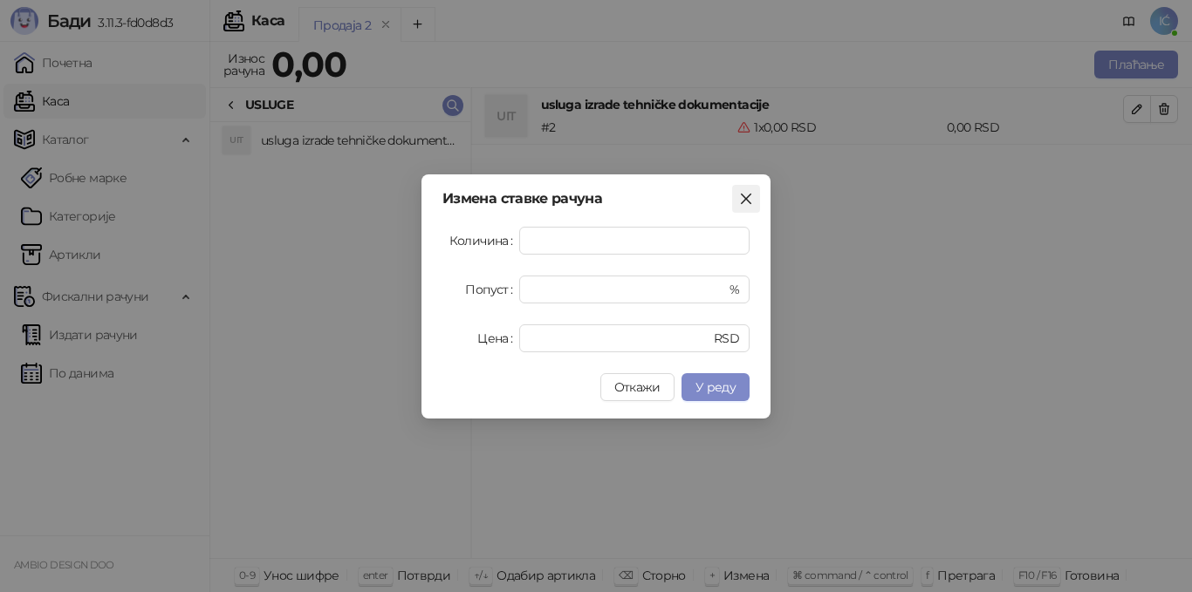
click at [738, 195] on span "Close" at bounding box center [746, 199] width 28 height 14
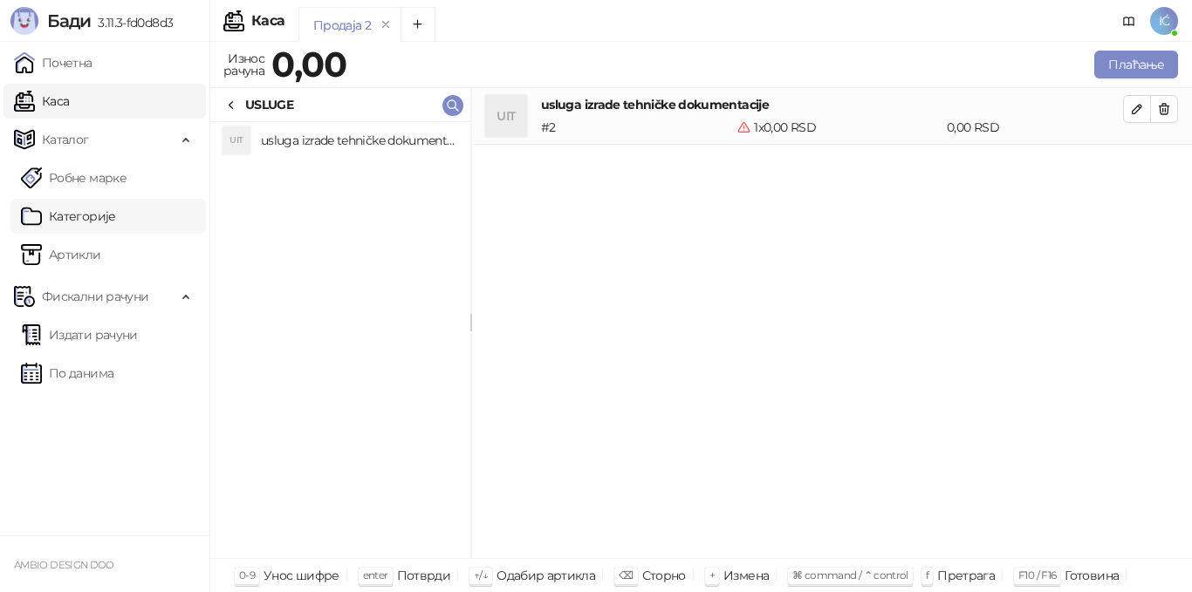
click at [70, 215] on link "Категорије" at bounding box center [68, 216] width 95 height 35
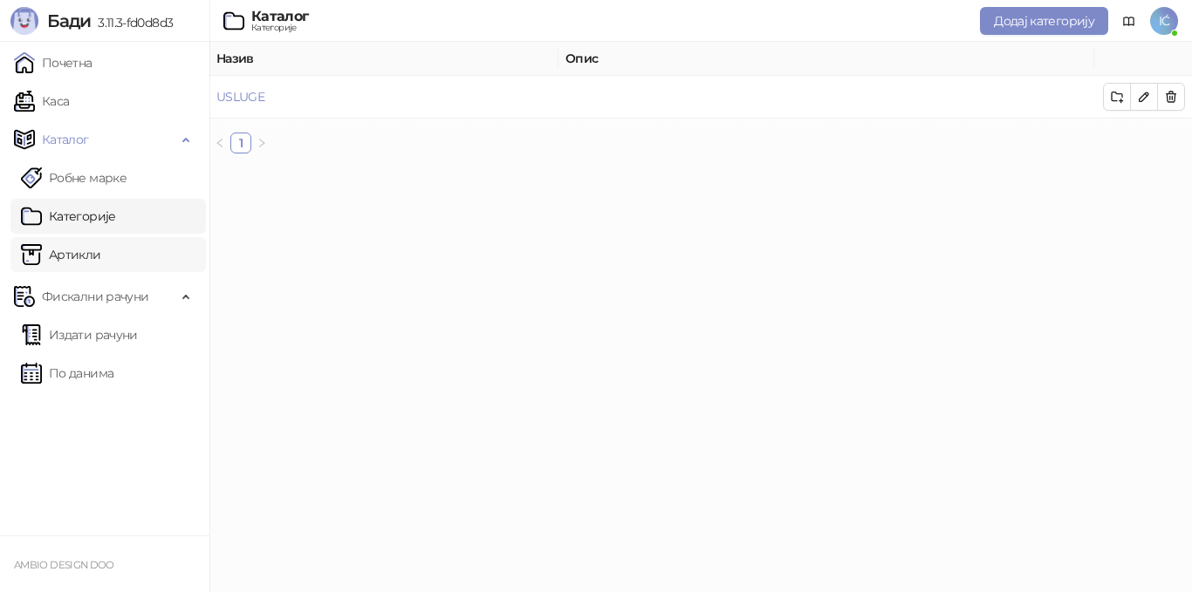
click at [73, 246] on link "Артикли" at bounding box center [61, 254] width 80 height 35
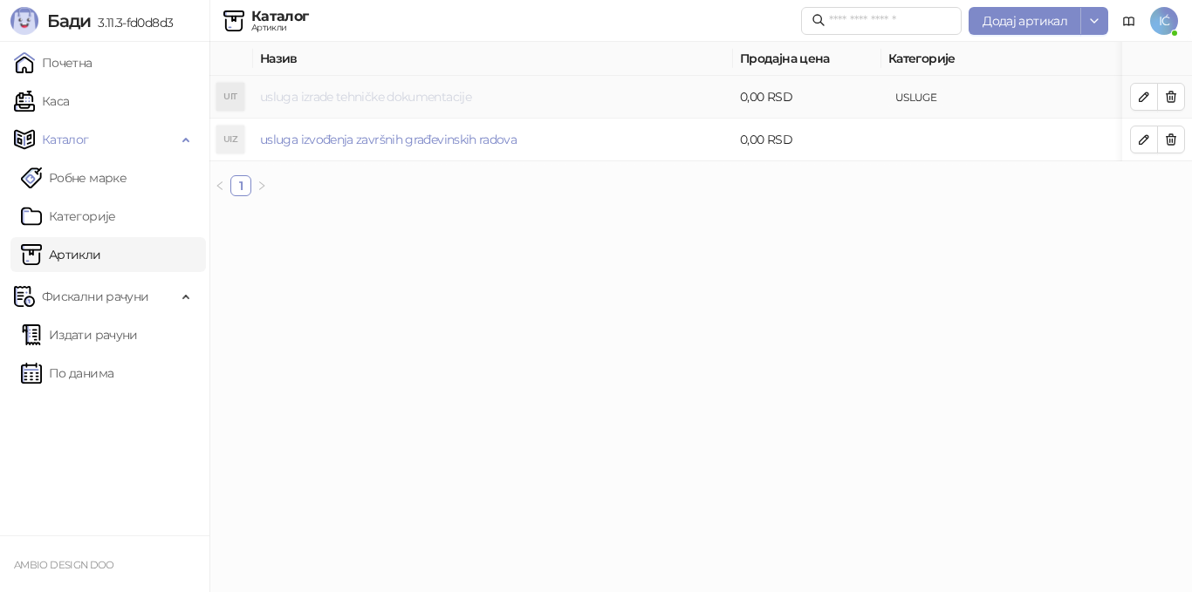
click at [455, 97] on link "usluga izrade tehničke dokumentacije" at bounding box center [365, 97] width 211 height 16
click at [1144, 92] on icon "button" at bounding box center [1144, 97] width 14 height 14
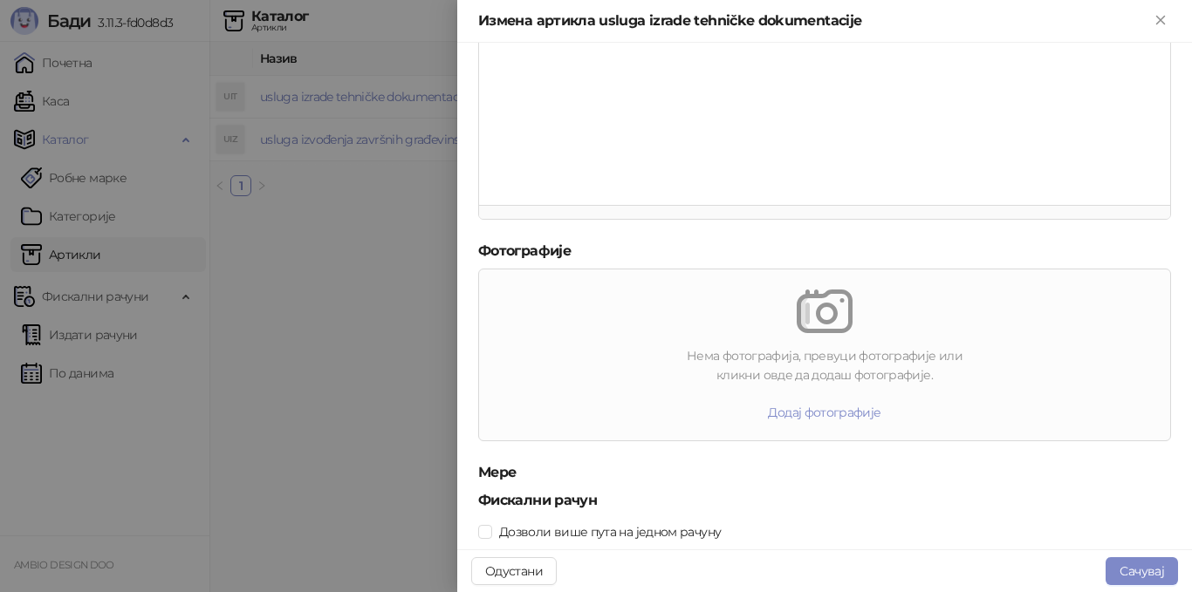
scroll to position [528, 0]
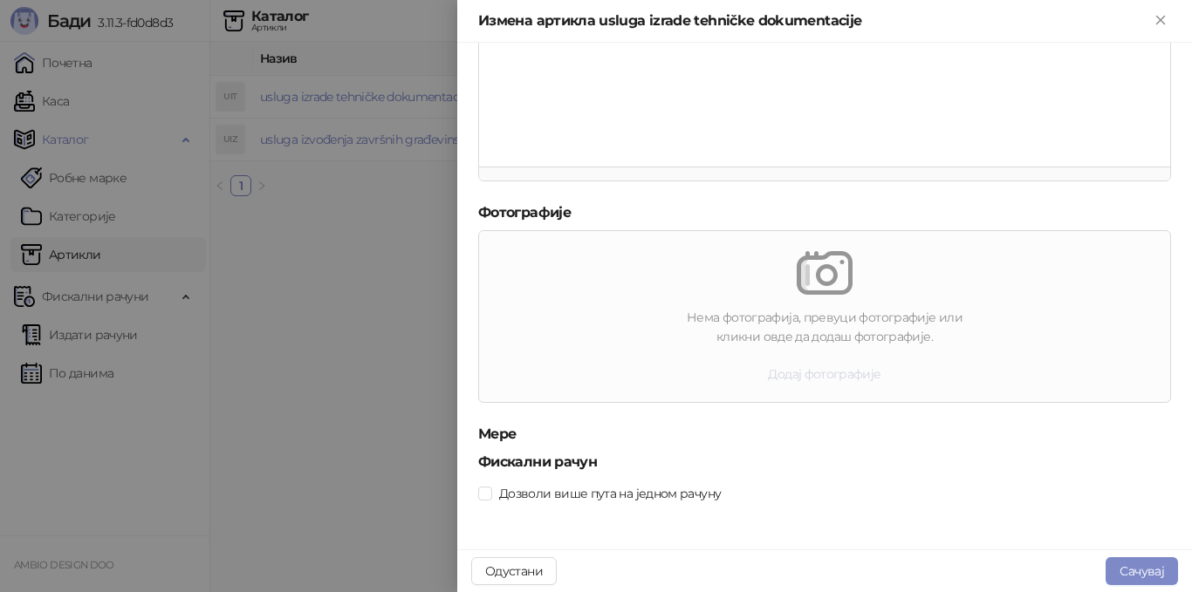
click at [799, 370] on button "Додај фотографије" at bounding box center [824, 374] width 140 height 28
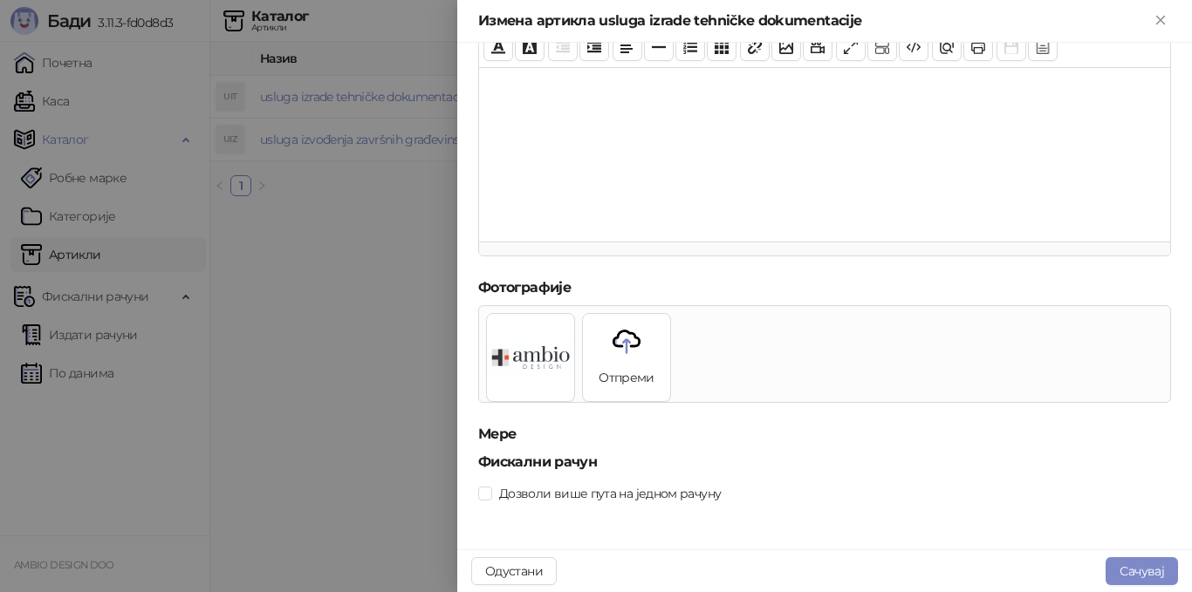
scroll to position [453, 0]
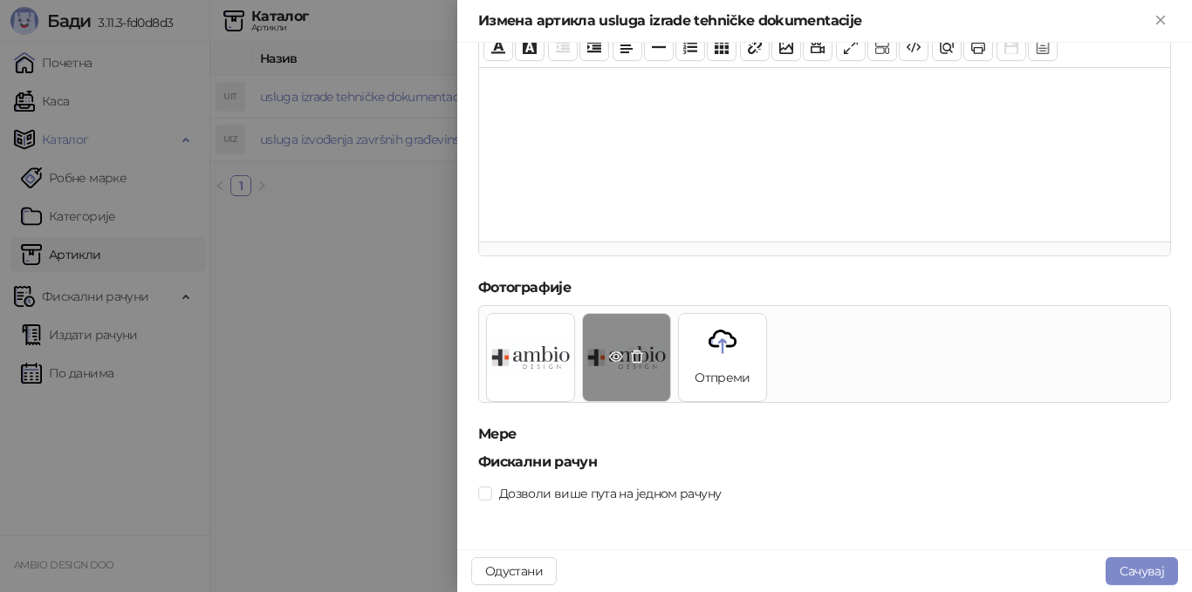
click at [635, 348] on button "button" at bounding box center [636, 357] width 21 height 21
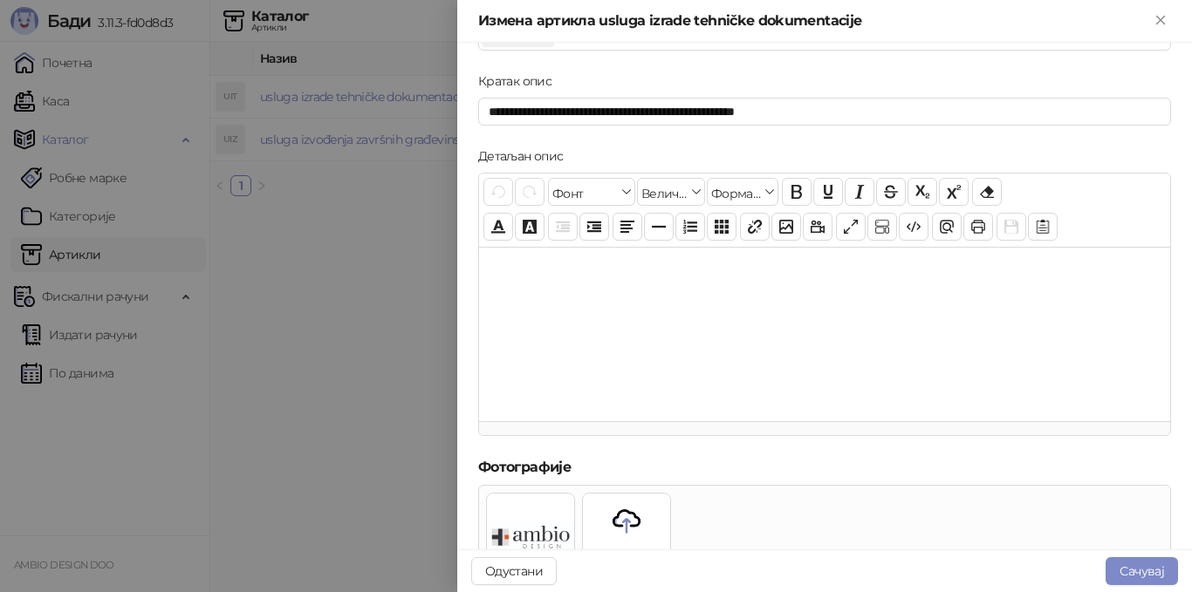
scroll to position [278, 0]
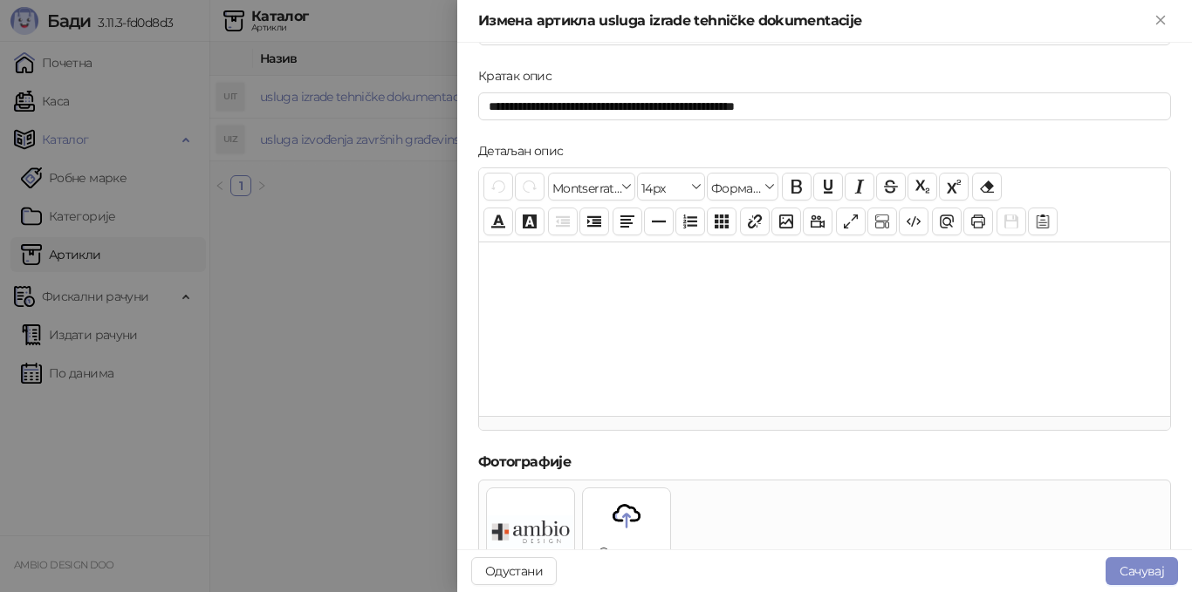
click at [591, 319] on div at bounding box center [824, 329] width 691 height 174
drag, startPoint x: 824, startPoint y: 109, endPoint x: 460, endPoint y: 123, distance: 364.9
click at [460, 123] on div "**********" at bounding box center [824, 296] width 735 height 507
click at [513, 260] on p at bounding box center [824, 265] width 663 height 18
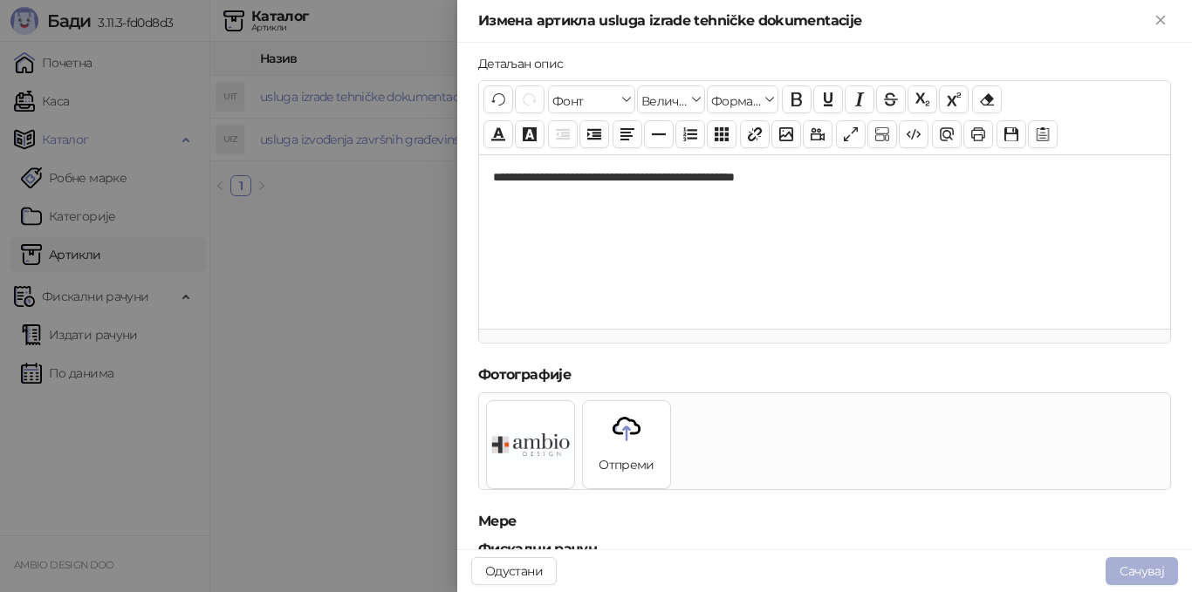
click at [1125, 565] on button "Сачувај" at bounding box center [1141, 571] width 72 height 28
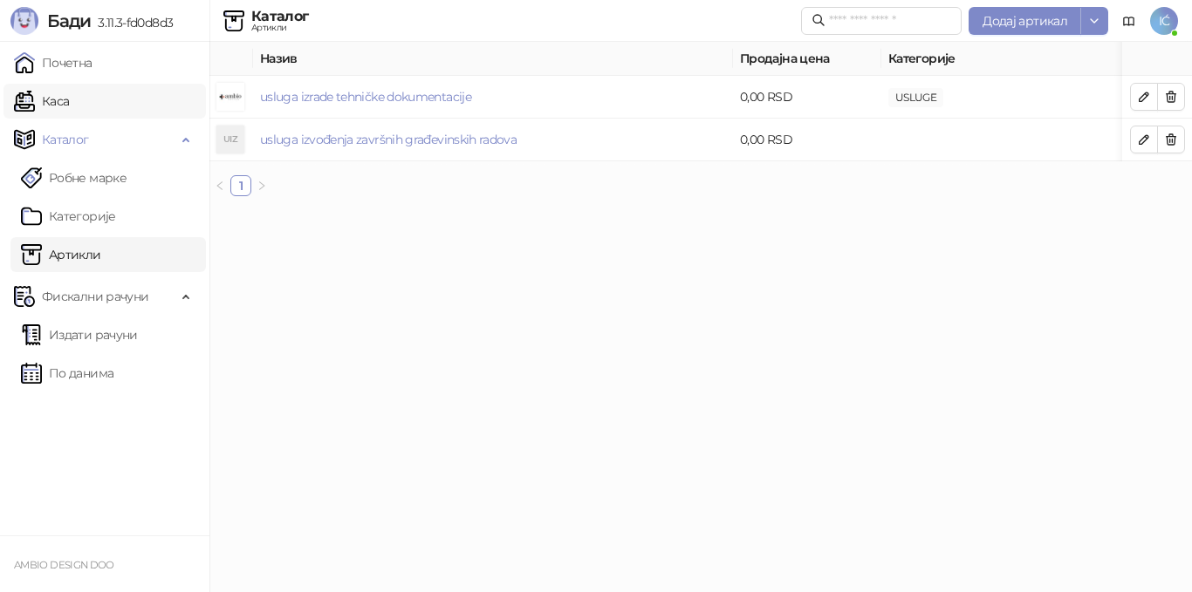
click at [55, 99] on link "Каса" at bounding box center [41, 101] width 55 height 35
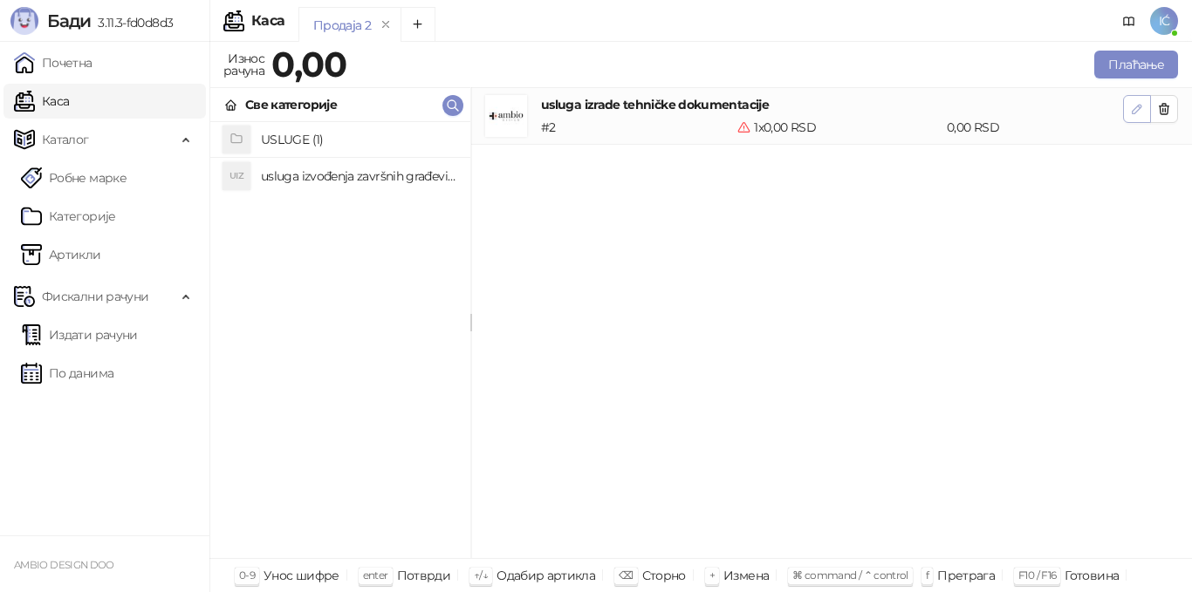
click at [1139, 107] on icon "button" at bounding box center [1136, 109] width 9 height 9
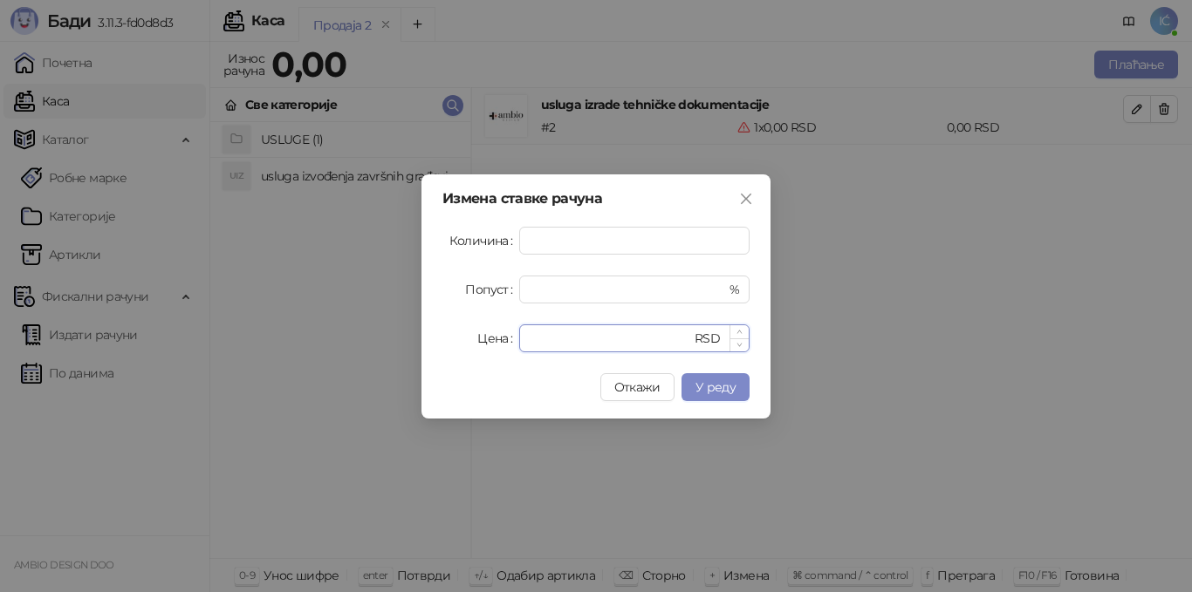
click at [551, 329] on input "*" at bounding box center [610, 338] width 161 height 26
drag, startPoint x: 551, startPoint y: 331, endPoint x: 494, endPoint y: 346, distance: 58.8
click at [495, 345] on div "Цена * RSD" at bounding box center [595, 339] width 307 height 28
type input "*"
click at [719, 387] on span "У реду" at bounding box center [715, 388] width 40 height 16
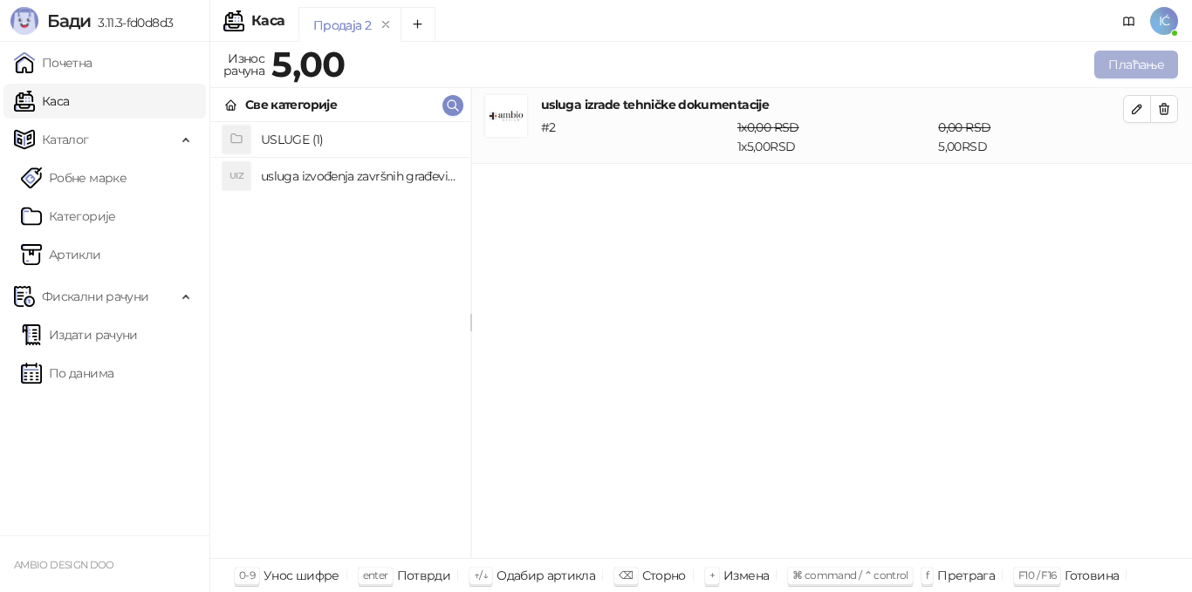
click at [1166, 75] on button "Плаћање" at bounding box center [1136, 65] width 84 height 28
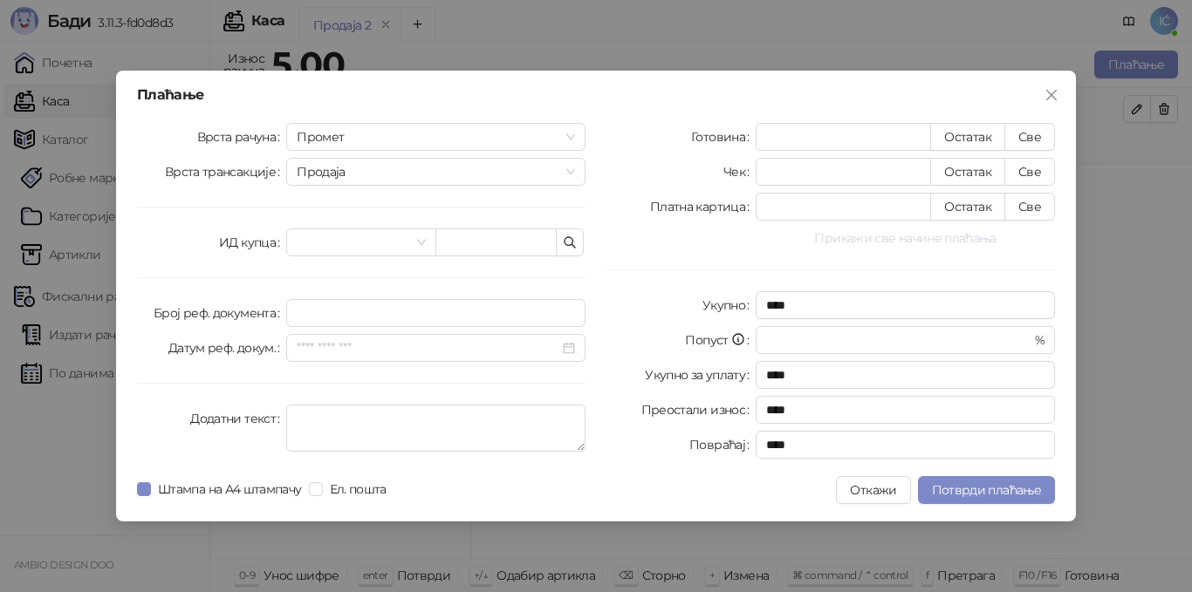
click at [940, 243] on button "Прикажи све начине плаћања" at bounding box center [905, 238] width 299 height 21
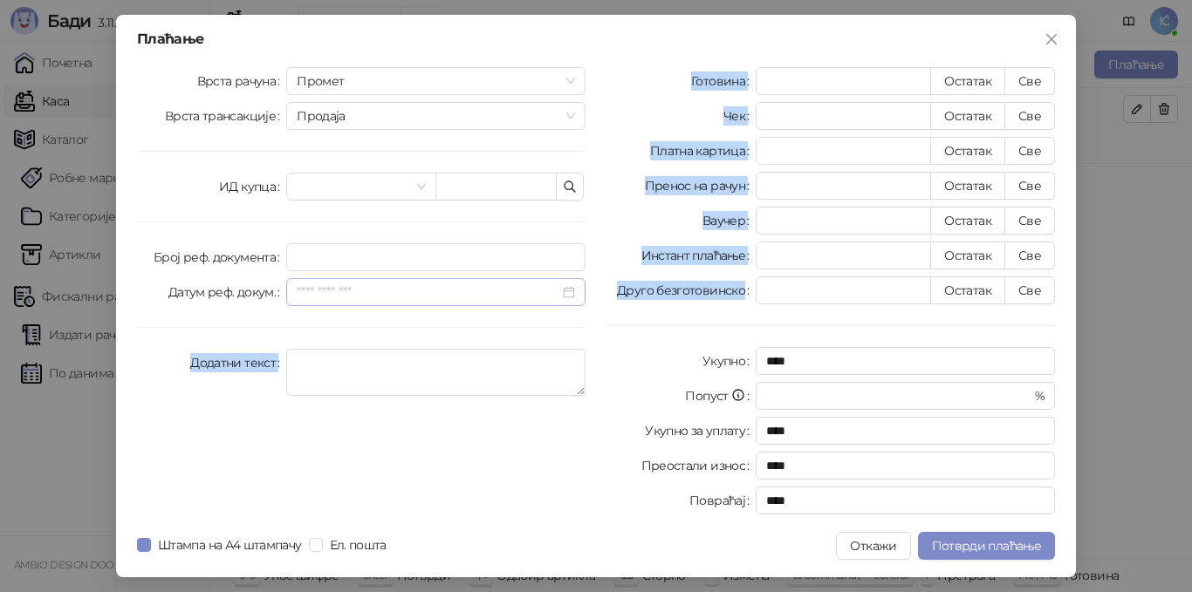
drag, startPoint x: 731, startPoint y: 293, endPoint x: 568, endPoint y: 296, distance: 163.2
click at [568, 296] on div "Врста рачуна Промет Врста трансакције Продаја ИД купца Број реф. документа Дату…" at bounding box center [596, 294] width 939 height 455
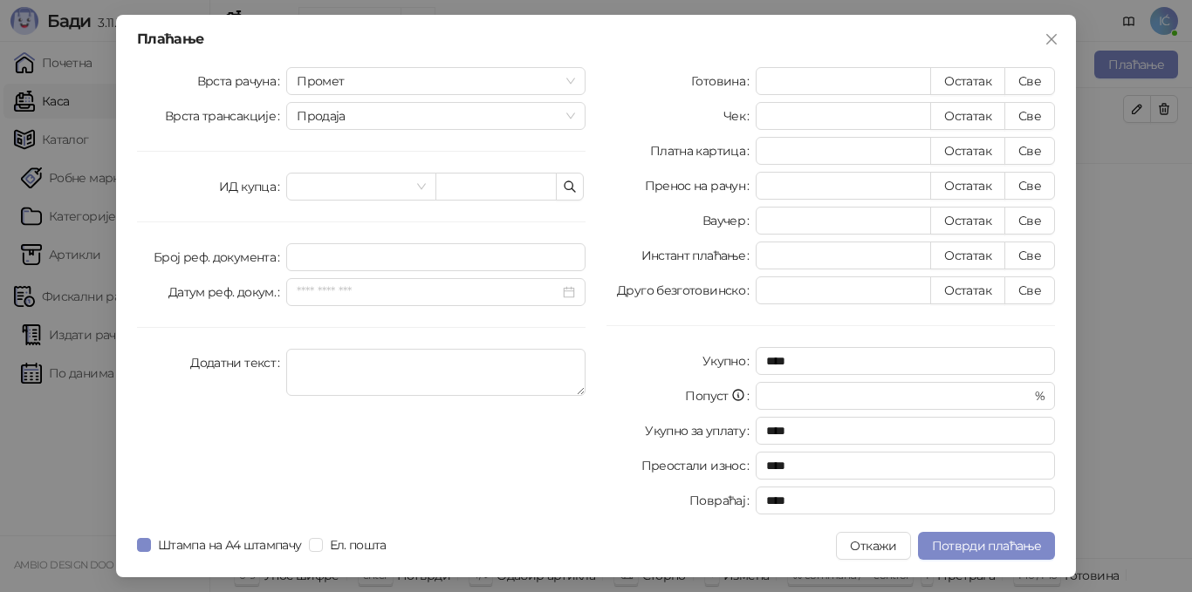
click at [971, 319] on div "Готовина * Остатак Све Чек * Остатак Све Платна картица * Остатак Све Пренос на…" at bounding box center [830, 294] width 469 height 455
click at [1017, 297] on button "Све" at bounding box center [1029, 291] width 51 height 28
type input "*"
type input "****"
click at [344, 72] on span "Промет" at bounding box center [436, 81] width 278 height 26
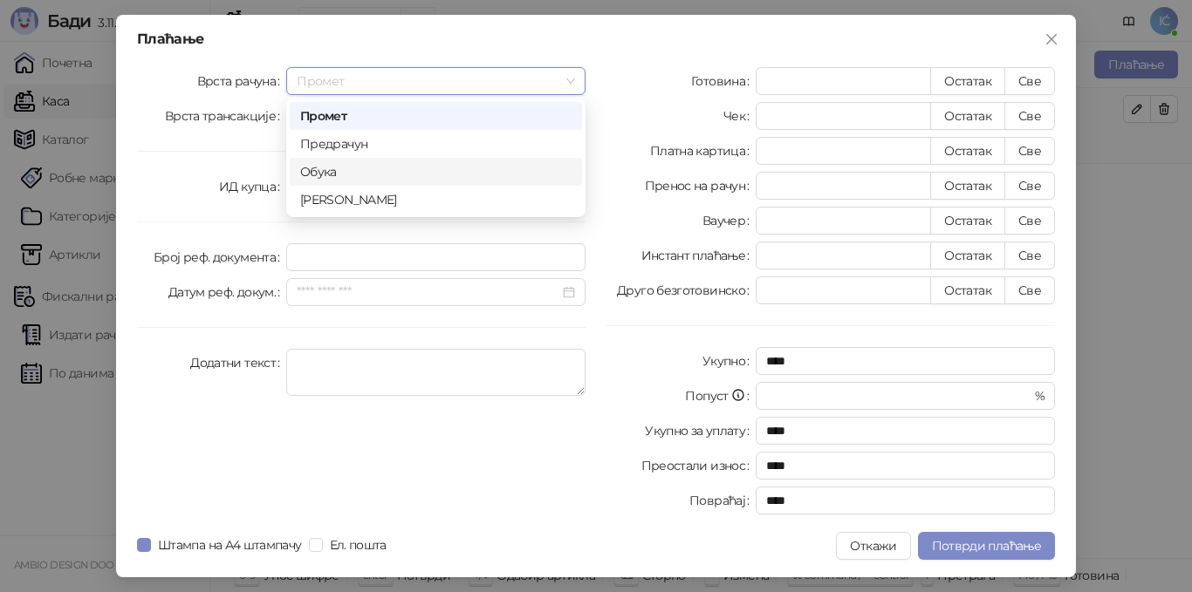
click at [339, 159] on div "Обука" at bounding box center [436, 172] width 292 height 28
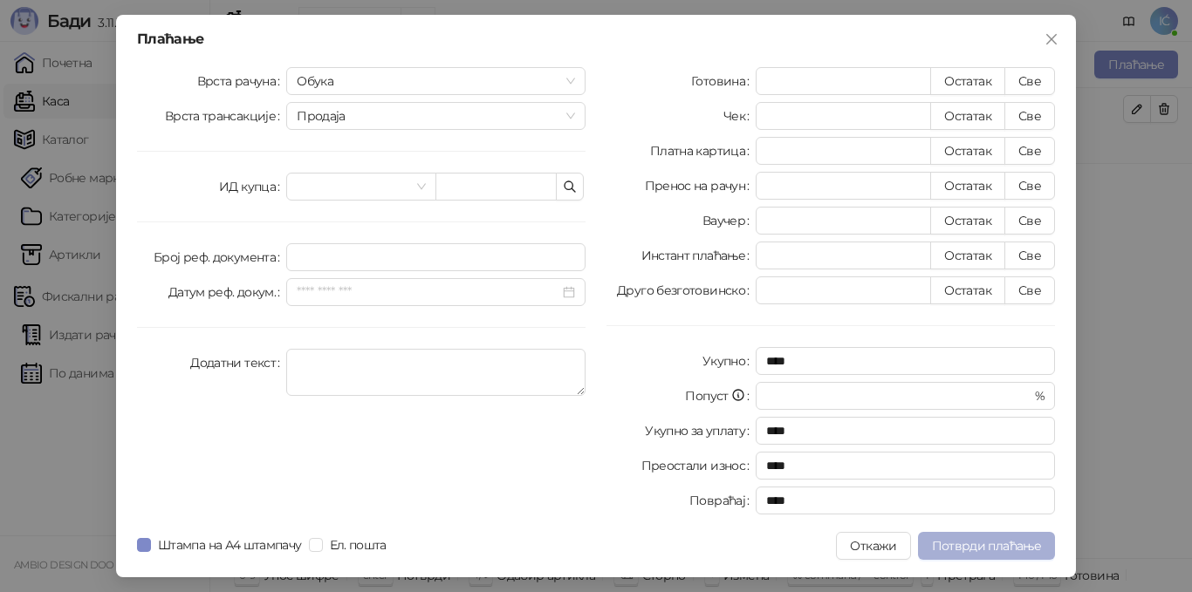
click at [1008, 550] on span "Потврди плаћање" at bounding box center [986, 546] width 109 height 16
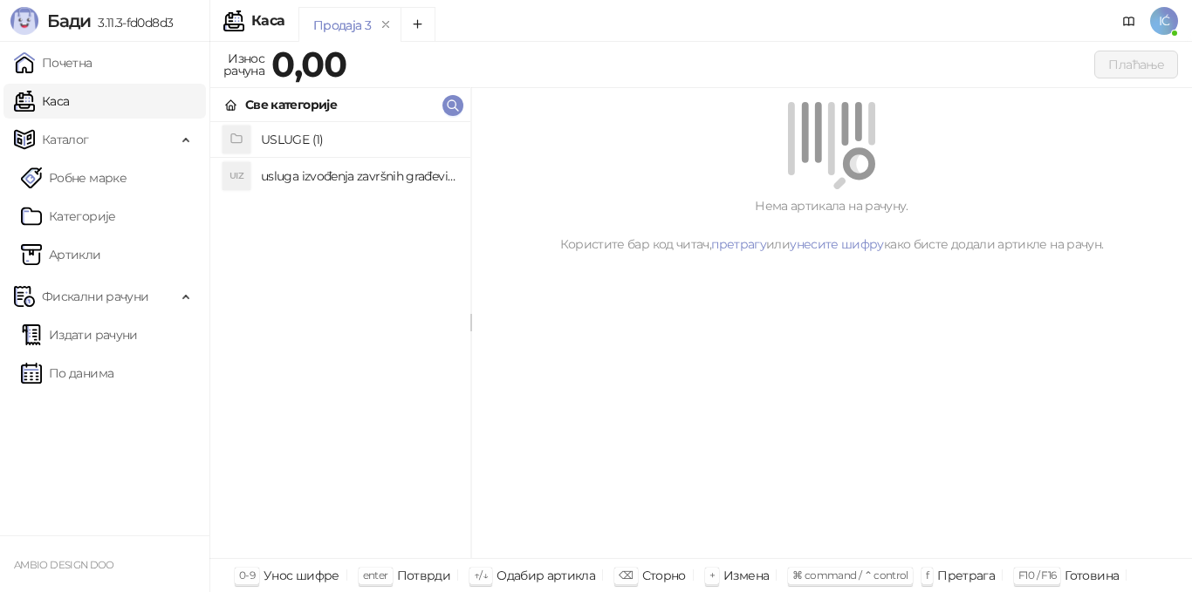
click at [301, 139] on h4 "USLUGE (1)" at bounding box center [358, 140] width 195 height 28
click at [308, 142] on h4 "usluga izrade tehničke dokumentacije" at bounding box center [358, 141] width 195 height 28
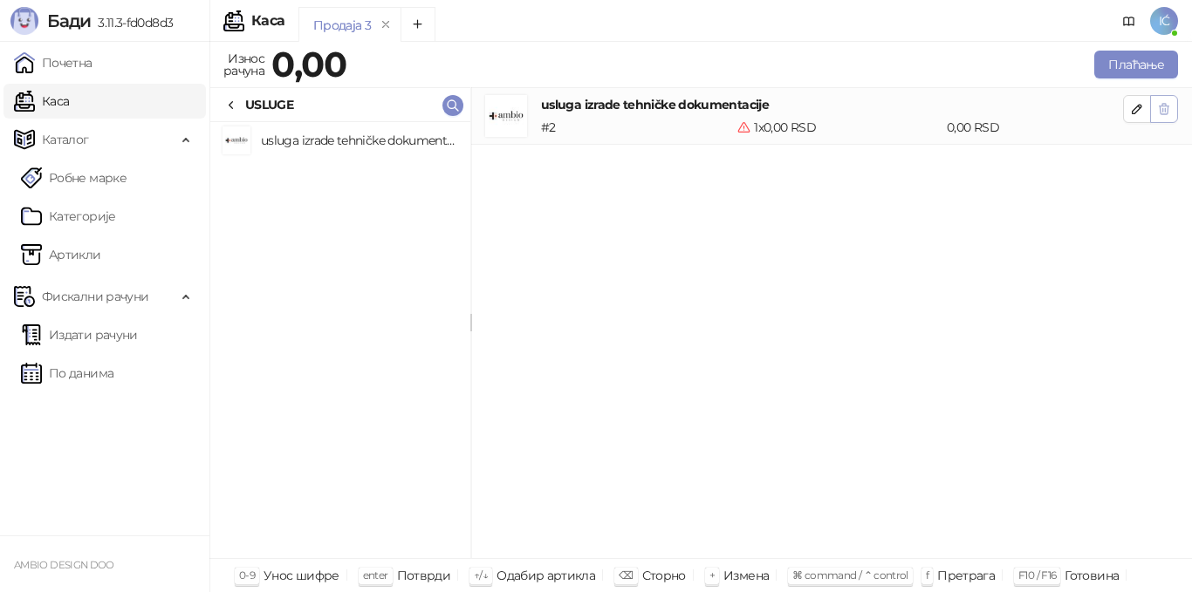
click at [1163, 107] on icon "button" at bounding box center [1164, 109] width 14 height 14
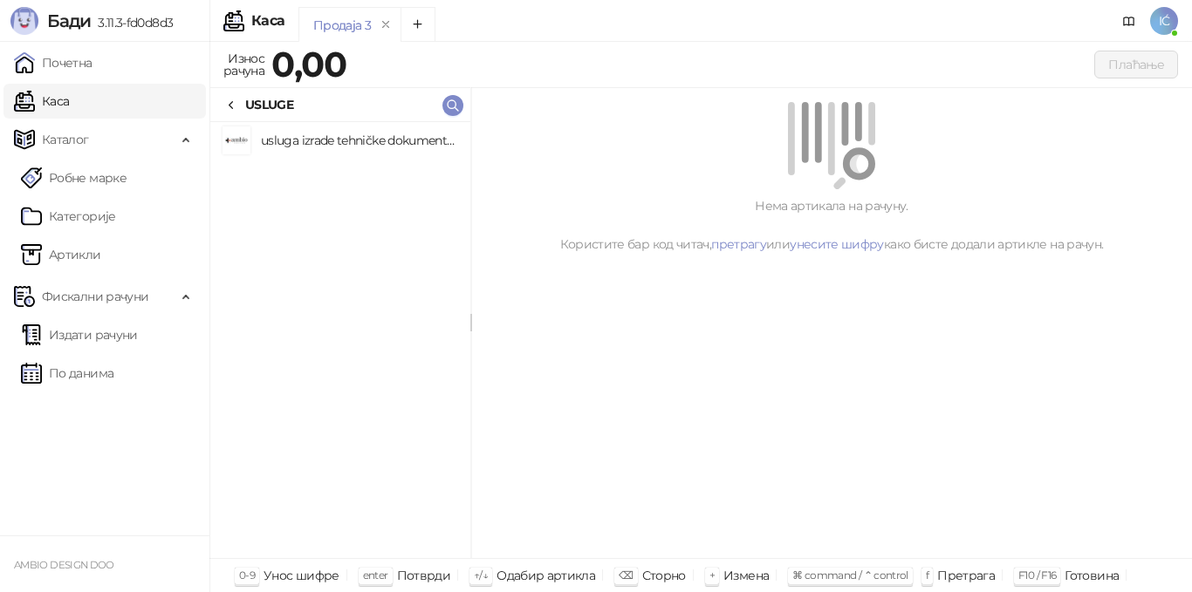
click at [339, 147] on h4 "usluga izrade tehničke dokumentacije" at bounding box center [358, 141] width 195 height 28
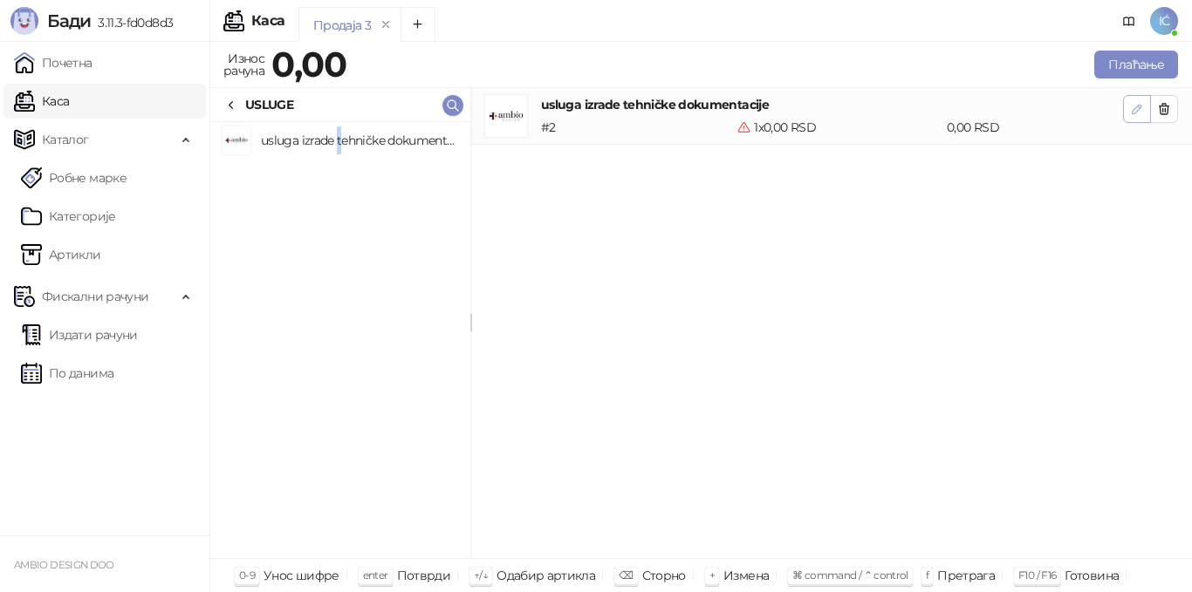
click at [1132, 106] on icon "button" at bounding box center [1137, 109] width 14 height 14
click at [1137, 52] on button "Плаћање" at bounding box center [1136, 65] width 84 height 28
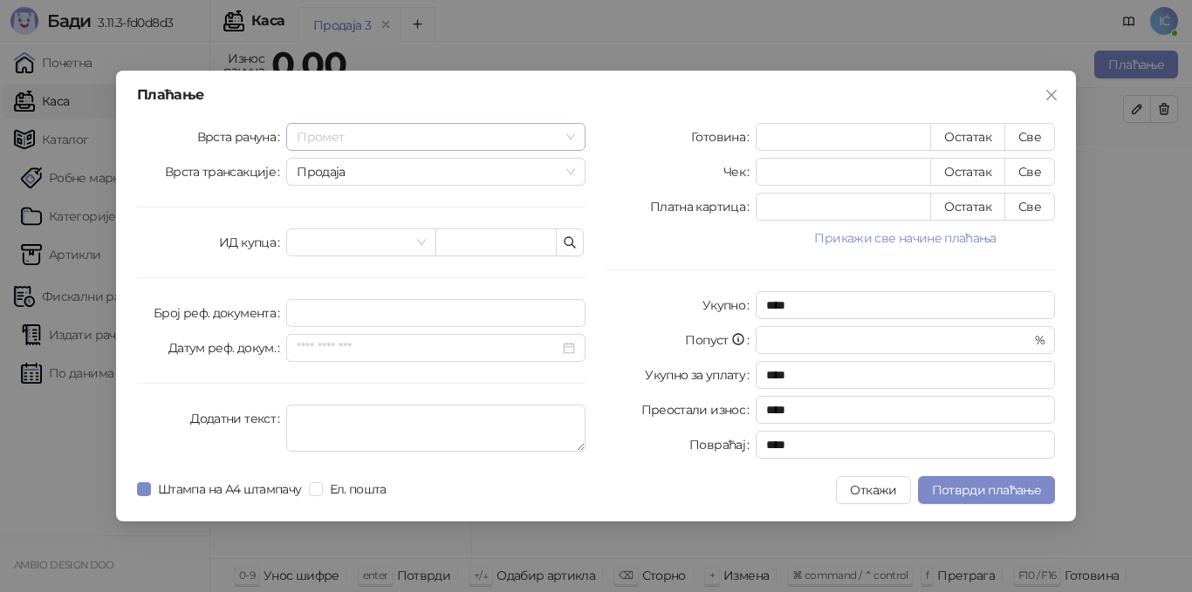
click at [422, 124] on span "Промет" at bounding box center [436, 137] width 278 height 26
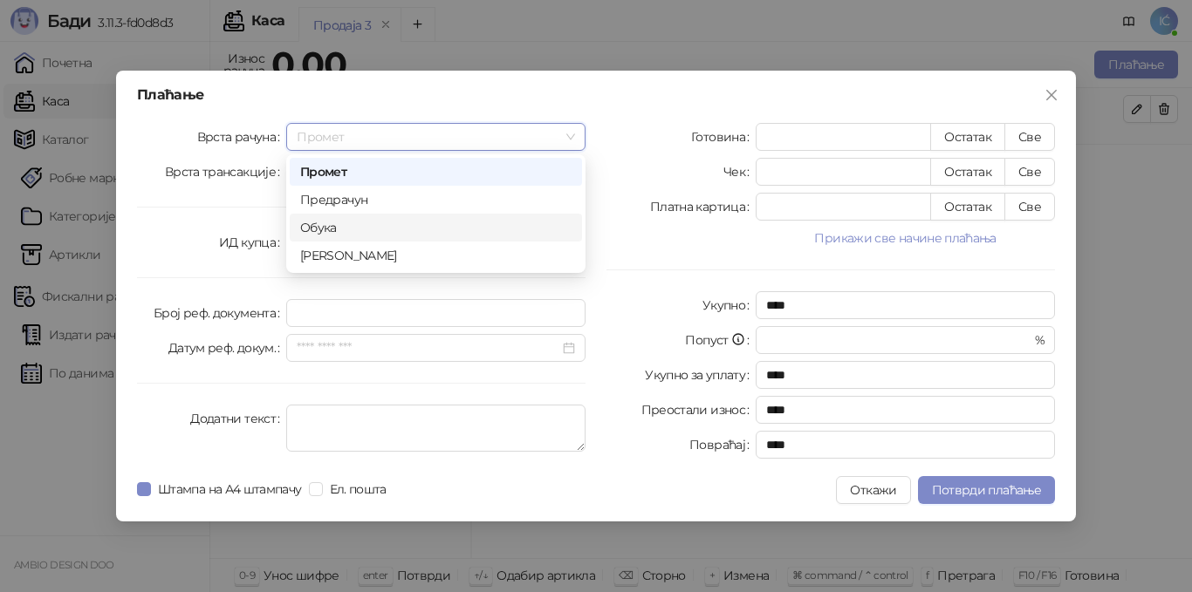
click at [345, 227] on div "Обука" at bounding box center [435, 227] width 271 height 19
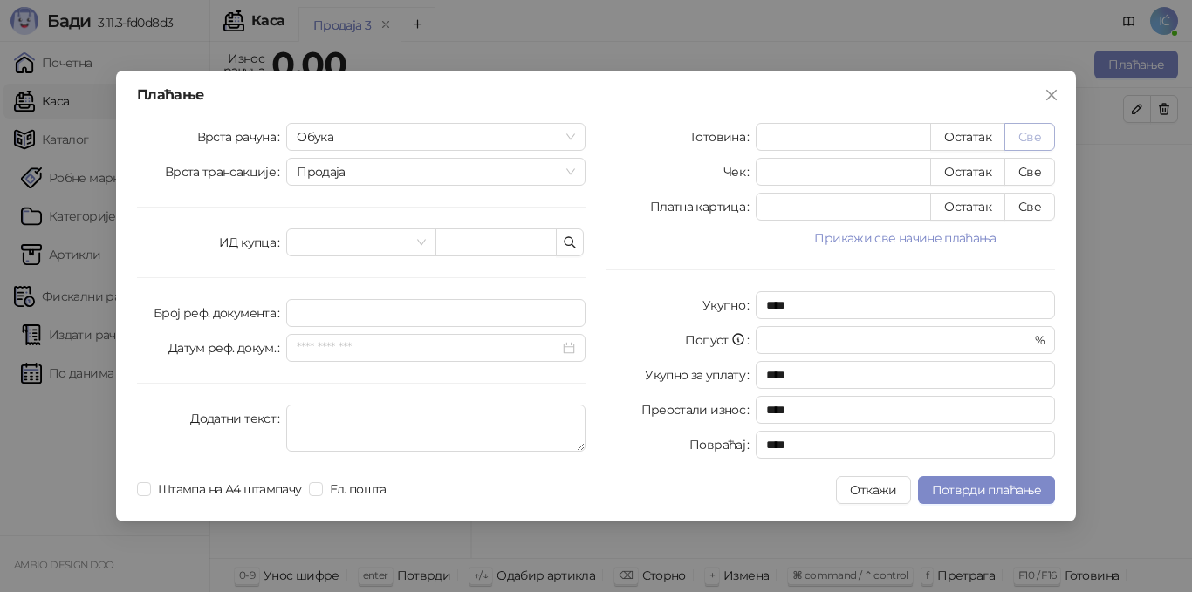
click at [1048, 128] on button "Све" at bounding box center [1029, 137] width 51 height 28
click at [947, 493] on span "Потврди плаћање" at bounding box center [986, 490] width 109 height 16
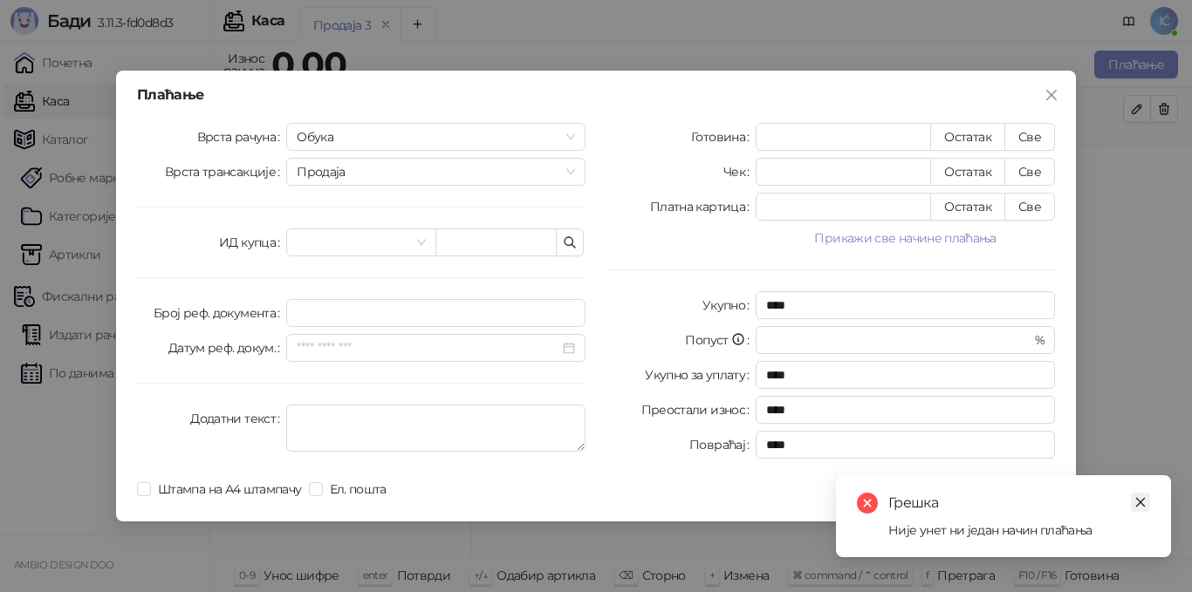
click at [1140, 505] on icon "close" at bounding box center [1140, 502] width 12 height 12
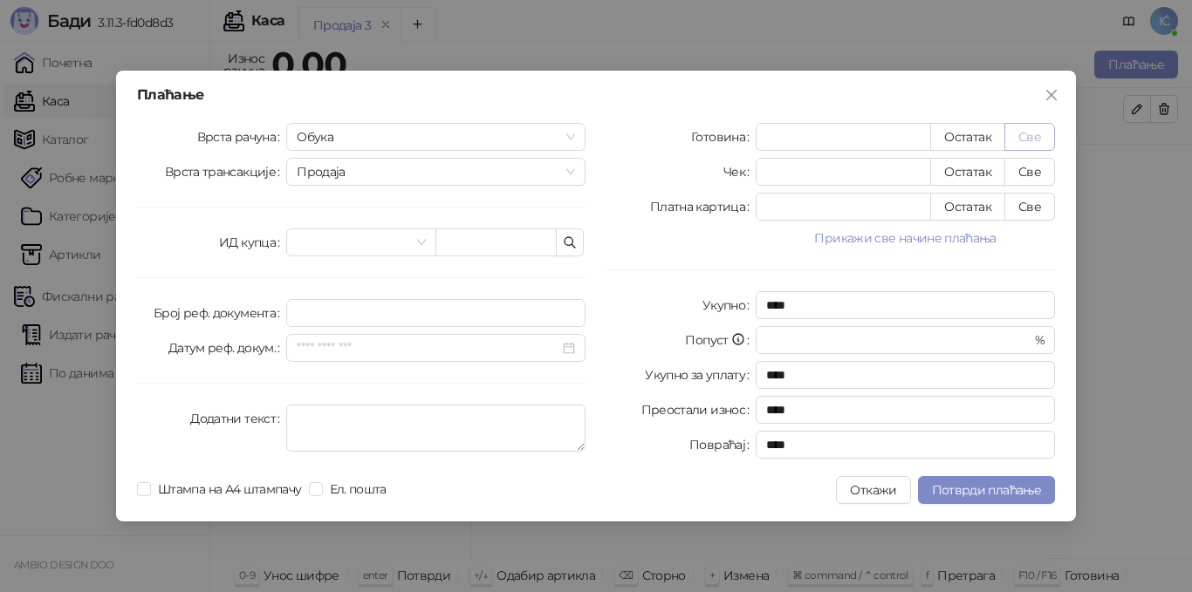
click at [1043, 140] on button "Све" at bounding box center [1029, 137] width 51 height 28
click at [827, 133] on input "*" at bounding box center [843, 137] width 174 height 26
click at [983, 135] on button "Остатак" at bounding box center [967, 137] width 75 height 28
click at [1032, 132] on button "Све" at bounding box center [1029, 137] width 51 height 28
click at [890, 237] on button "Прикажи све начине плаћања" at bounding box center [905, 238] width 299 height 21
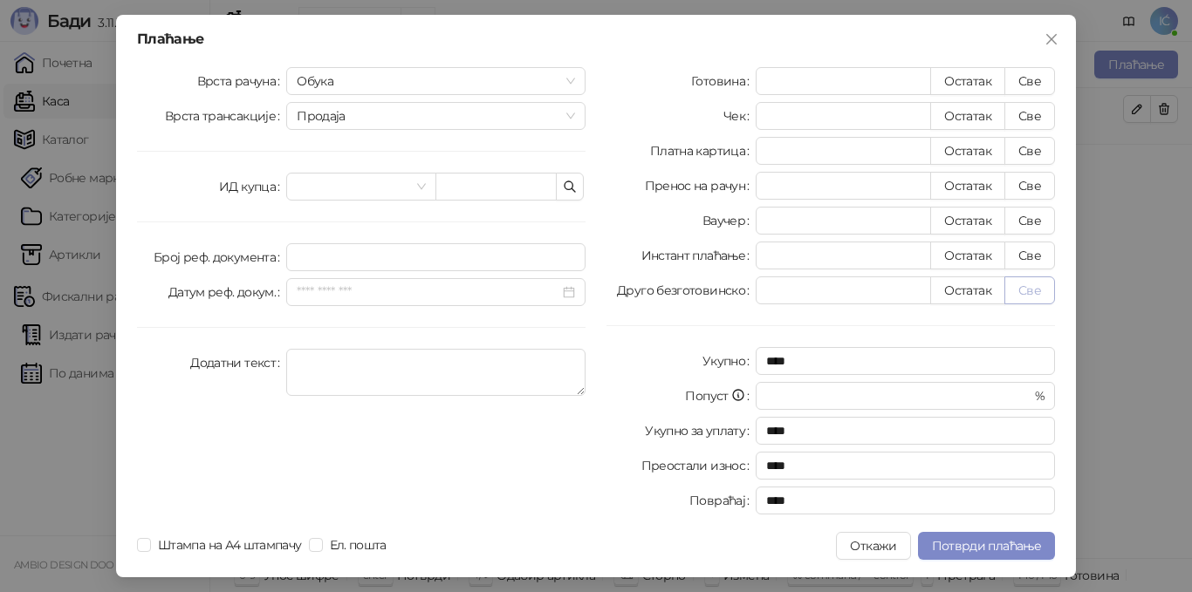
click at [1025, 286] on button "Све" at bounding box center [1029, 291] width 51 height 28
click at [954, 549] on span "Потврди плаћање" at bounding box center [986, 546] width 109 height 16
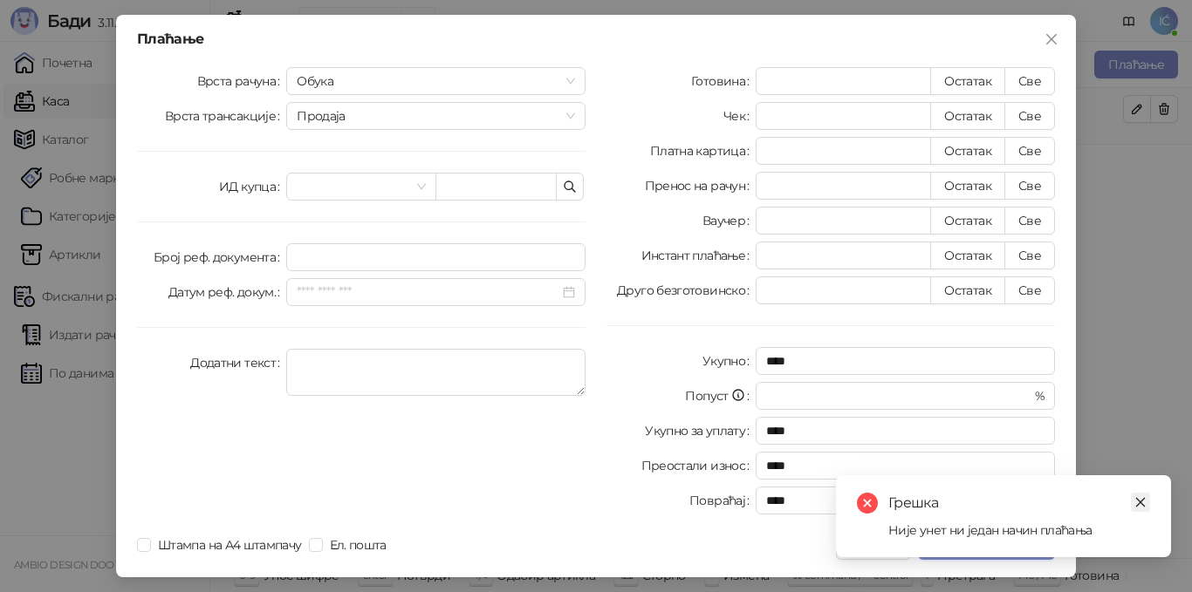
click at [1135, 508] on icon "close" at bounding box center [1140, 502] width 12 height 12
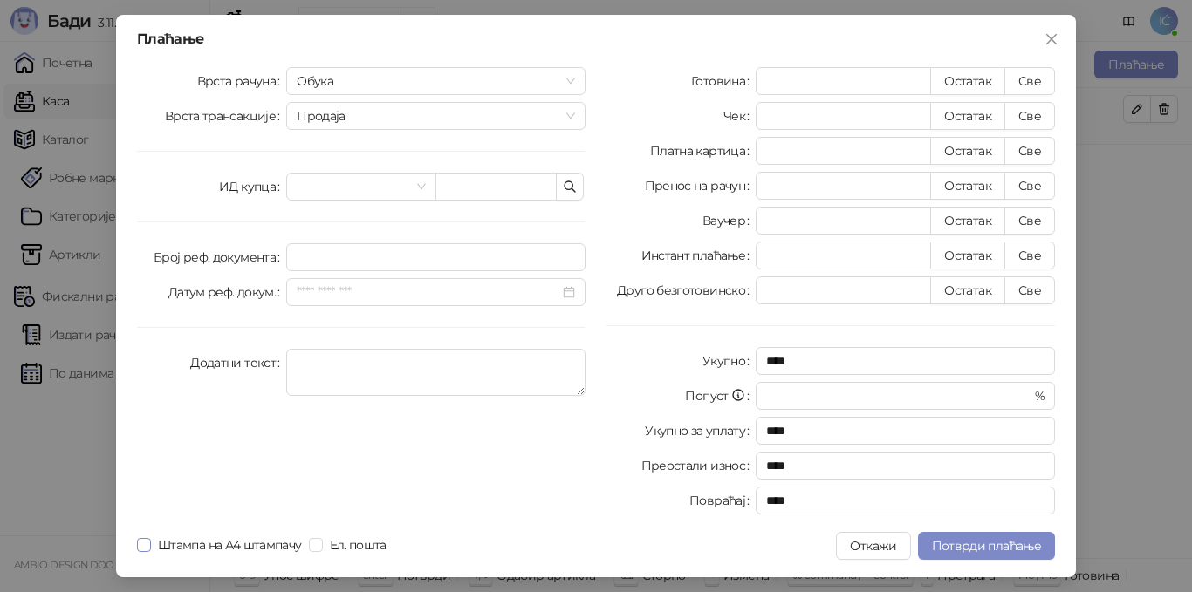
click at [150, 546] on label "Штампа на А4 штампачу" at bounding box center [223, 545] width 172 height 19
click at [962, 545] on span "Потврди плаћање" at bounding box center [986, 546] width 109 height 16
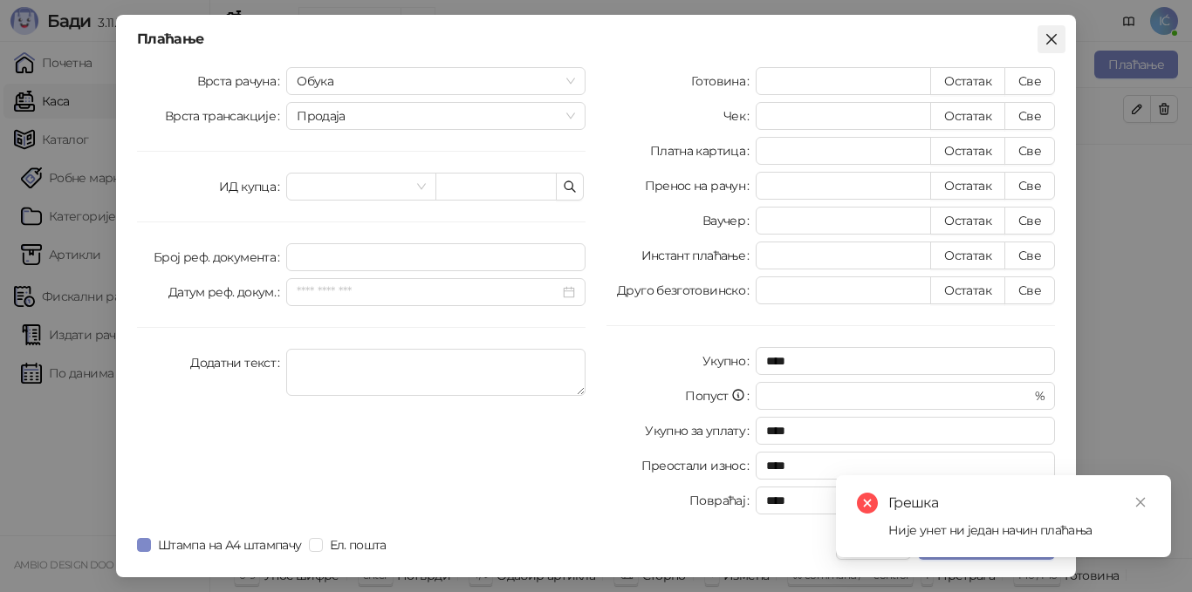
click at [1051, 32] on icon "close" at bounding box center [1051, 39] width 14 height 14
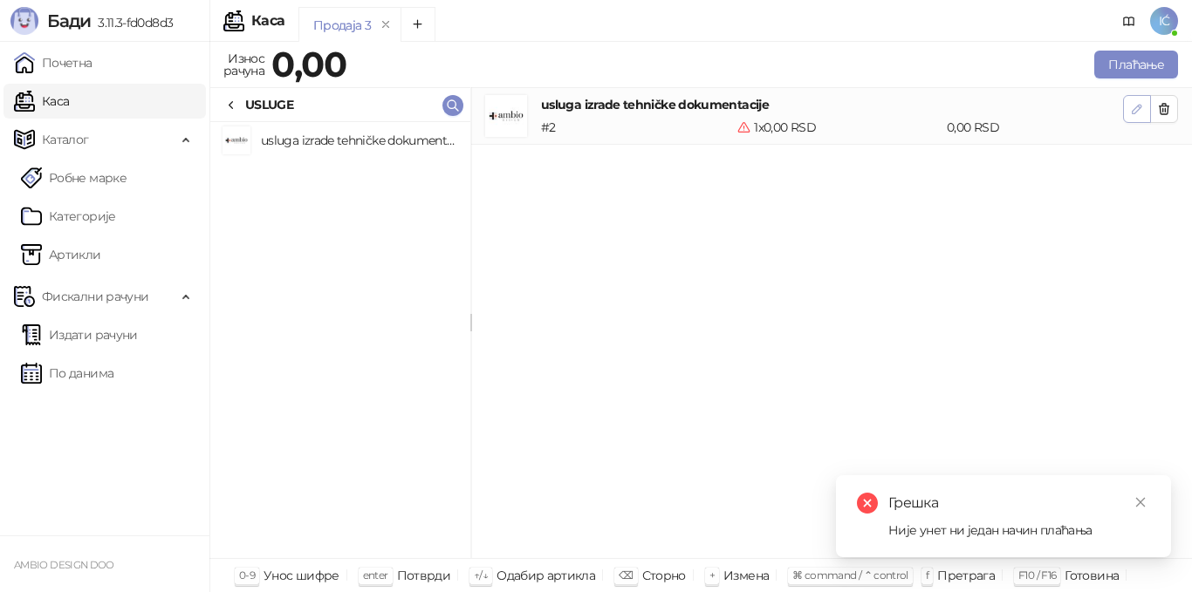
click at [1141, 105] on icon "button" at bounding box center [1137, 109] width 14 height 14
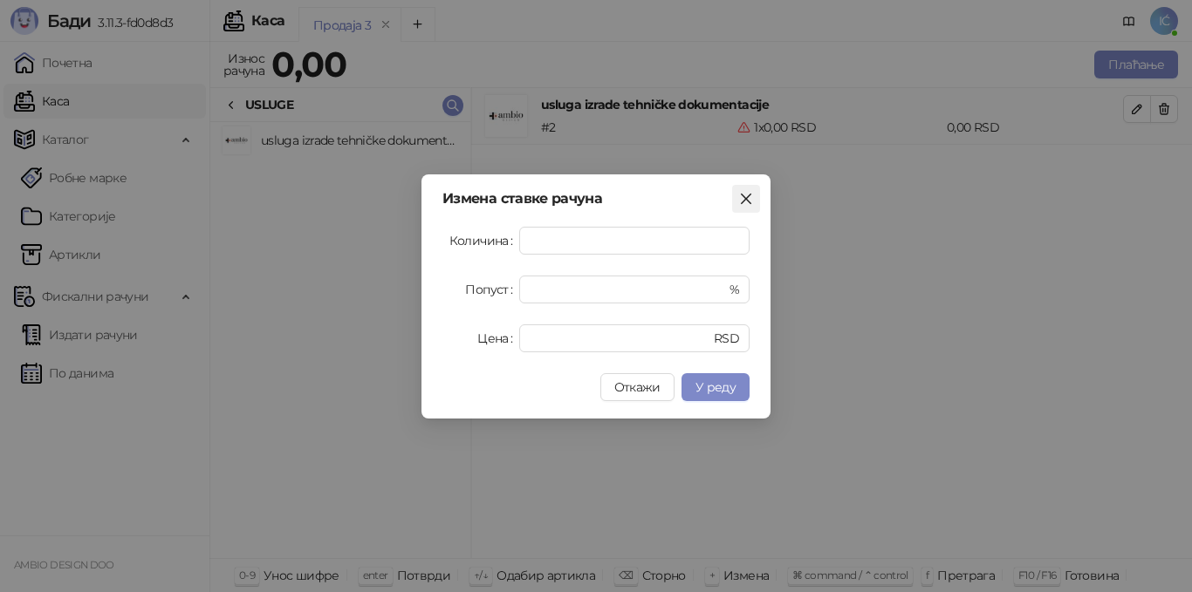
click at [738, 195] on span "Close" at bounding box center [746, 199] width 28 height 14
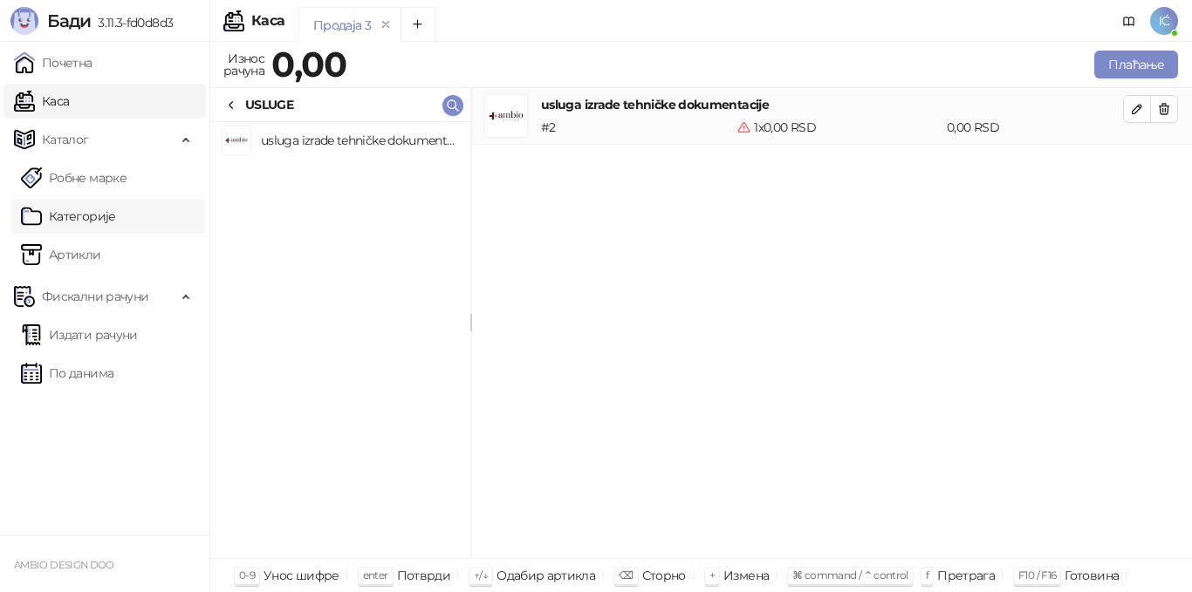
click at [72, 224] on link "Категорије" at bounding box center [68, 216] width 95 height 35
click at [72, 242] on link "Артикли" at bounding box center [61, 254] width 80 height 35
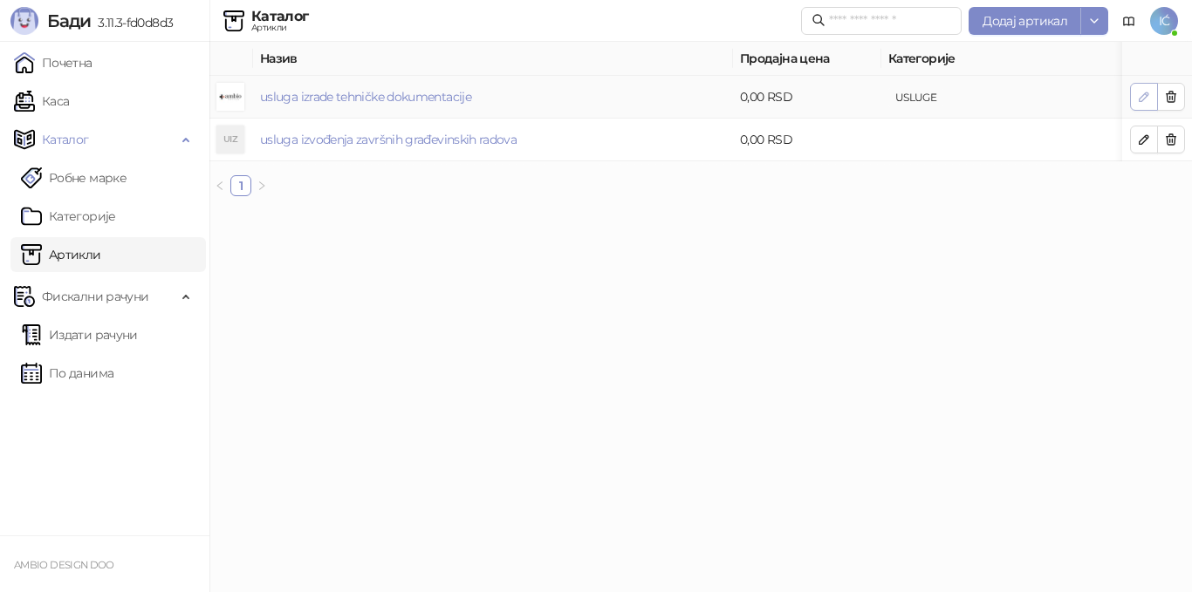
click at [1149, 83] on td at bounding box center [1157, 97] width 70 height 43
click at [1136, 100] on button "button" at bounding box center [1144, 97] width 28 height 28
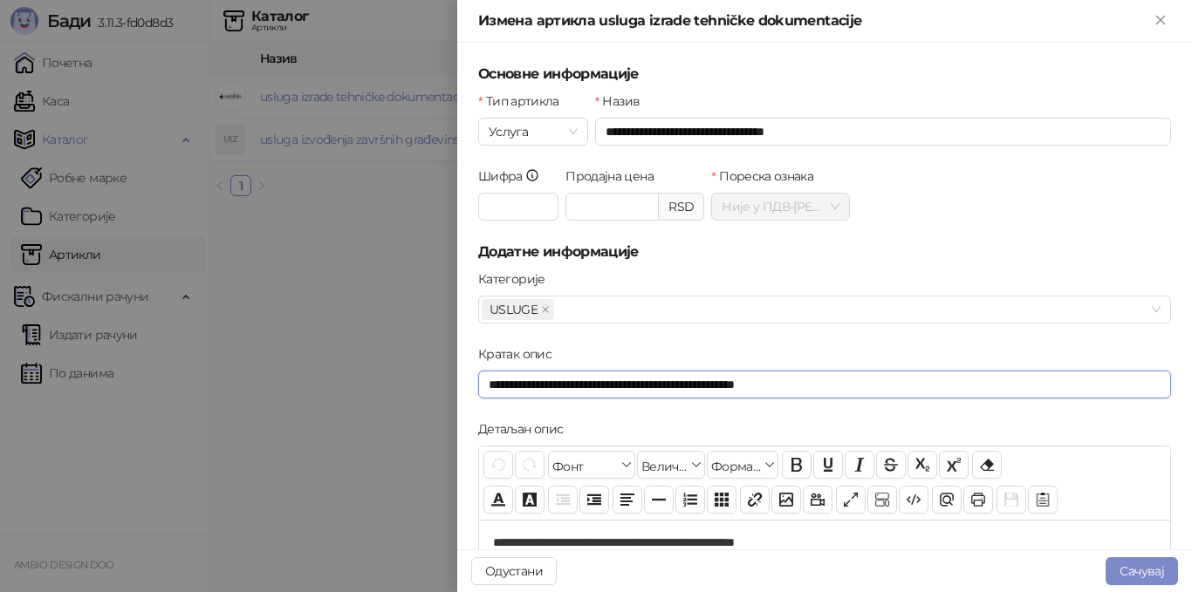
drag, startPoint x: 661, startPoint y: 379, endPoint x: 362, endPoint y: 379, distance: 299.2
click at [366, 379] on div "**********" at bounding box center [596, 296] width 1192 height 592
click at [920, 377] on input "**********" at bounding box center [824, 385] width 693 height 28
click at [785, 395] on input "**********" at bounding box center [824, 385] width 693 height 28
drag, startPoint x: 829, startPoint y: 389, endPoint x: 708, endPoint y: 400, distance: 121.7
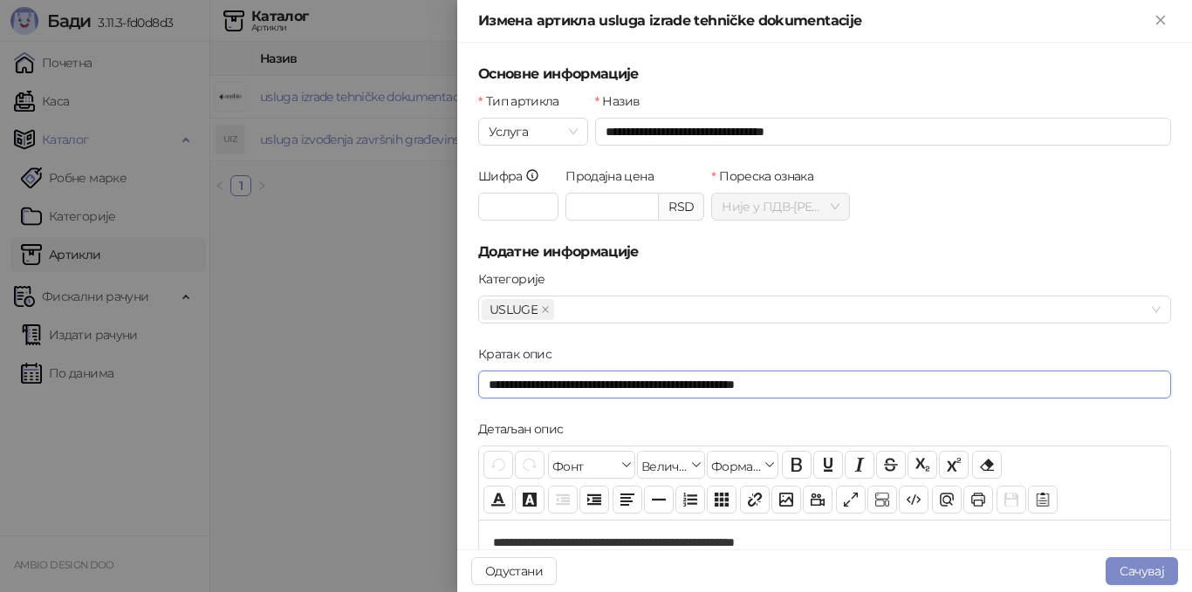
click at [708, 400] on div "**********" at bounding box center [825, 382] width 700 height 75
click at [852, 130] on input "**********" at bounding box center [883, 132] width 576 height 28
paste input "**********"
type input "**********"
click at [971, 234] on div "Шифра * Продајна цена RSD Пореска ознака Није у ПДВ - А ( 0,00 %)" at bounding box center [825, 204] width 700 height 75
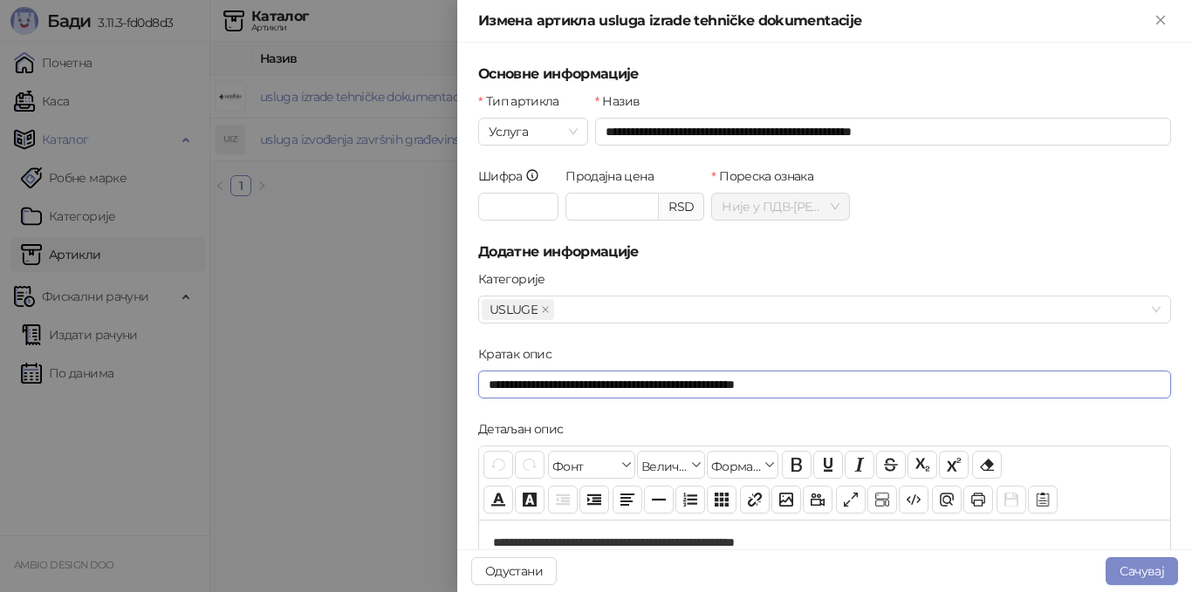
drag, startPoint x: 776, startPoint y: 399, endPoint x: 394, endPoint y: 430, distance: 382.5
click at [394, 430] on div "**********" at bounding box center [596, 296] width 1192 height 592
click at [923, 128] on input "**********" at bounding box center [883, 132] width 576 height 28
drag, startPoint x: 918, startPoint y: 133, endPoint x: 838, endPoint y: 181, distance: 92.3
click at [838, 181] on form "**********" at bounding box center [824, 523] width 693 height 918
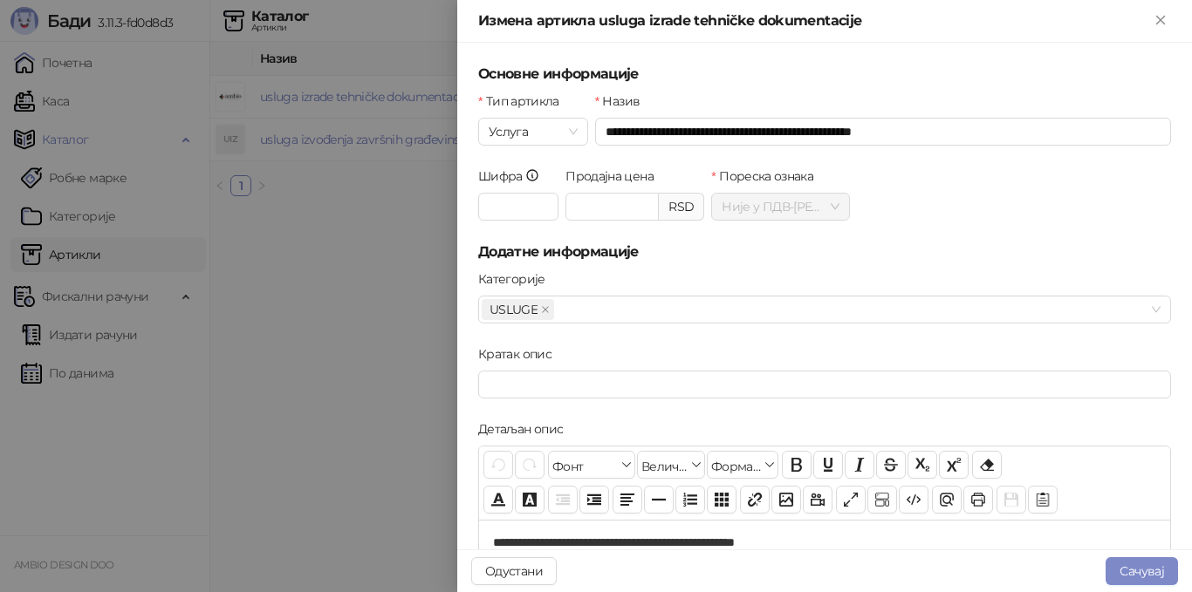
click at [857, 188] on div "Шифра * Продајна цена RSD Пореска ознака Није у ПДВ - А ( 0,00 %)" at bounding box center [825, 204] width 700 height 75
click at [1119, 564] on button "Сачувај" at bounding box center [1141, 571] width 72 height 28
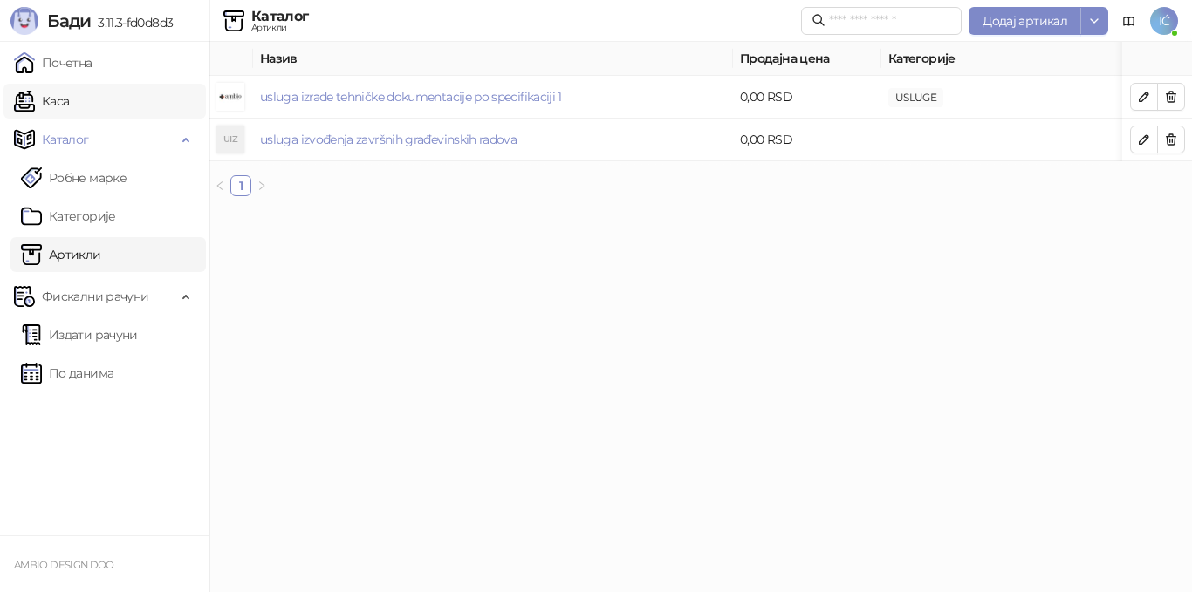
click at [56, 100] on link "Каса" at bounding box center [41, 101] width 55 height 35
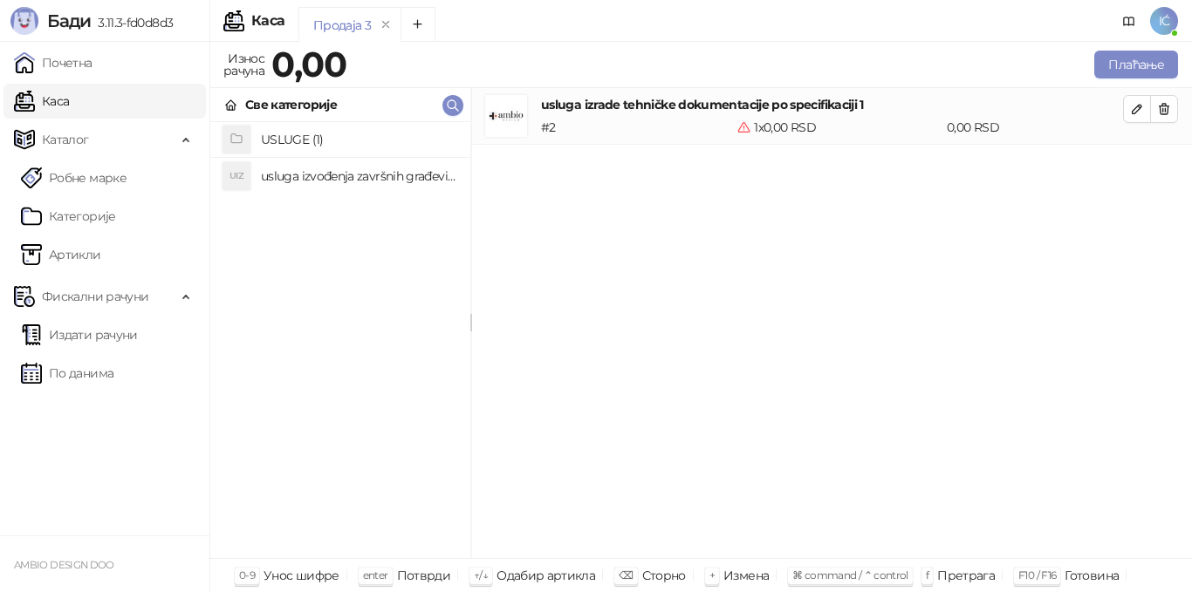
click at [298, 146] on h4 "USLUGE (1)" at bounding box center [358, 140] width 195 height 28
click at [319, 140] on h4 "usluga izrade tehničke dokumentacije po specifikaciji 1" at bounding box center [358, 141] width 195 height 28
click at [1141, 113] on icon "button" at bounding box center [1137, 109] width 14 height 14
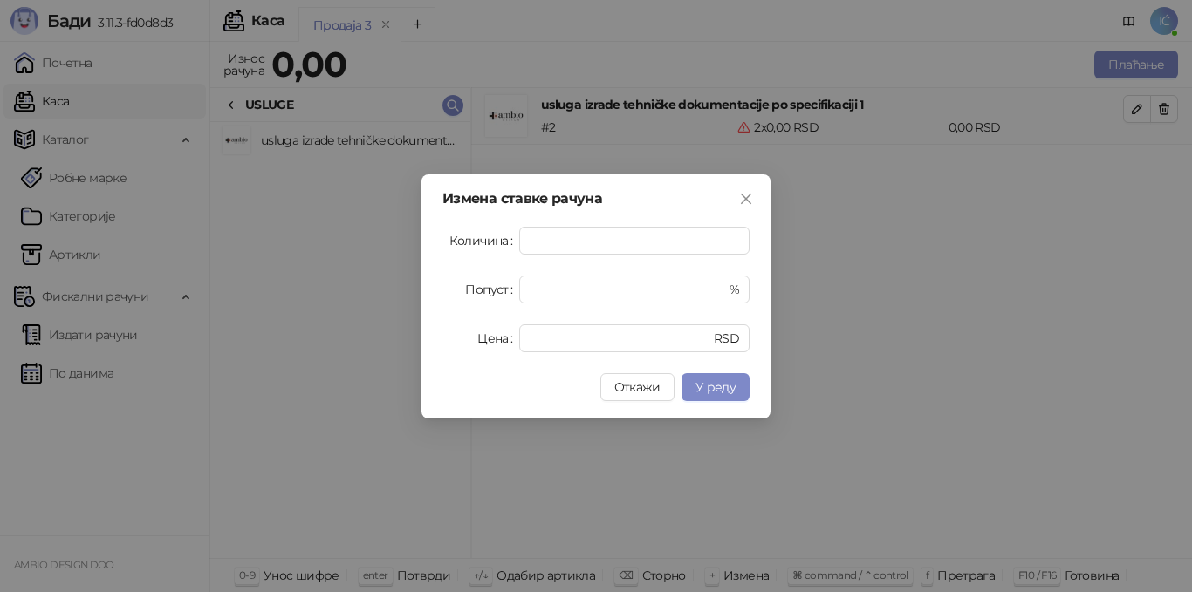
click at [740, 195] on icon "close" at bounding box center [746, 199] width 14 height 14
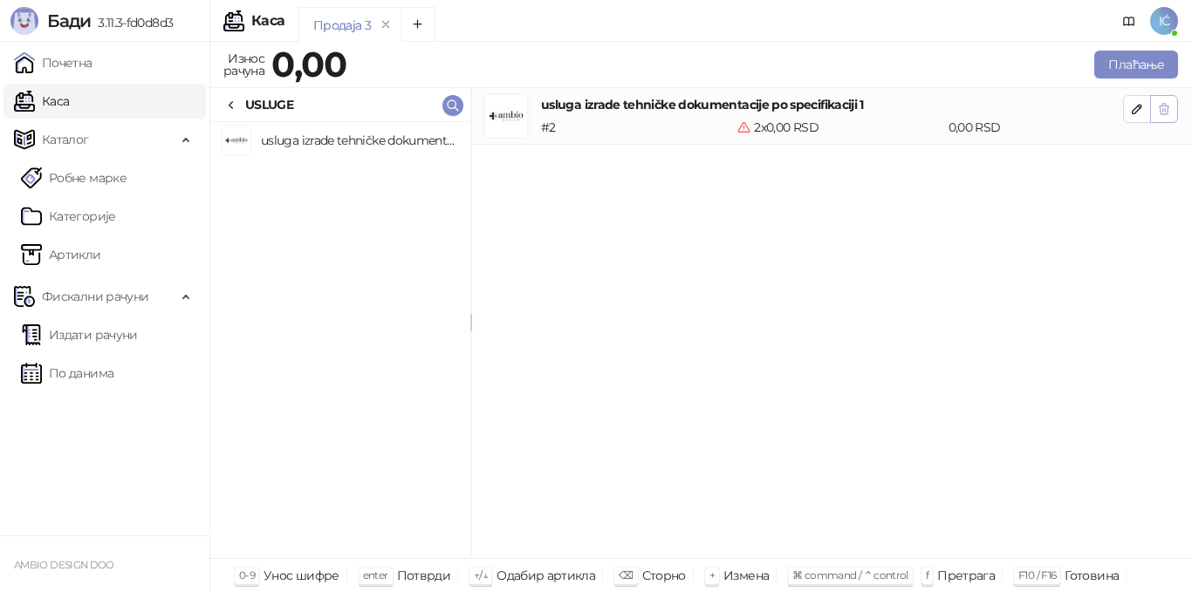
click at [1166, 119] on button "button" at bounding box center [1164, 109] width 28 height 28
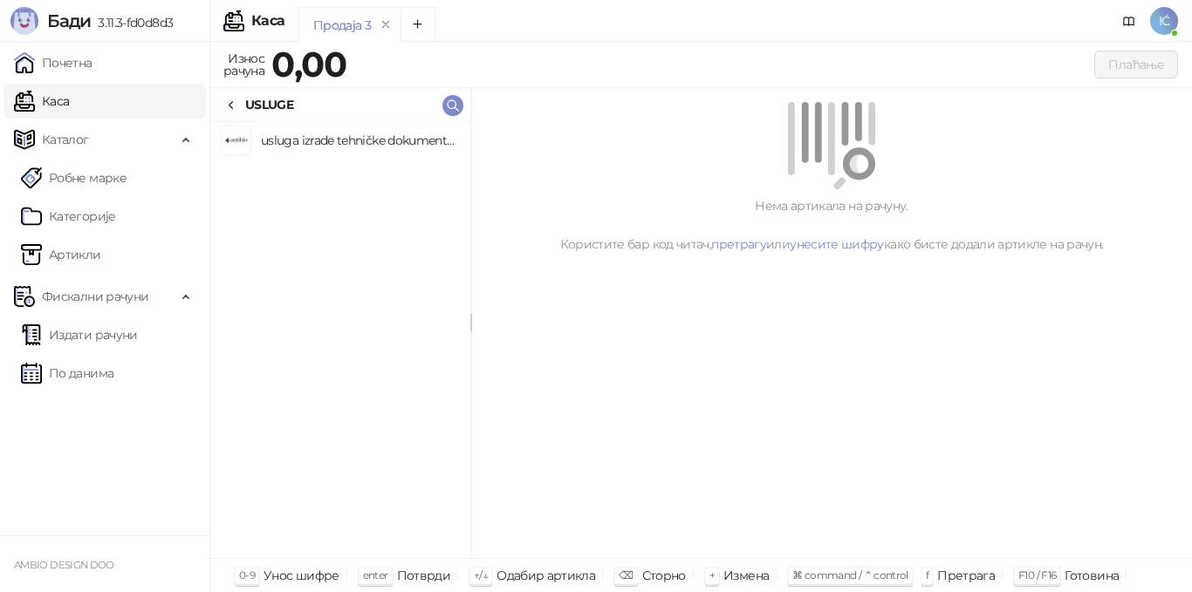
drag, startPoint x: 404, startPoint y: 124, endPoint x: 400, endPoint y: 135, distance: 11.9
click at [404, 125] on li "usluga izrade tehničke dokumentacije po specifikaciji 1" at bounding box center [340, 140] width 260 height 36
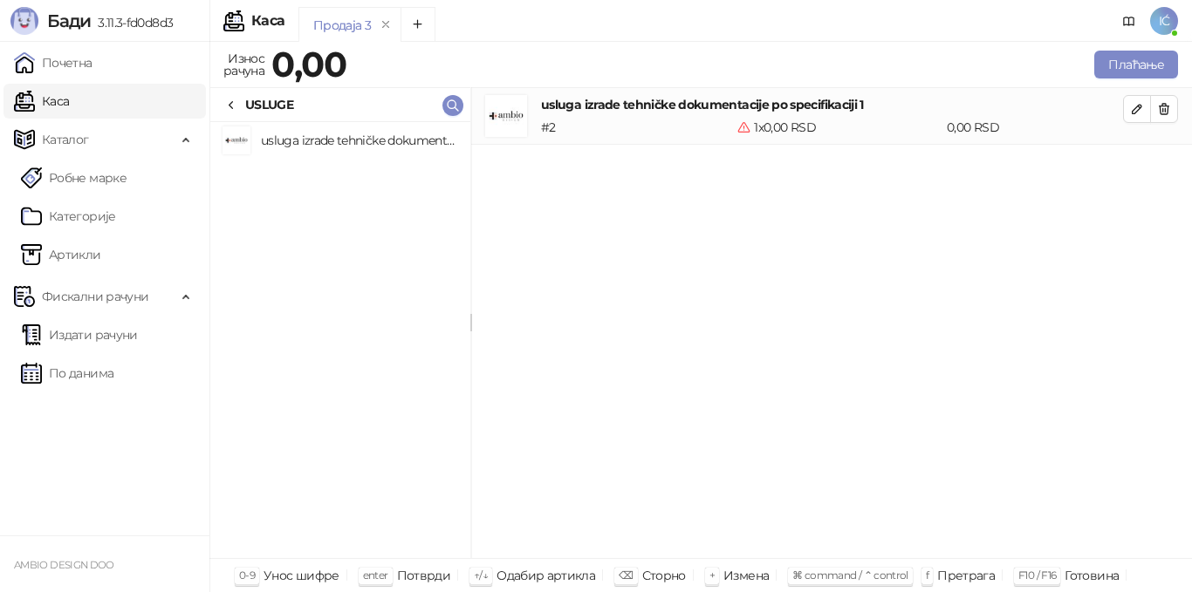
click at [400, 135] on h4 "usluga izrade tehničke dokumentacije po specifikaciji 1" at bounding box center [358, 141] width 195 height 28
click at [1140, 115] on icon "button" at bounding box center [1137, 109] width 14 height 14
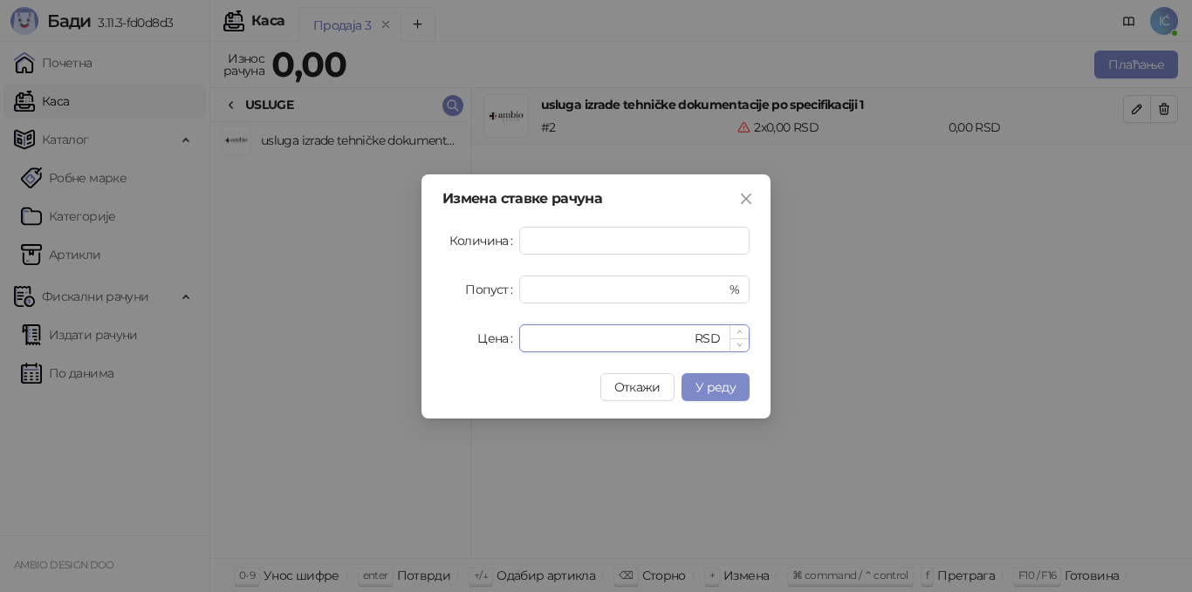
click at [549, 342] on input "*" at bounding box center [610, 338] width 161 height 26
drag, startPoint x: 514, startPoint y: 366, endPoint x: 469, endPoint y: 380, distance: 46.9
click at [469, 380] on div "Измена ставке рачуна Количина * Попуст * % Цена * RSD Откажи У реду" at bounding box center [595, 296] width 349 height 244
type input "*"
click at [739, 393] on button "У реду" at bounding box center [715, 387] width 68 height 28
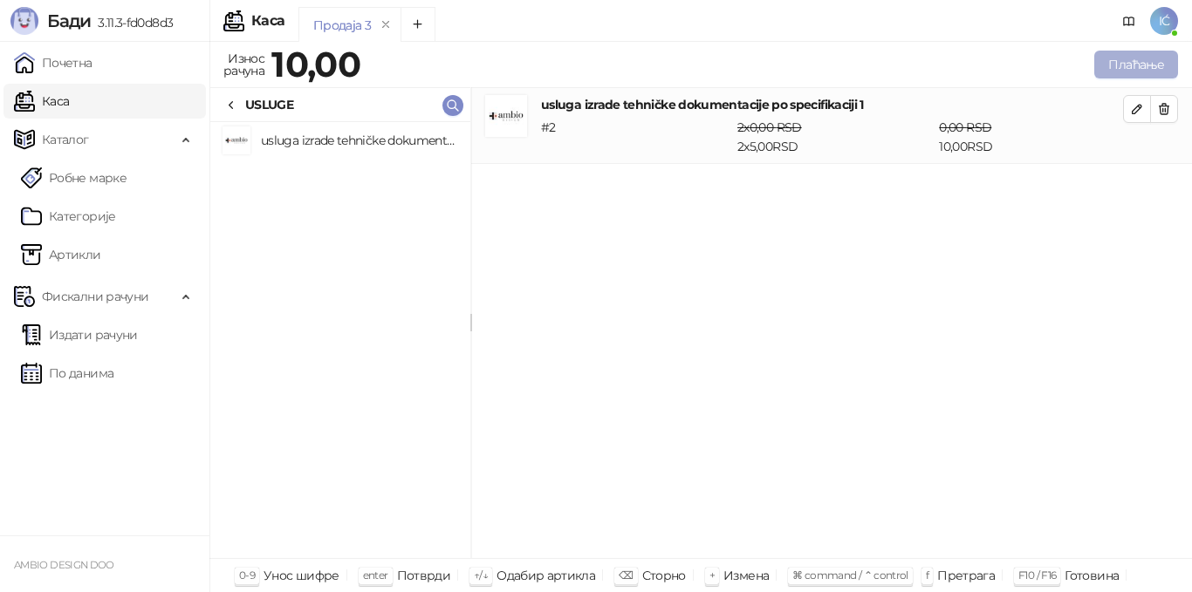
click at [1147, 65] on button "Плаћање" at bounding box center [1136, 65] width 84 height 28
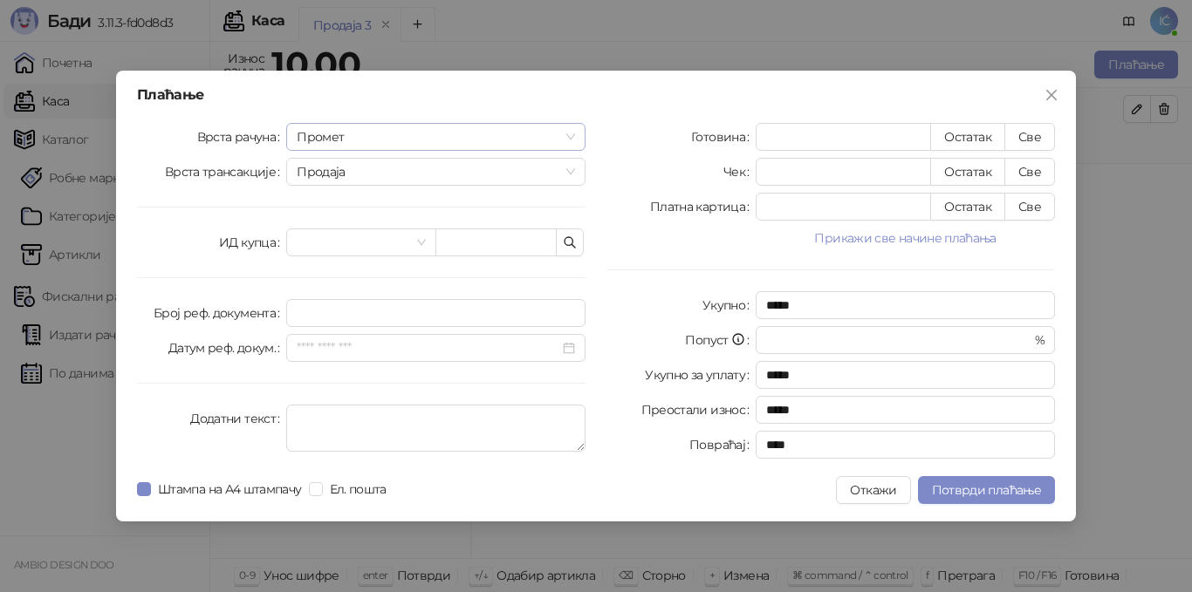
click at [504, 132] on span "Промет" at bounding box center [436, 137] width 278 height 26
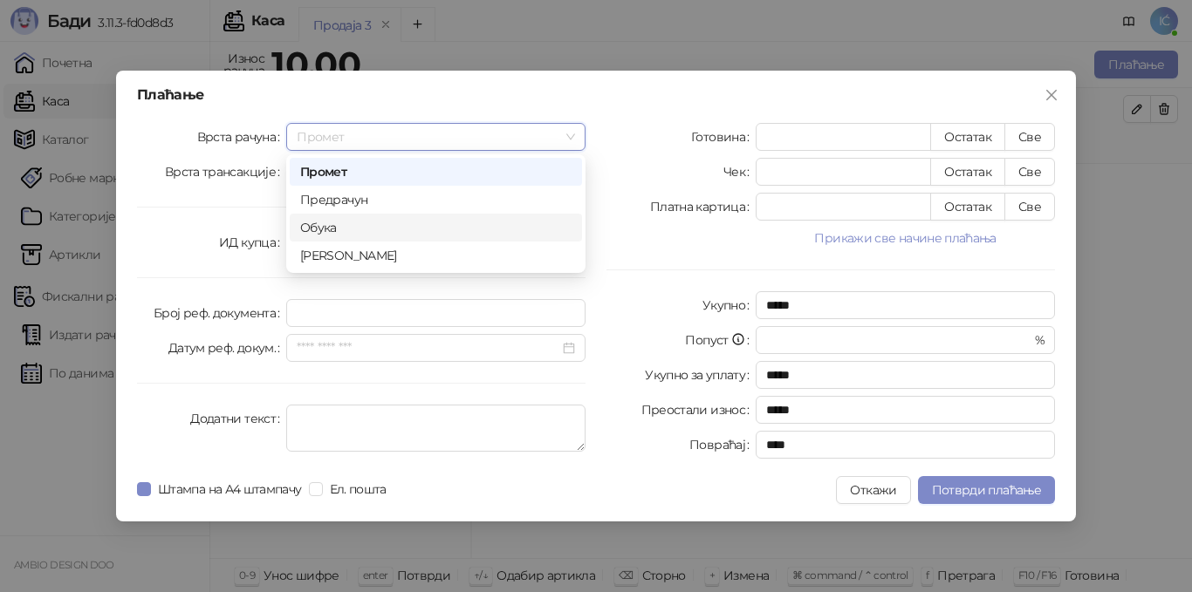
click at [438, 226] on div "Обука" at bounding box center [435, 227] width 271 height 19
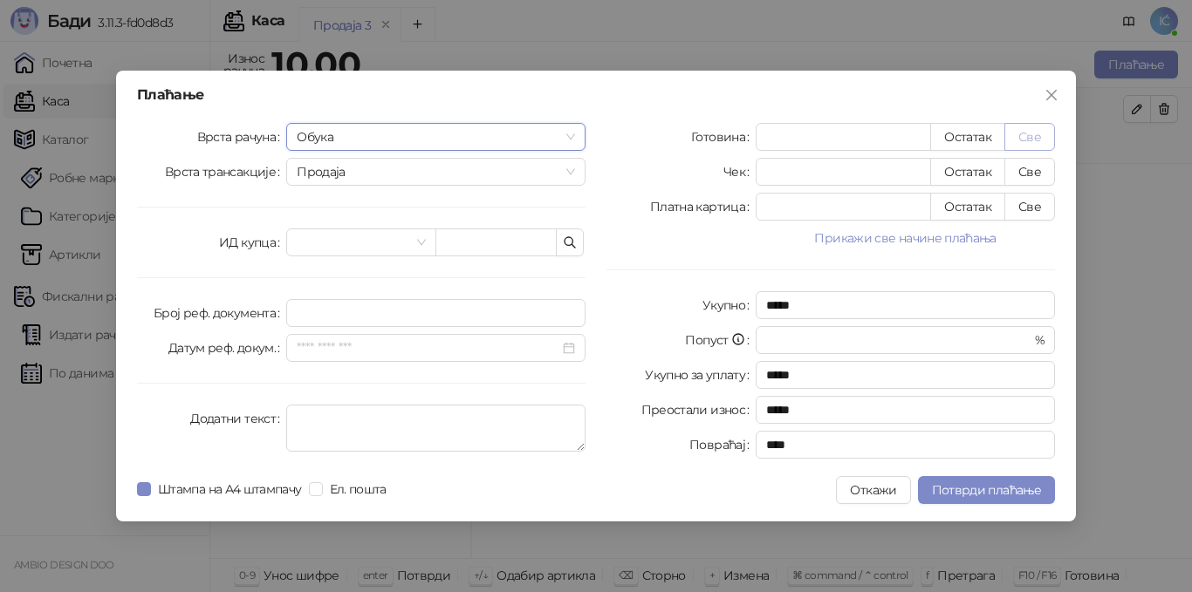
click at [1041, 136] on button "Све" at bounding box center [1029, 137] width 51 height 28
type input "**"
type input "****"
click at [1011, 486] on span "Потврди плаћање" at bounding box center [986, 490] width 109 height 16
